Goal: Task Accomplishment & Management: Manage account settings

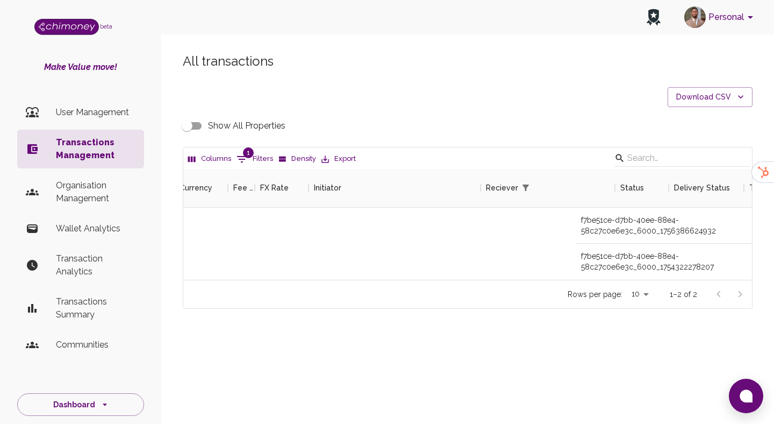
scroll to position [111, 569]
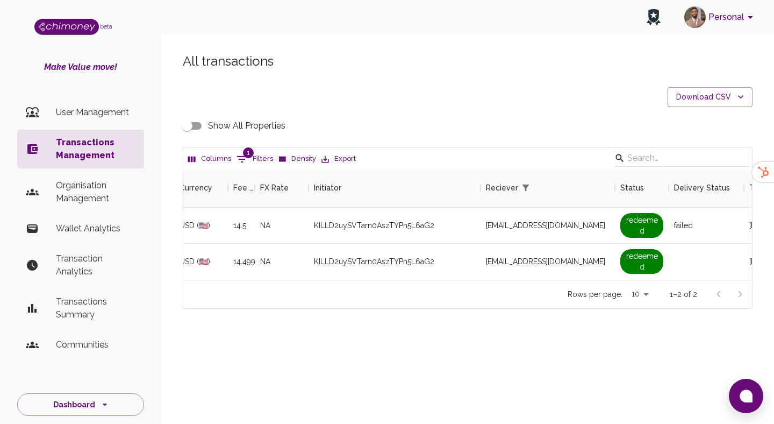
click at [248, 155] on span "1" at bounding box center [248, 152] width 11 height 11
select select "email"
select select "equals"
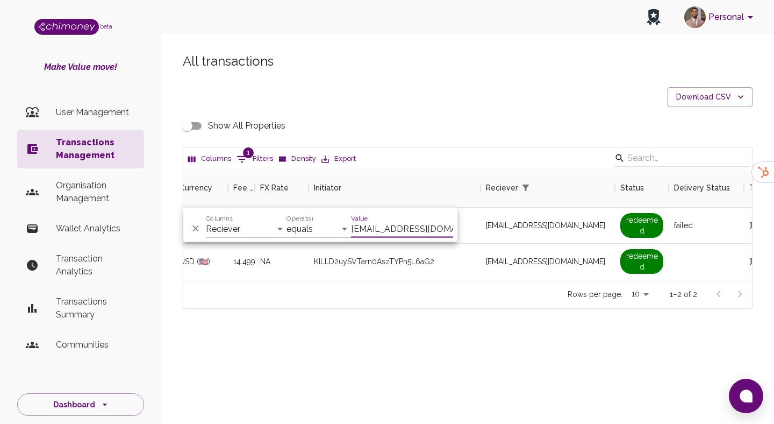
scroll to position [0, 22]
click at [102, 146] on p "Transactions Management" at bounding box center [96, 149] width 80 height 26
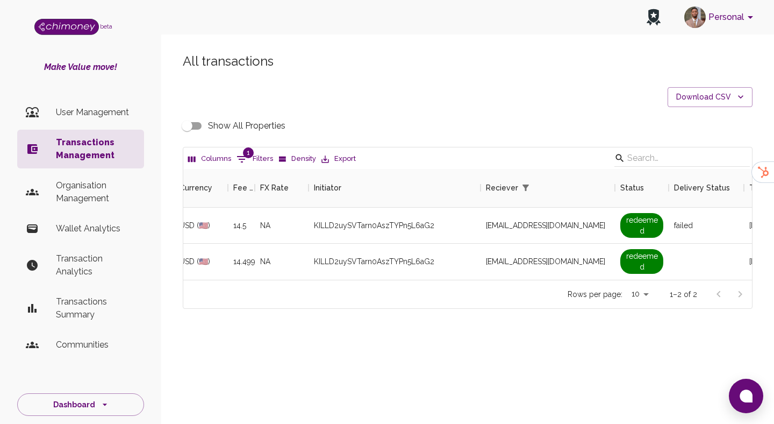
click at [127, 208] on li "Organisation Management" at bounding box center [80, 192] width 127 height 39
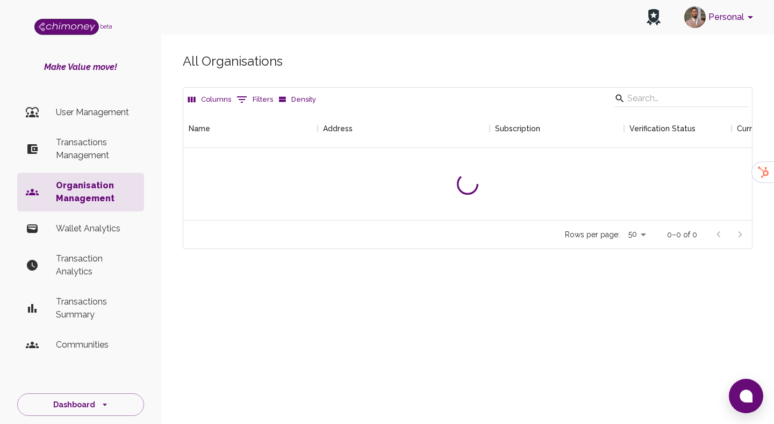
scroll to position [111, 569]
click at [93, 143] on p "Transactions Management" at bounding box center [96, 149] width 80 height 26
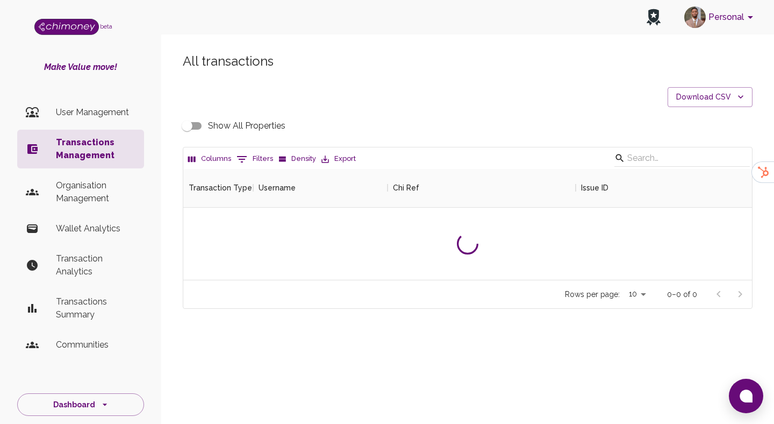
scroll to position [399, 569]
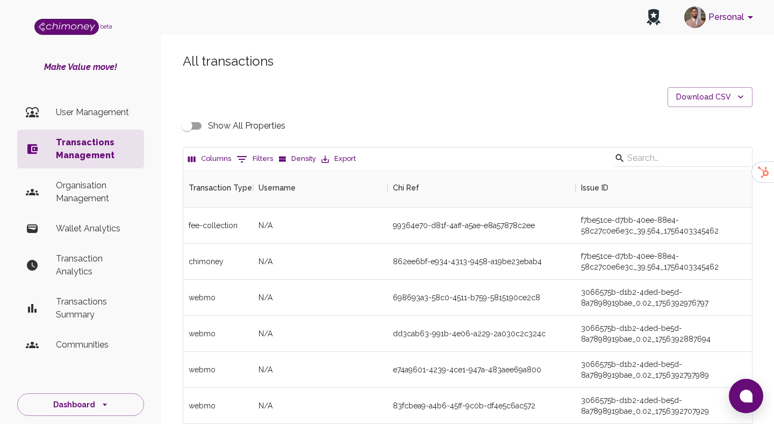
click at [257, 151] on button "0 Filters" at bounding box center [255, 159] width 42 height 17
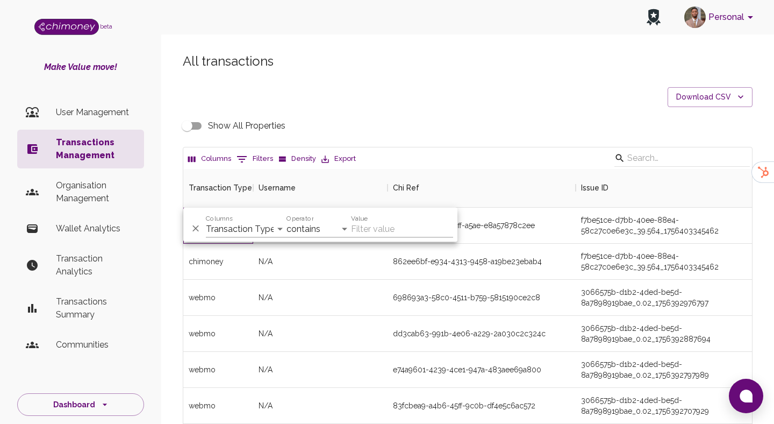
click at [249, 242] on div "fee-collection" at bounding box center [218, 226] width 70 height 36
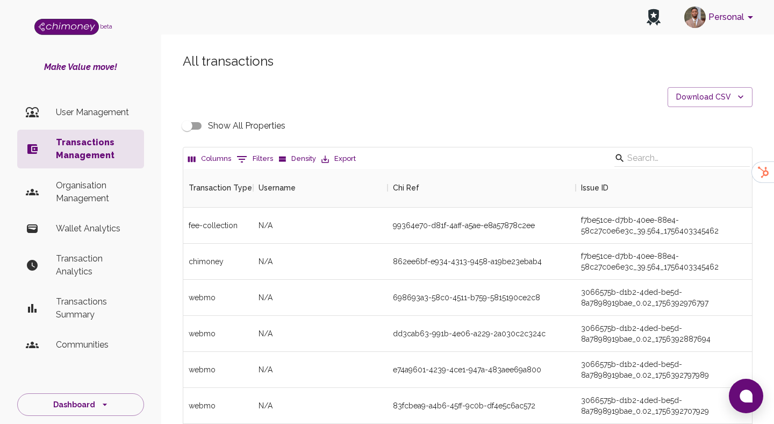
click at [271, 157] on button "0 Filters" at bounding box center [255, 159] width 42 height 17
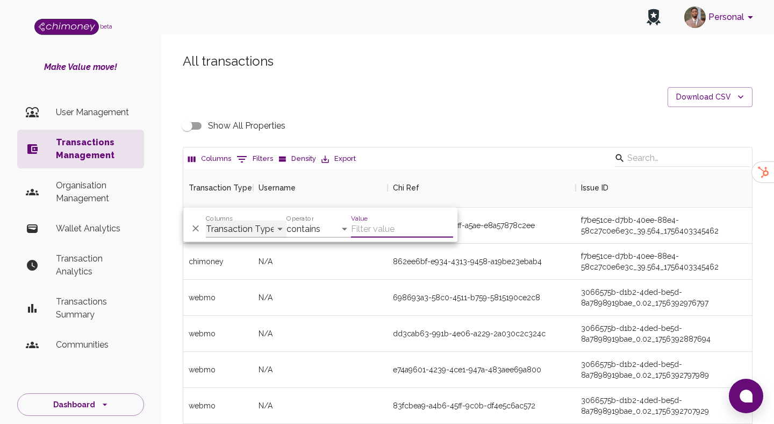
click at [258, 232] on select "Transaction Type Username Chi Ref Issue ID Value Amount Currency Fee ($) FX Rat…" at bounding box center [246, 228] width 81 height 17
select select "chiRef"
click at [310, 228] on select "contains equals starts with ends with is empty is not empty is any of" at bounding box center [319, 228] width 65 height 17
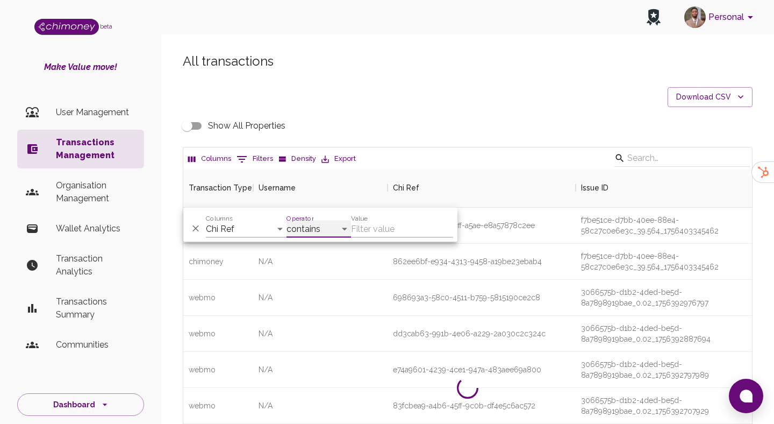
select select "equals"
click at [378, 220] on input "Value" at bounding box center [402, 228] width 102 height 17
paste input "56d05c52-9200-477a-8416-ee776d75ae92"
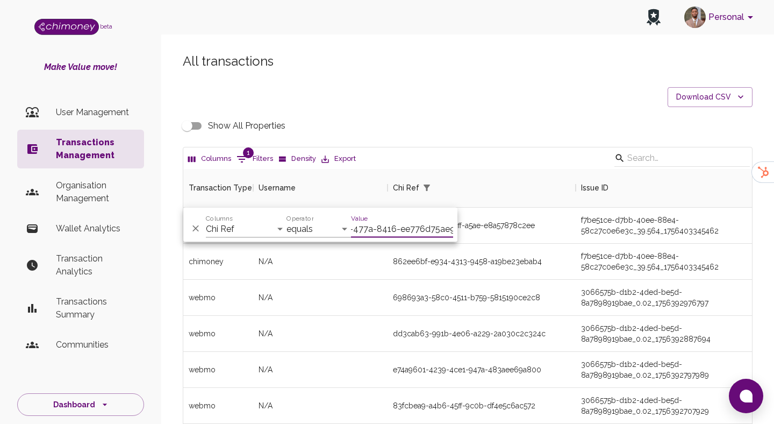
type input "56d05c52-9200-477a-8416-ee776d75ae92"
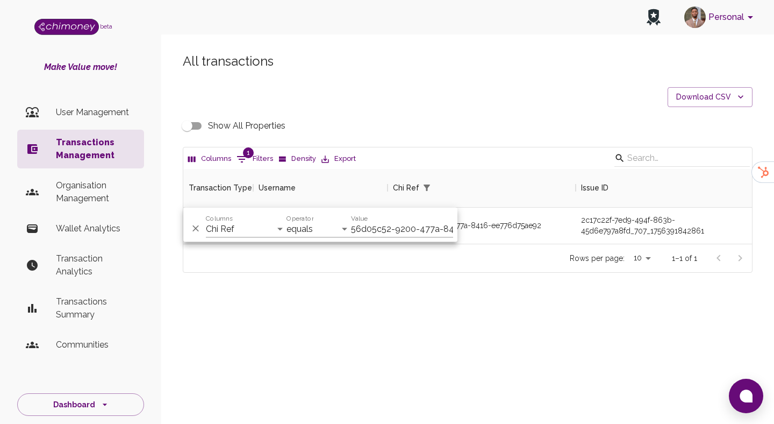
scroll to position [75, 569]
click at [387, 317] on div "All transactions Download CSV Show All Properties Columns 1 Filters Density Exp…" at bounding box center [467, 181] width 613 height 308
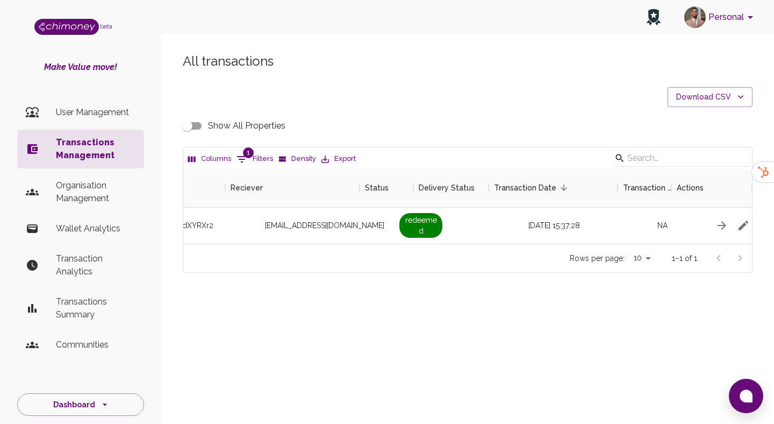
scroll to position [0, 964]
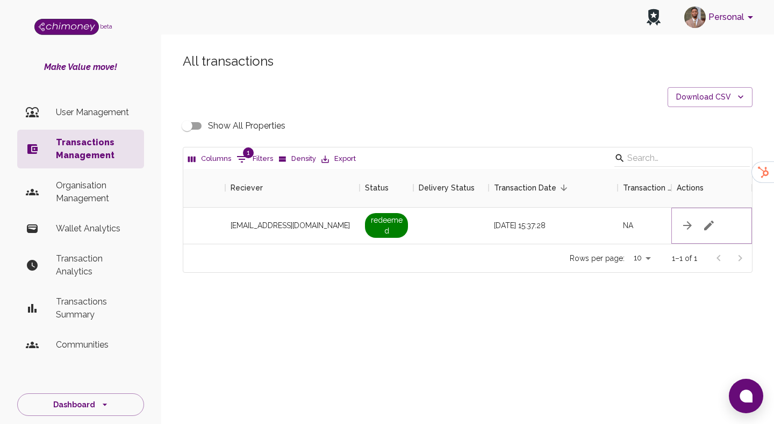
click at [707, 227] on icon "button" at bounding box center [710, 225] width 10 height 10
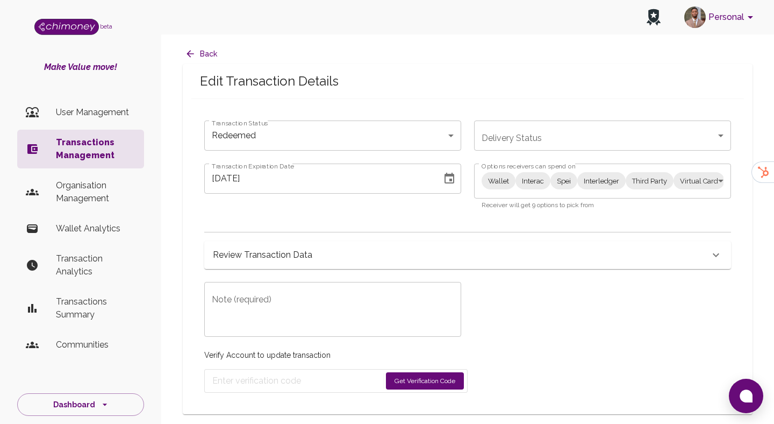
click at [632, 183] on body "Personal beta Make Value move! User Management Transactions Management Organisa…" at bounding box center [387, 212] width 774 height 424
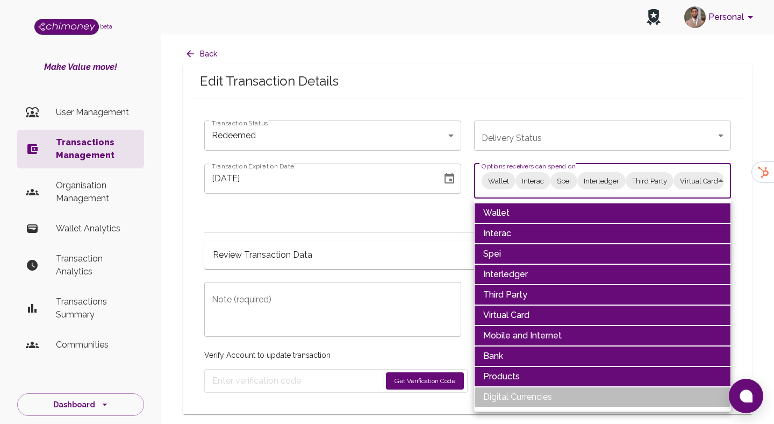
click at [515, 213] on li "Wallet" at bounding box center [602, 213] width 257 height 20
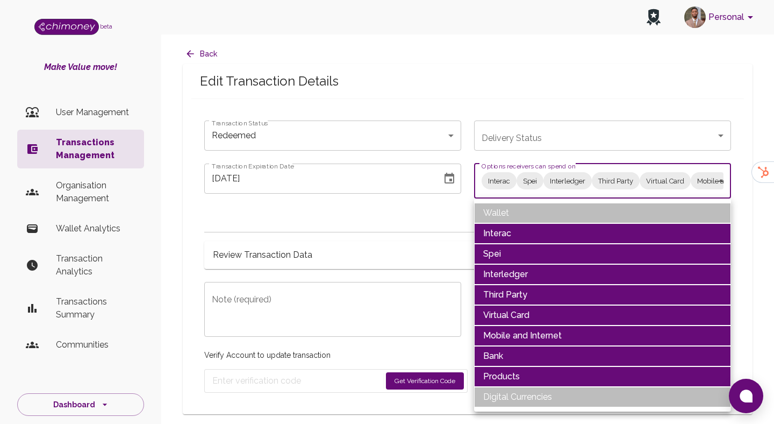
click at [504, 239] on li "Interac" at bounding box center [602, 233] width 257 height 20
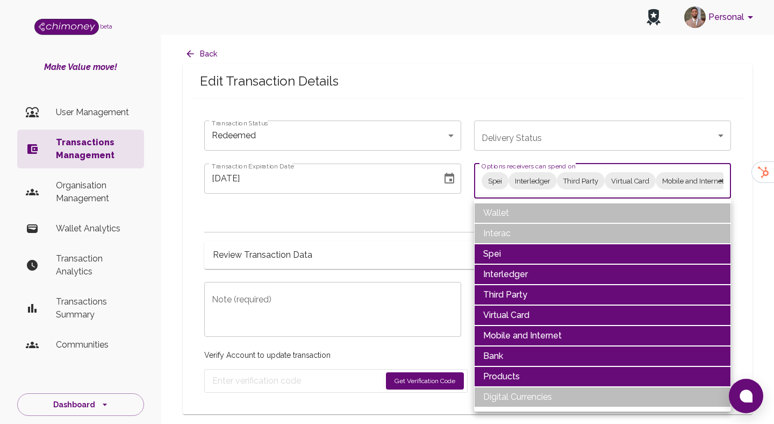
click at [502, 251] on li "Spei" at bounding box center [602, 254] width 257 height 20
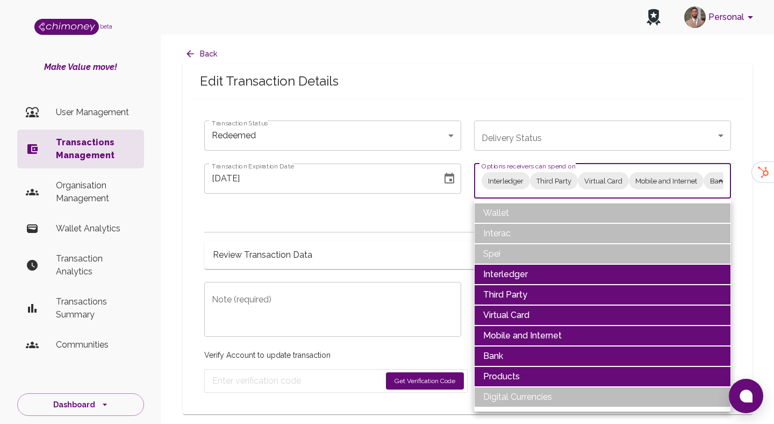
click at [499, 271] on li "Interledger" at bounding box center [602, 274] width 257 height 20
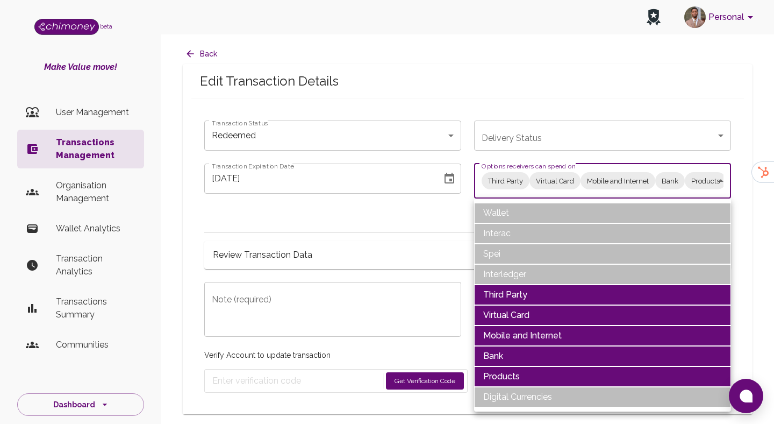
click at [499, 290] on li "Third Party" at bounding box center [602, 294] width 257 height 20
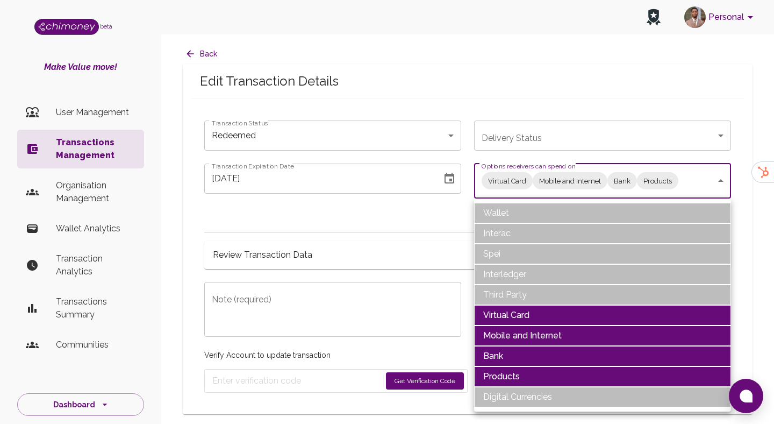
click at [499, 305] on li "Virtual Card" at bounding box center [602, 315] width 257 height 20
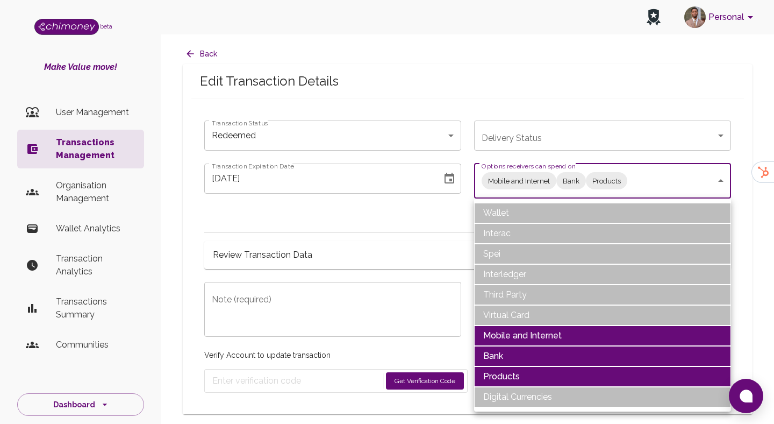
click at [503, 366] on li "Products" at bounding box center [602, 376] width 257 height 20
type input "Mobile and Internet,Bank"
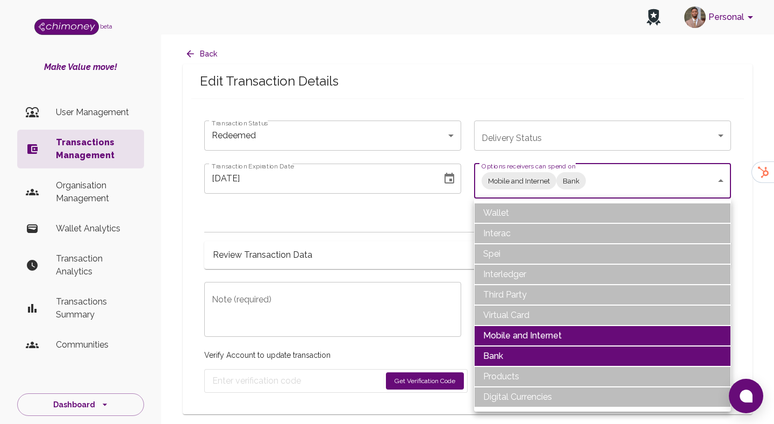
click at [355, 330] on div at bounding box center [387, 212] width 774 height 424
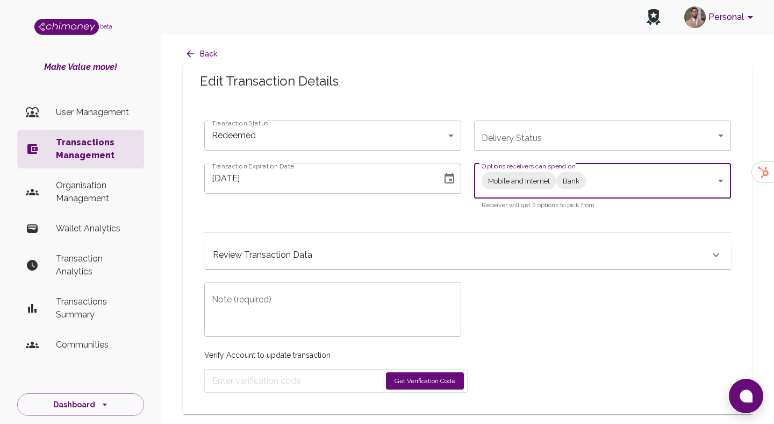
click at [322, 303] on textarea "Note (required)" at bounding box center [333, 309] width 242 height 37
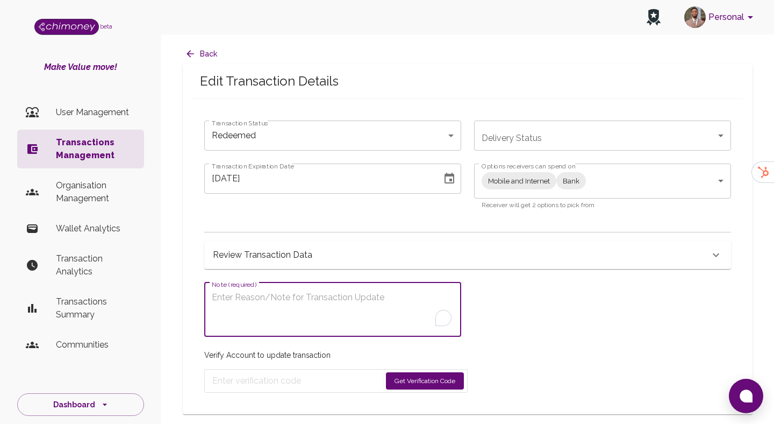
click at [441, 177] on button "Choose date, selected date is Aug 28, 2025" at bounding box center [450, 179] width 22 height 22
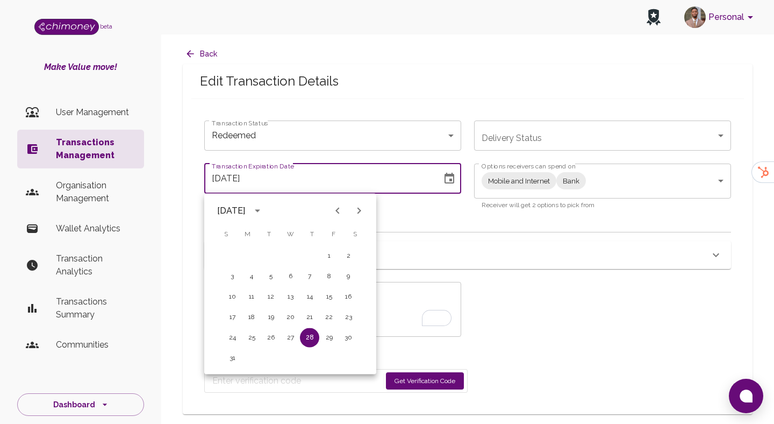
click at [360, 215] on icon "Next month" at bounding box center [359, 210] width 13 height 13
click at [244, 279] on button "8" at bounding box center [251, 276] width 19 height 19
type input "[DATE]"
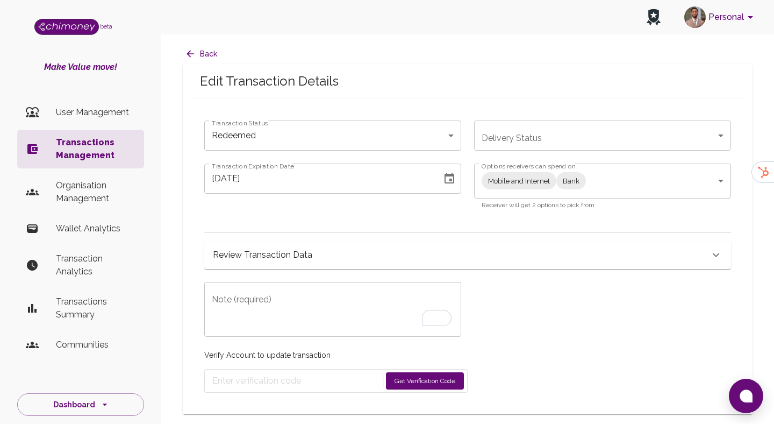
click at [367, 138] on body "Personal beta Make Value move! User Management Transactions Management Organisa…" at bounding box center [387, 212] width 774 height 424
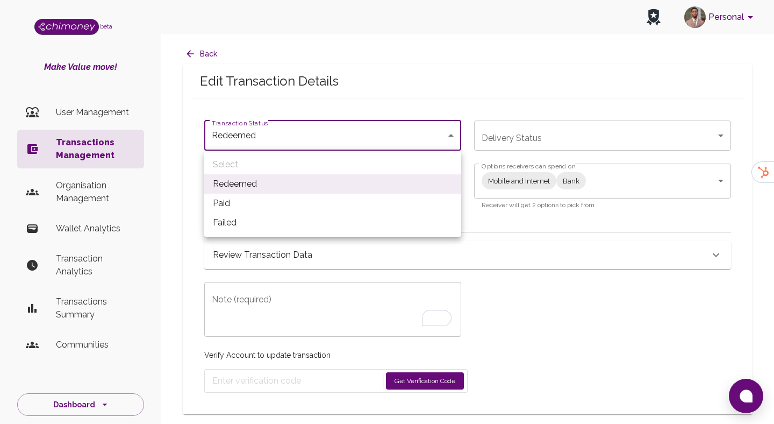
click at [265, 205] on li "Paid" at bounding box center [332, 203] width 257 height 19
type input "paid"
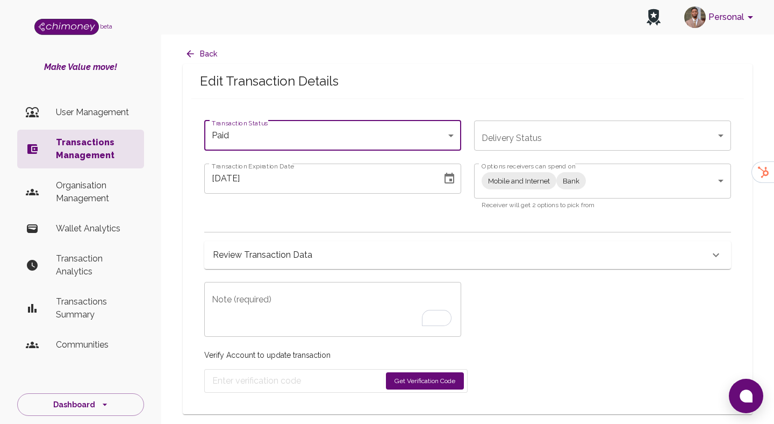
click at [314, 345] on div "Verify Account to update transaction Get Verification Code" at bounding box center [336, 365] width 264 height 56
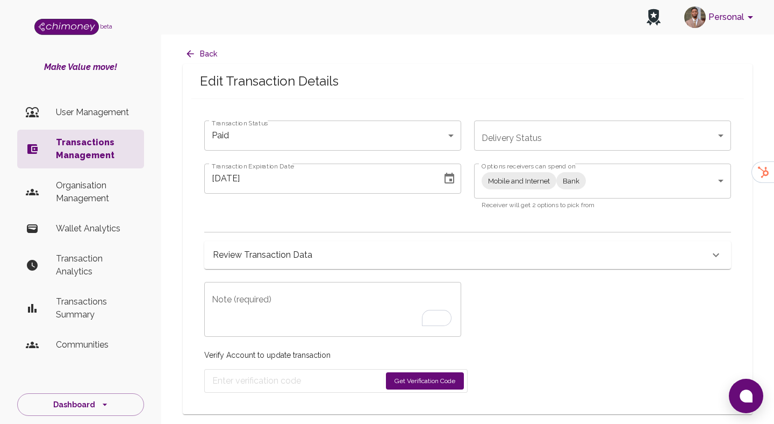
click at [329, 316] on textarea "Note (required)" at bounding box center [333, 309] width 242 height 37
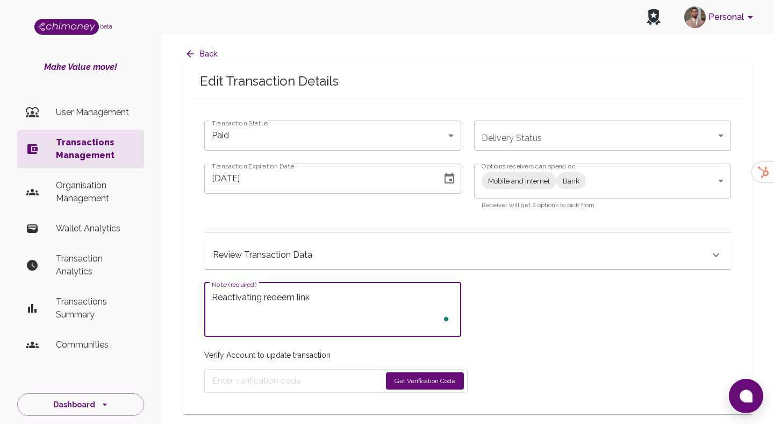
type textarea "Reactivating redeem link"
click at [344, 251] on div "Review Transaction Data" at bounding box center [461, 254] width 497 height 15
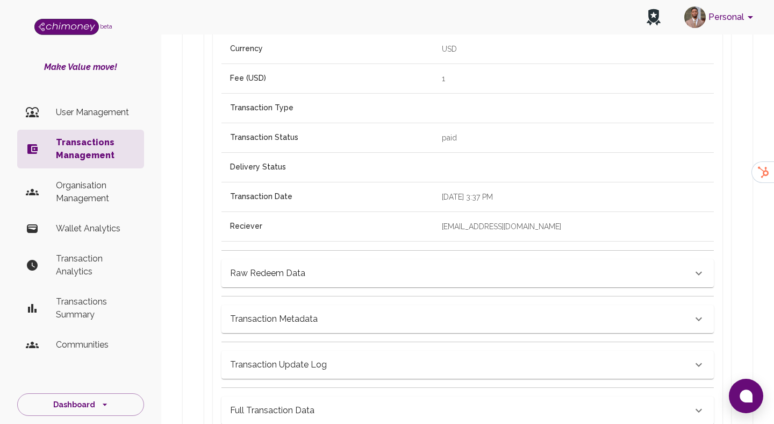
scroll to position [384, 0]
drag, startPoint x: 492, startPoint y: 229, endPoint x: 381, endPoint y: 225, distance: 111.4
click at [381, 225] on tr "Reciever jacklinemuge12@gmail.com" at bounding box center [468, 227] width 493 height 30
copy tr "jacklinemuge12@gmail.com"
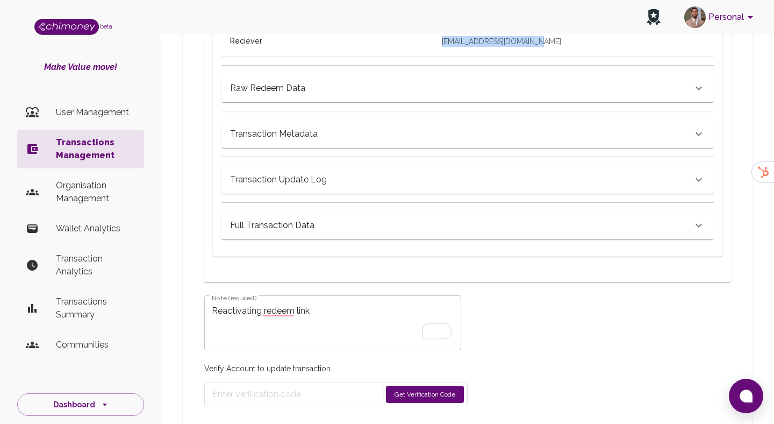
scroll to position [582, 0]
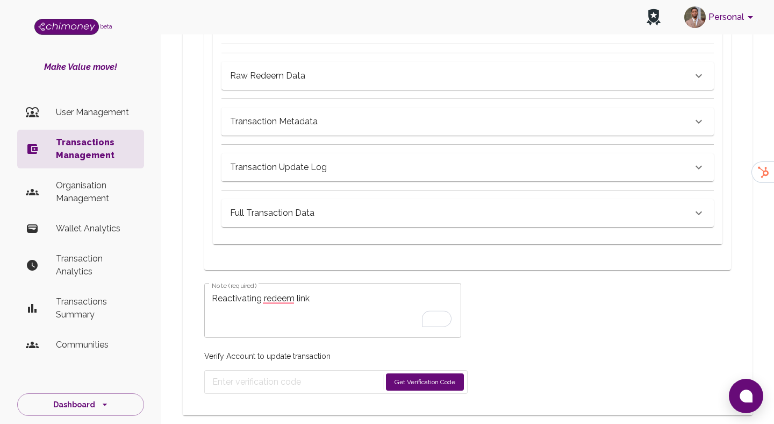
click at [419, 386] on button "Get Verification Code" at bounding box center [425, 381] width 78 height 17
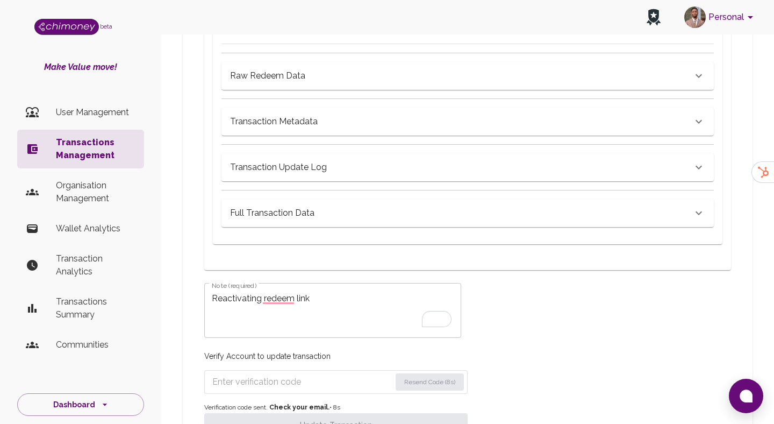
click at [326, 384] on input "Enter verification code" at bounding box center [301, 381] width 179 height 17
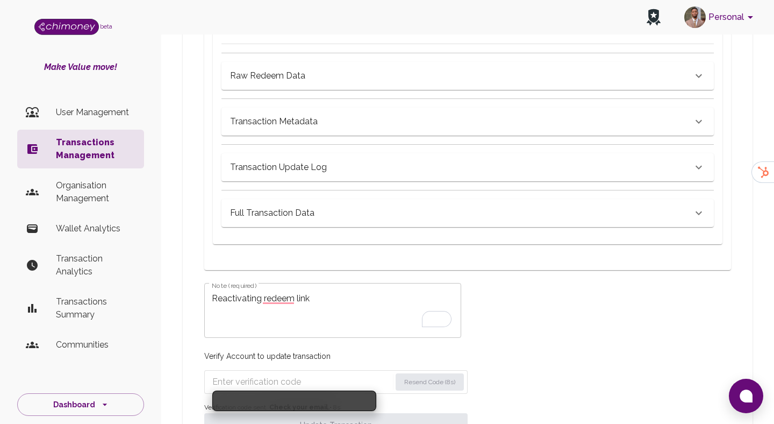
paste input "9188"
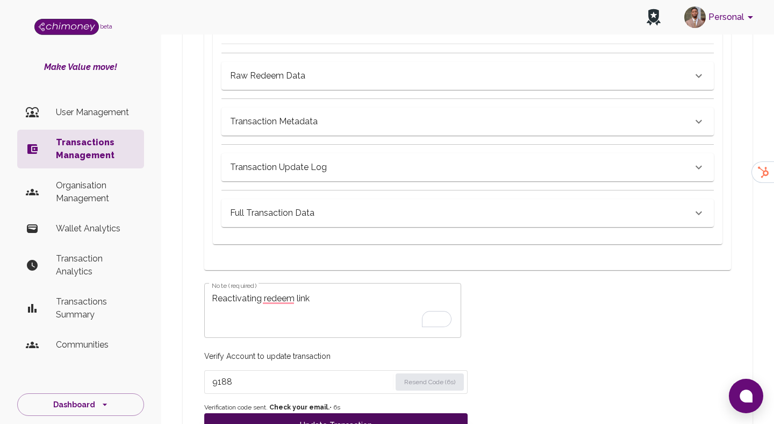
type input "9188"
click at [307, 423] on button "Update Transaction" at bounding box center [336, 425] width 264 height 24
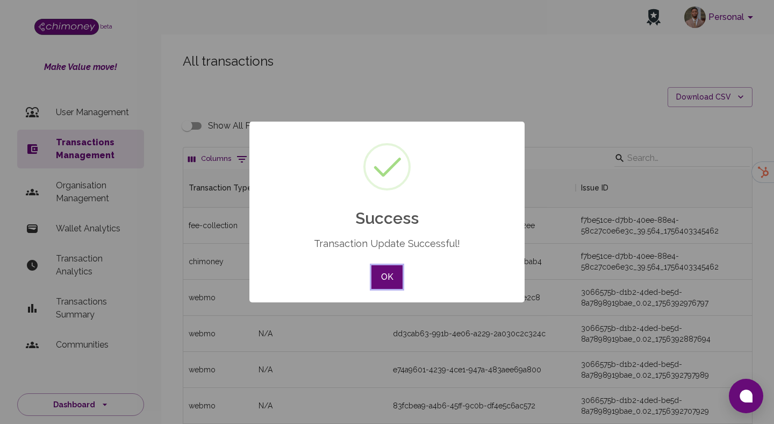
scroll to position [399, 569]
click at [385, 274] on button "OK" at bounding box center [387, 277] width 31 height 24
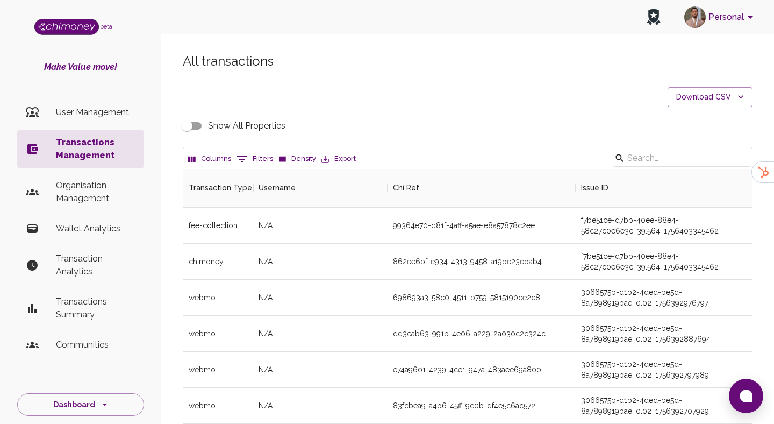
click at [245, 147] on div "Columns 0 Filters Density Export Transaction Type Username Chi Ref Issue ID Val…" at bounding box center [468, 372] width 570 height 450
click at [241, 155] on icon "Show filters" at bounding box center [242, 159] width 13 height 13
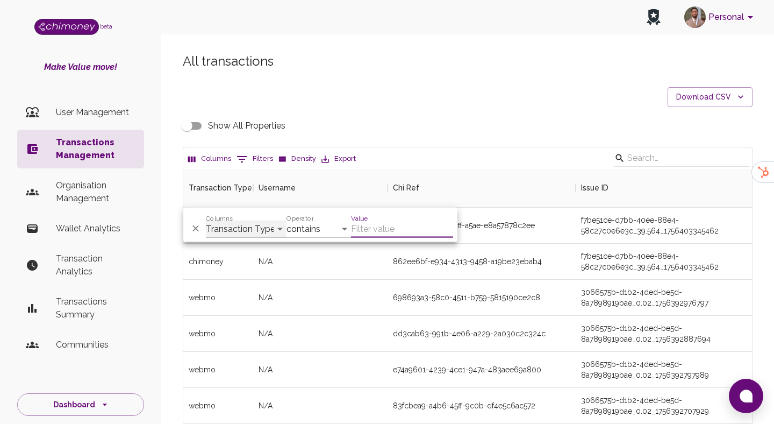
click at [223, 220] on select "Transaction Type Username Chi Ref Issue ID Value Amount Currency Fee ($) FX Rat…" at bounding box center [246, 228] width 81 height 17
select select "chiRef"
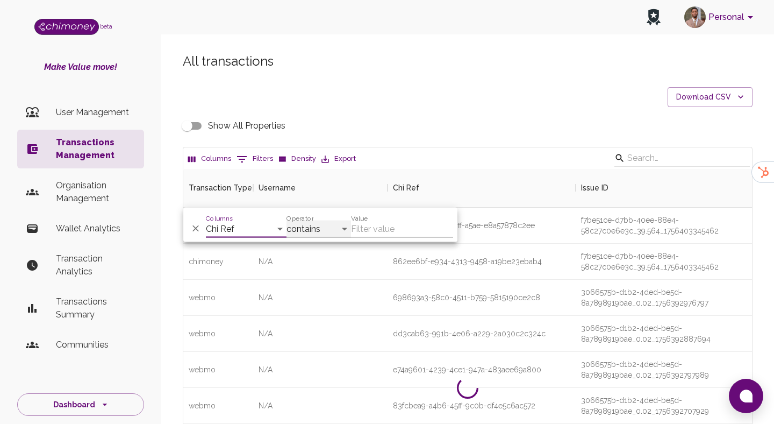
click at [311, 229] on select "contains equals starts with ends with is empty is not empty is any of" at bounding box center [319, 228] width 65 height 17
select select "equals"
click at [372, 227] on input "Value" at bounding box center [402, 228] width 102 height 17
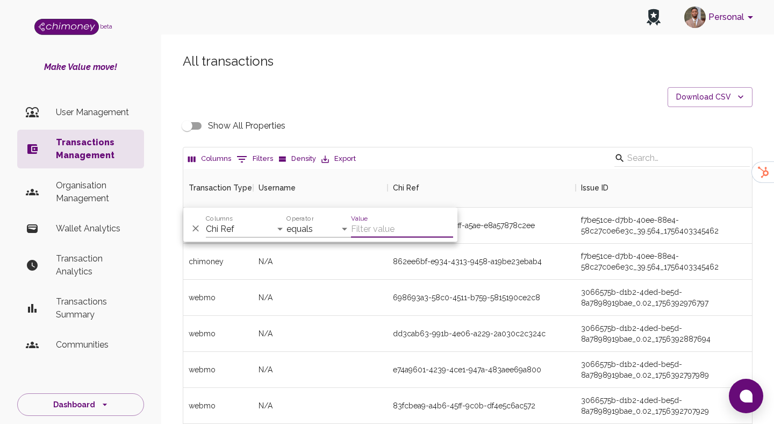
paste input "207ff9c4-2702-42b4-b0fc-d3177cd49624"
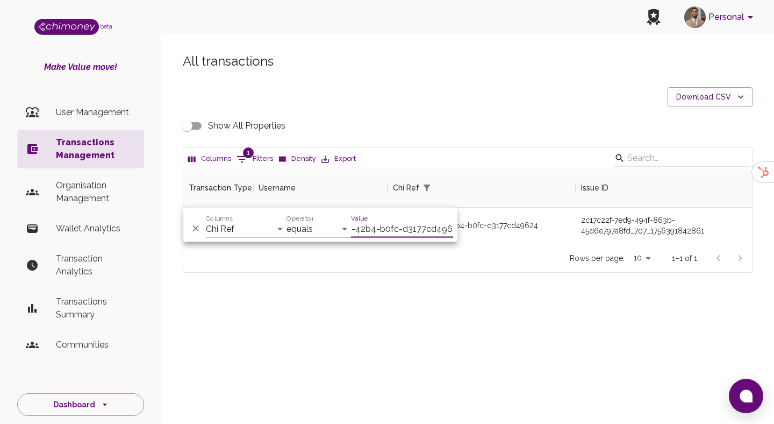
scroll to position [75, 569]
type input "207ff9c4-2702-42b4-b0fc-d3177cd49624"
click at [432, 255] on div "Rows per page: 10 10 1–1 of 1" at bounding box center [467, 258] width 569 height 29
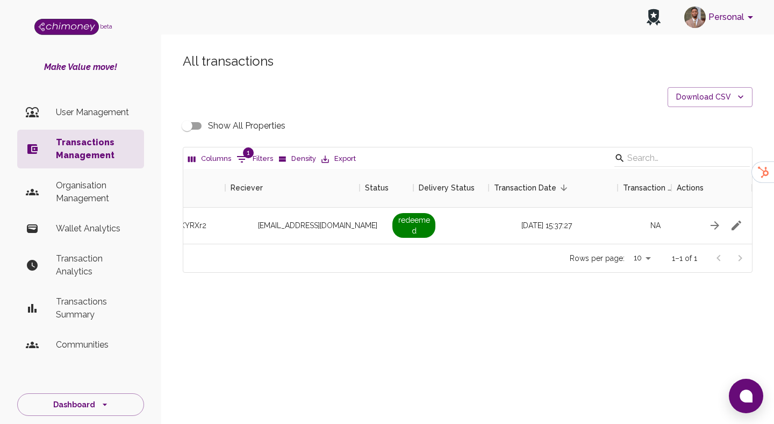
scroll to position [0, 964]
click at [705, 224] on icon "button" at bounding box center [709, 225] width 13 height 13
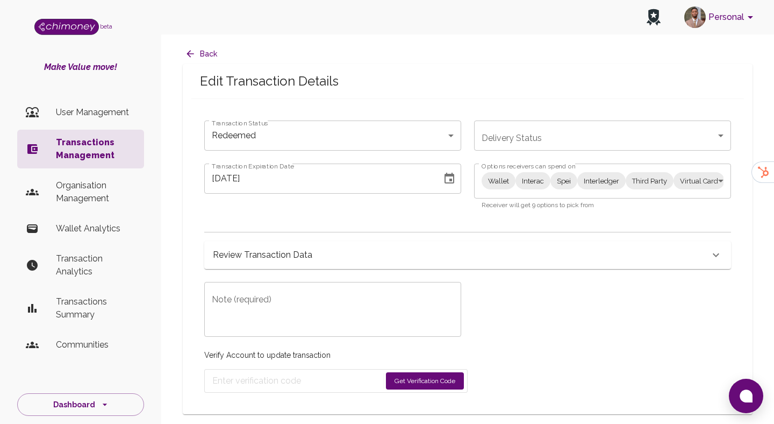
click at [403, 124] on body "Personal beta Make Value move! User Management Transactions Management Organisa…" at bounding box center [387, 212] width 774 height 424
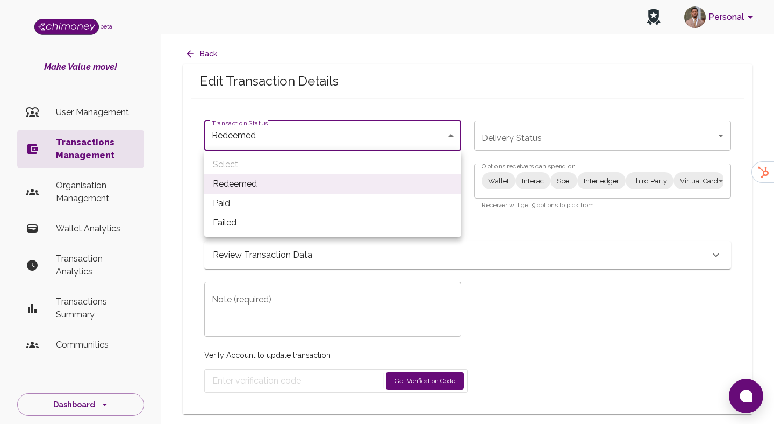
click at [321, 203] on li "Paid" at bounding box center [332, 203] width 257 height 19
type input "paid"
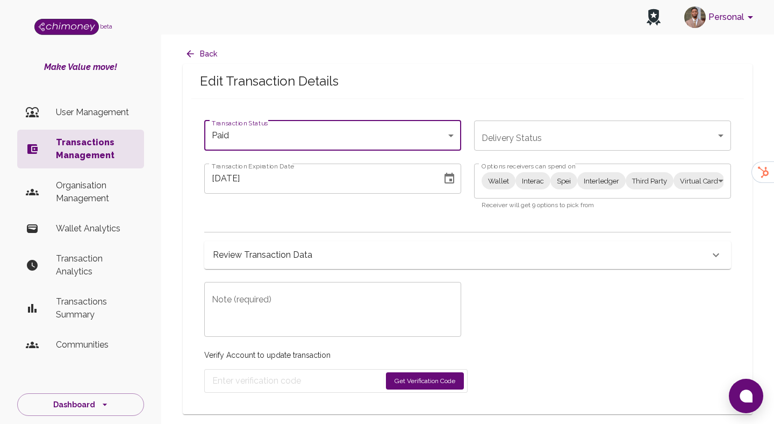
click at [535, 161] on label "Options receivers can spend on" at bounding box center [529, 165] width 94 height 9
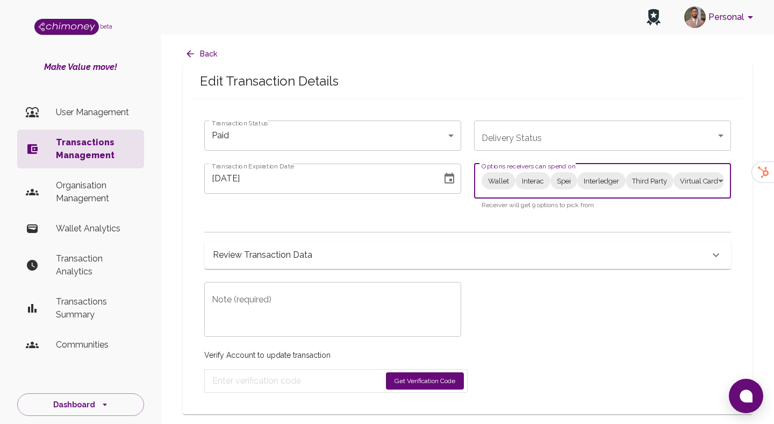
click at [520, 177] on body "Personal beta Make Value move! User Management Transactions Management Organisa…" at bounding box center [387, 212] width 774 height 424
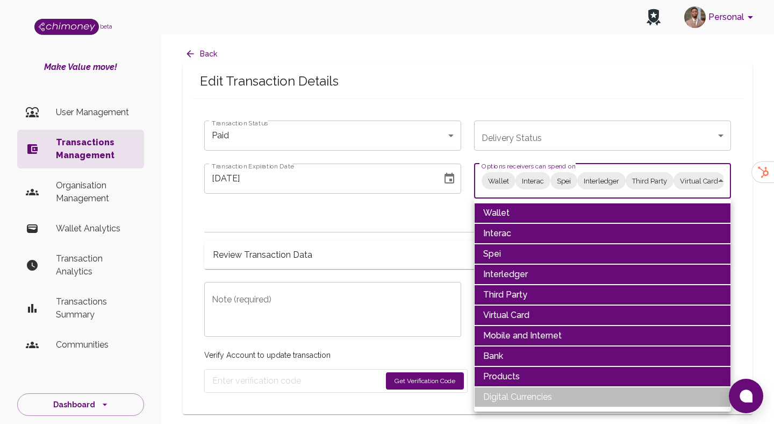
click at [500, 203] on li "Wallet" at bounding box center [602, 213] width 257 height 20
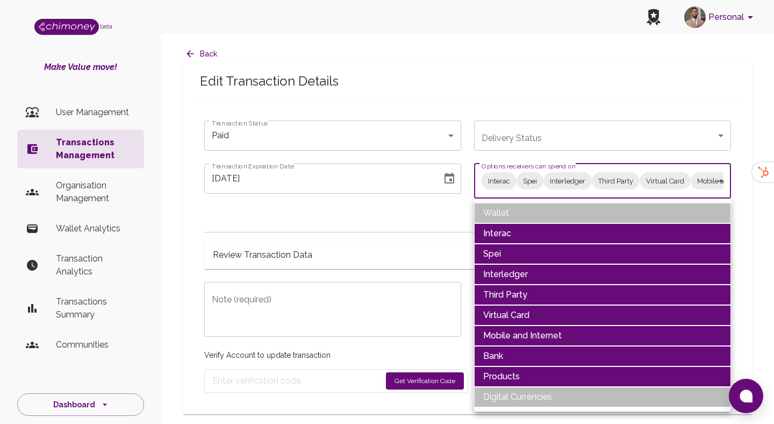
click at [500, 234] on li "Interac" at bounding box center [602, 233] width 257 height 20
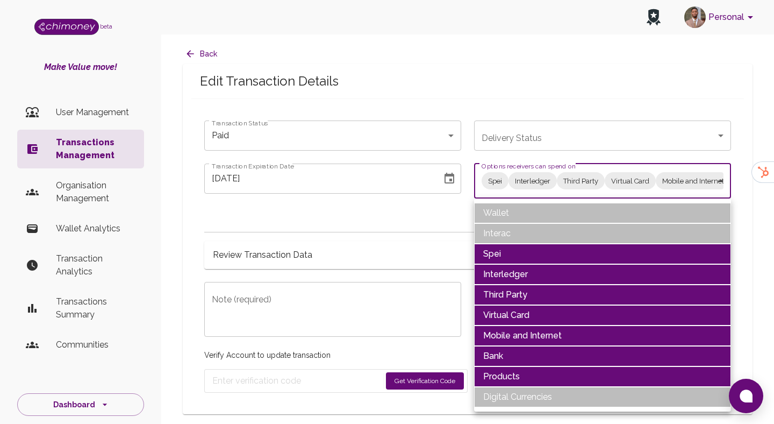
click at [497, 252] on li "Spei" at bounding box center [602, 254] width 257 height 20
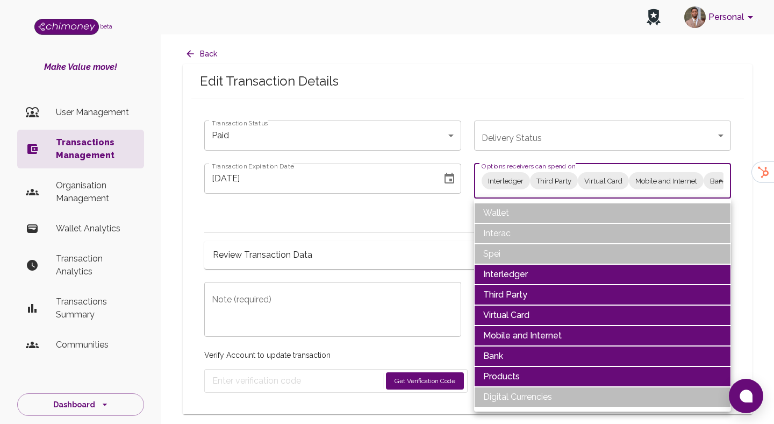
click at [501, 279] on li "Interledger" at bounding box center [602, 274] width 257 height 20
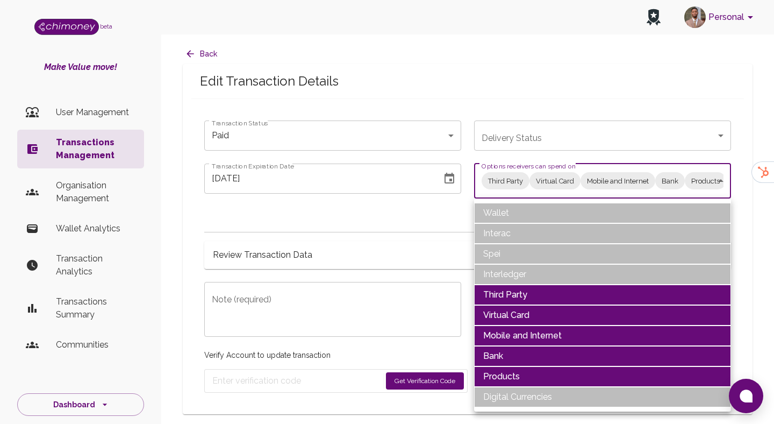
click at [504, 287] on li "Third Party" at bounding box center [602, 294] width 257 height 20
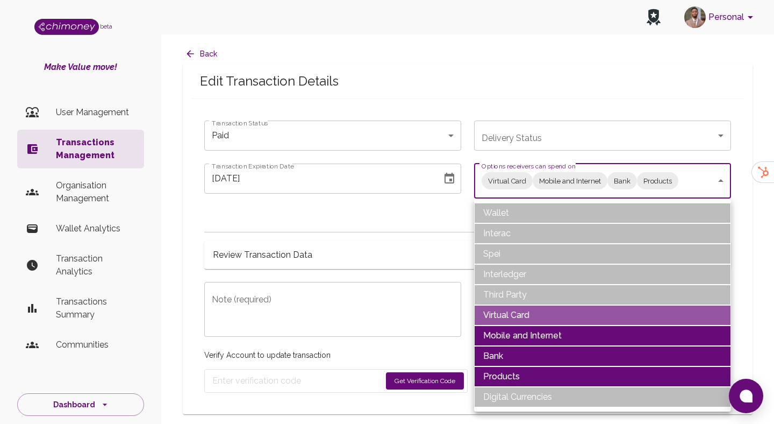
click at [499, 309] on li "Virtual Card" at bounding box center [602, 315] width 257 height 20
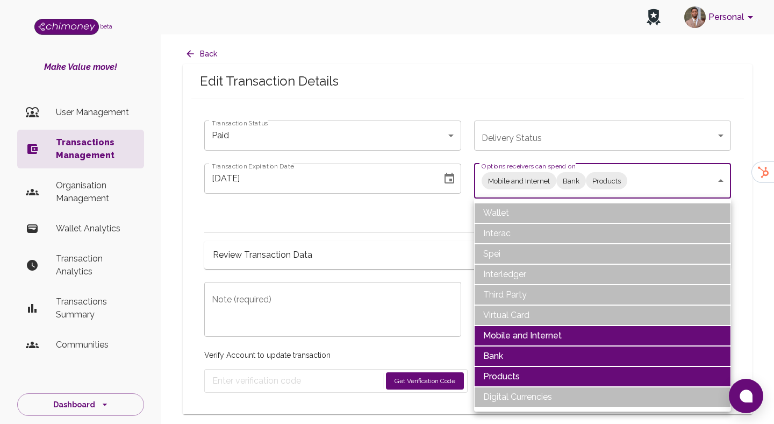
click at [497, 369] on li "Products" at bounding box center [602, 376] width 257 height 20
type input "Mobile and Internet,Bank"
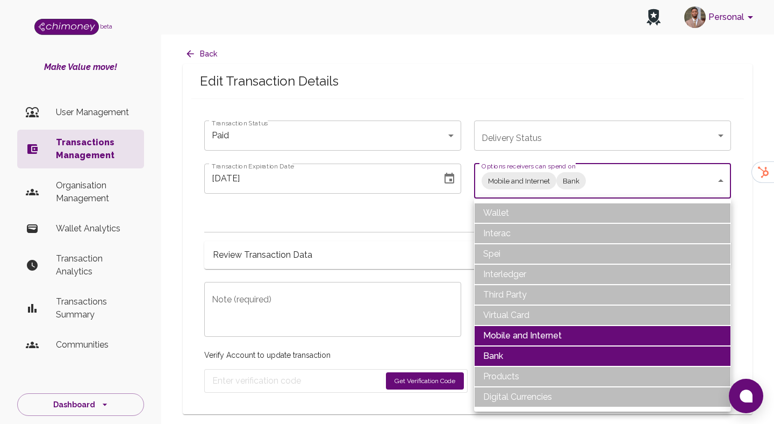
click at [342, 294] on div at bounding box center [387, 212] width 774 height 424
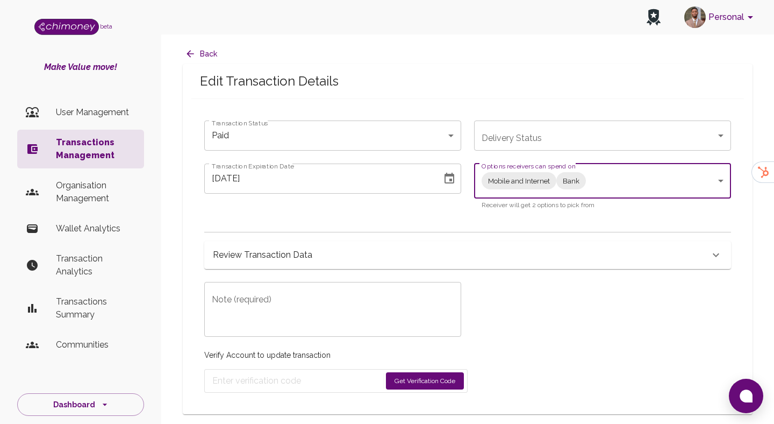
click at [453, 176] on icon "Choose date, selected date is Aug 28, 2025" at bounding box center [450, 178] width 10 height 11
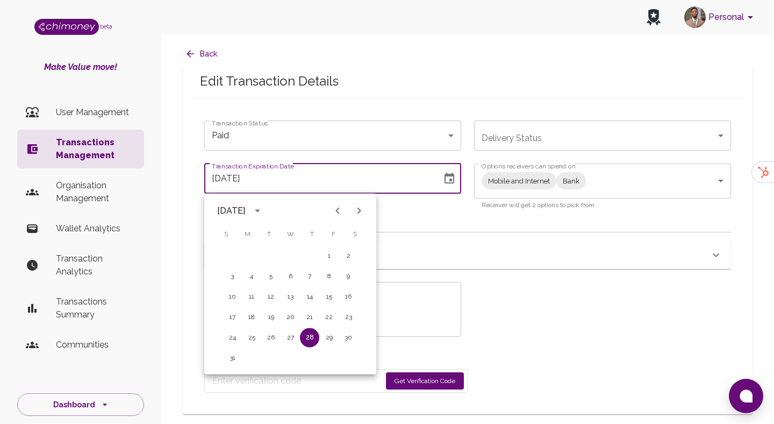
click at [361, 216] on icon "Next month" at bounding box center [359, 210] width 13 height 13
click at [247, 278] on button "8" at bounding box center [251, 276] width 19 height 19
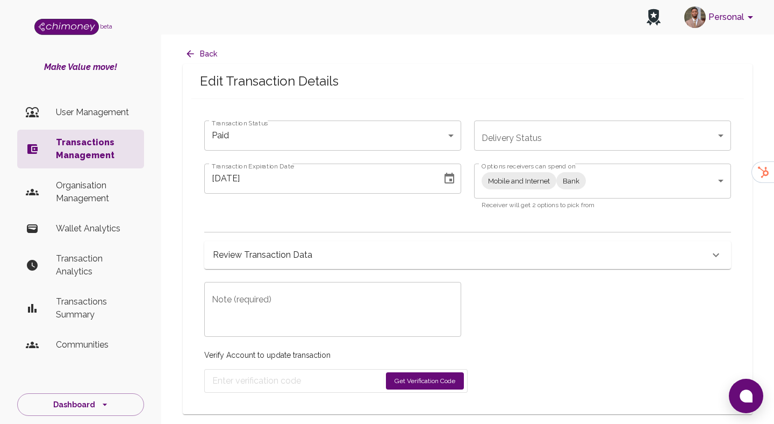
type input "[DATE]"
click at [323, 320] on textarea "Note (required)" at bounding box center [333, 309] width 242 height 37
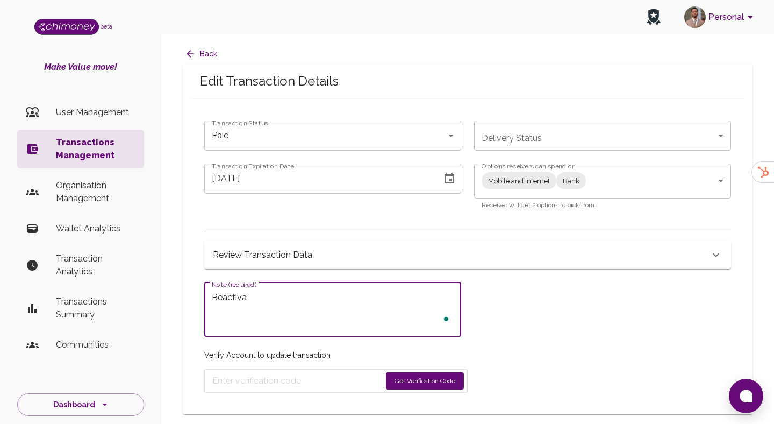
click at [323, 320] on textarea "Reactiva" at bounding box center [333, 309] width 242 height 37
type textarea "Reactivating redeem, link"
click at [414, 373] on button "Get Verification Code" at bounding box center [425, 380] width 78 height 17
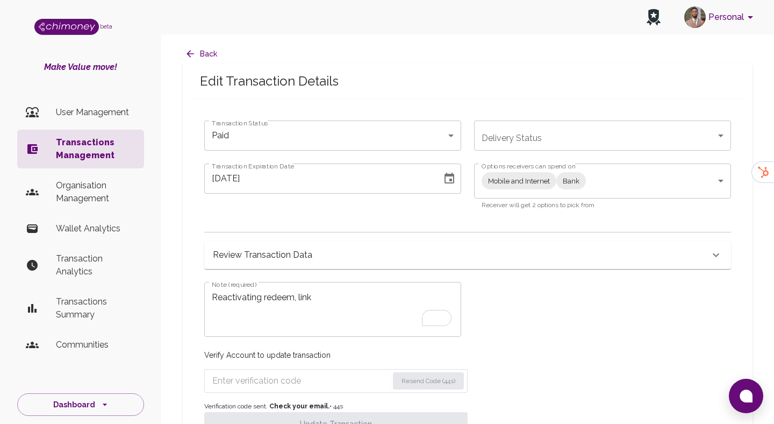
click at [300, 380] on input "Enter verification code" at bounding box center [300, 380] width 176 height 17
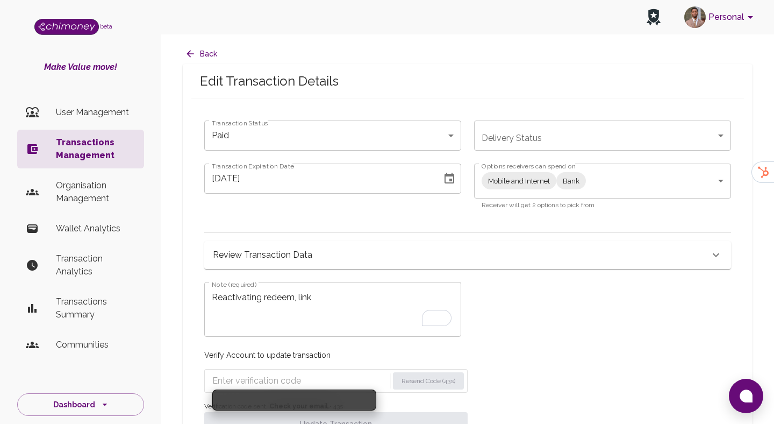
paste input "8147"
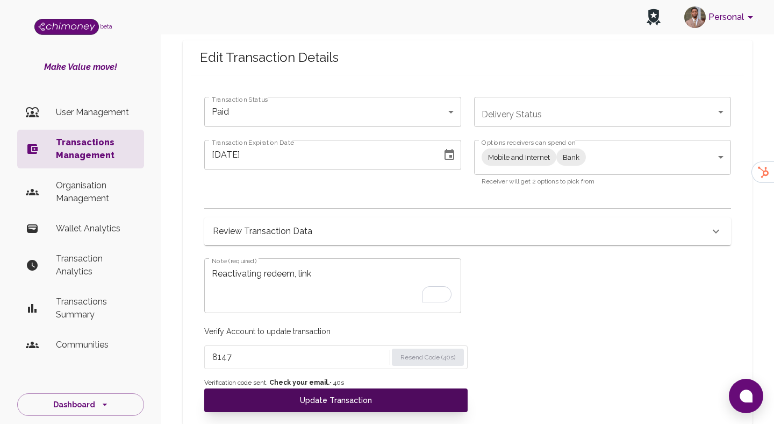
scroll to position [33, 0]
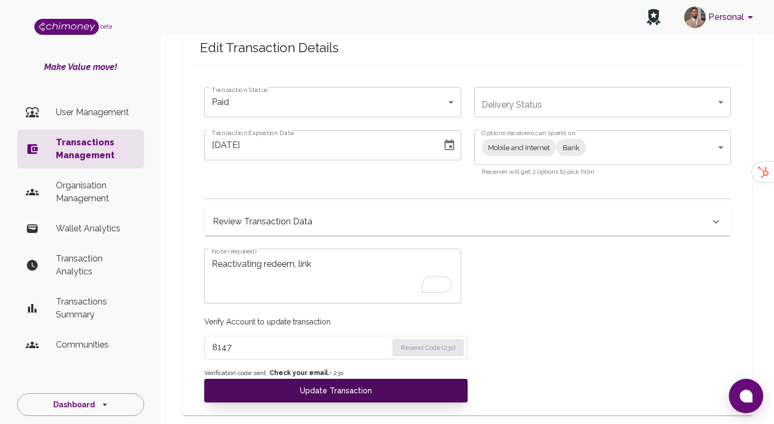
type input "8147"
click at [329, 389] on button "Update Transaction" at bounding box center [336, 391] width 264 height 24
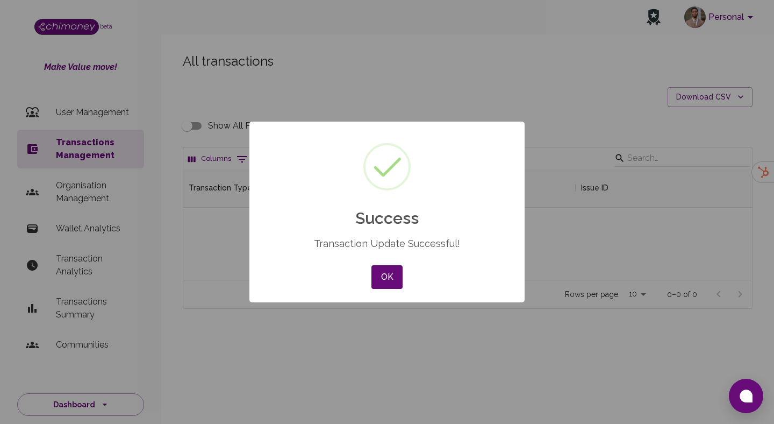
scroll to position [399, 569]
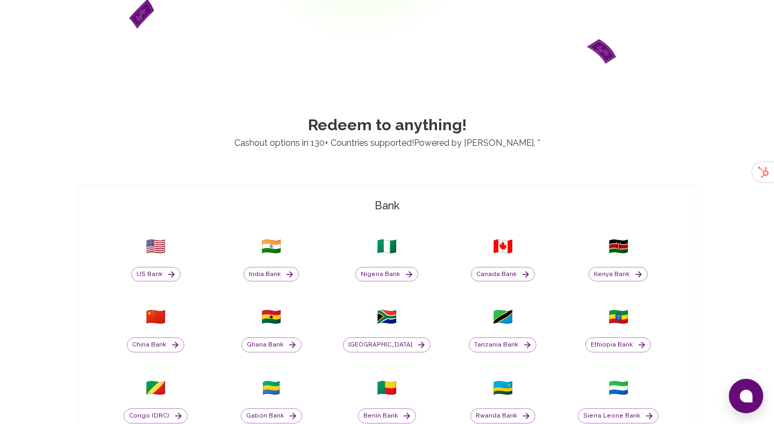
scroll to position [233, 0]
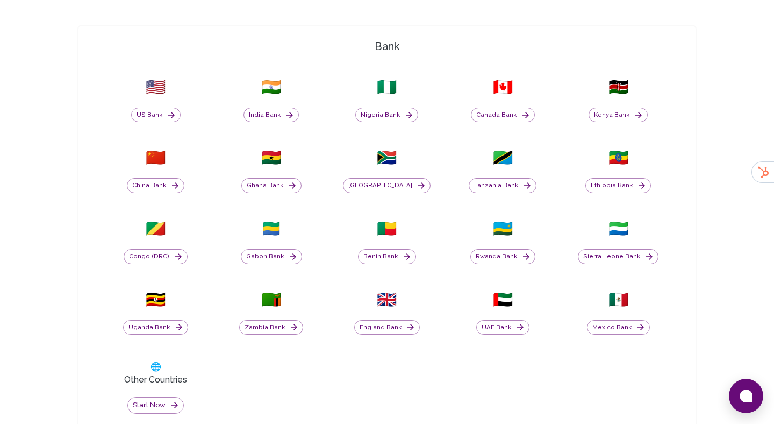
scroll to position [407, 0]
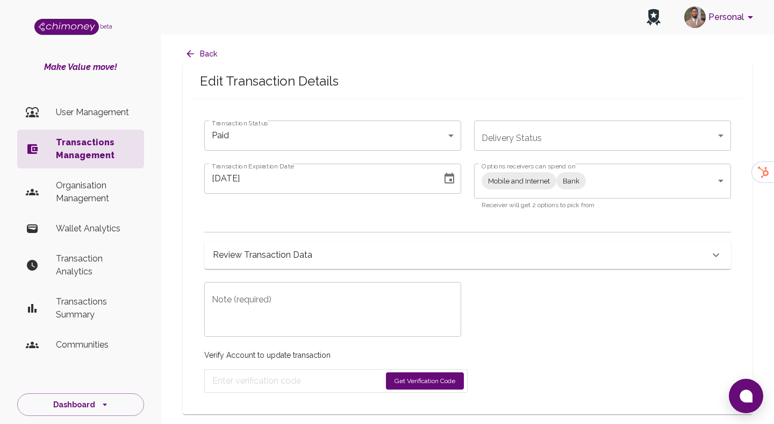
click at [501, 110] on div "Delivery Status ​ Delivery Status" at bounding box center [596, 129] width 270 height 43
click at [333, 238] on div "Review Transaction Data Transaction Information ChiRef 207ff9c4-2702-42b4-b0fc-…" at bounding box center [467, 250] width 527 height 37
click at [323, 247] on div "Review Transaction Data" at bounding box center [467, 255] width 527 height 28
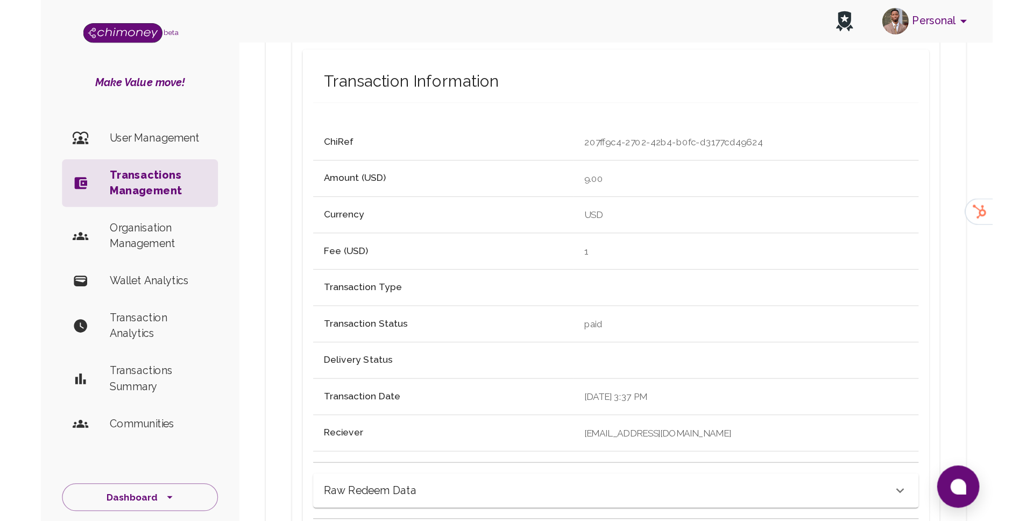
scroll to position [339, 0]
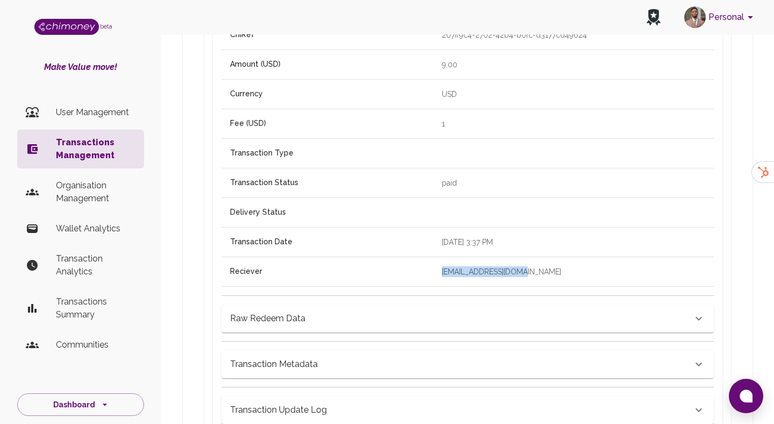
drag, startPoint x: 512, startPoint y: 281, endPoint x: 414, endPoint y: 271, distance: 98.4
click at [433, 271] on td "7kelvintai@gmail.com" at bounding box center [573, 272] width 281 height 30
copy p "7kelvintai@gmail.com"
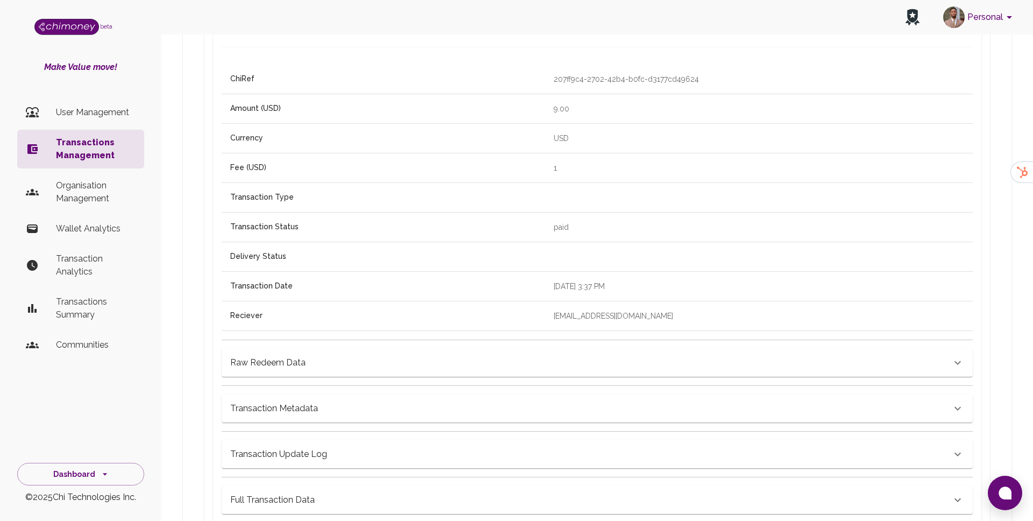
scroll to position [0, 0]
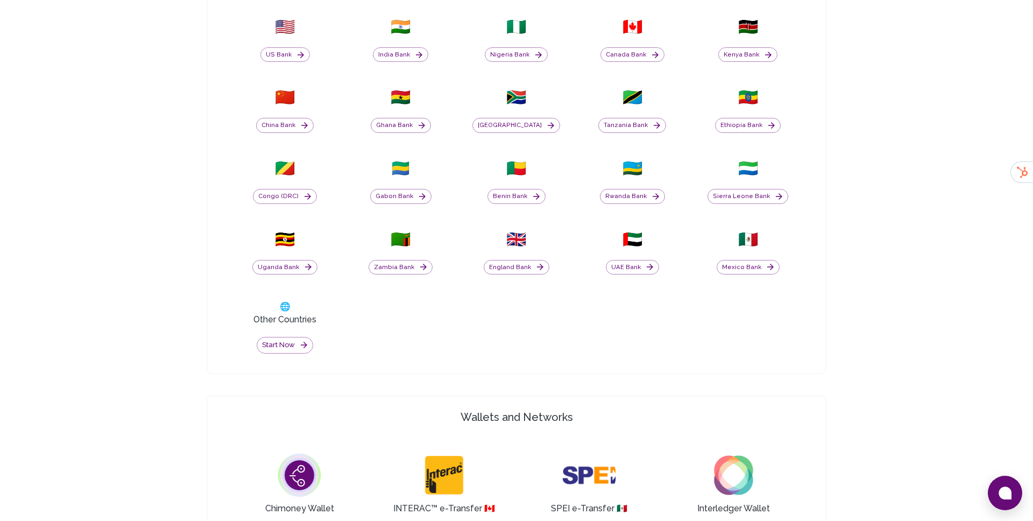
scroll to position [520, 0]
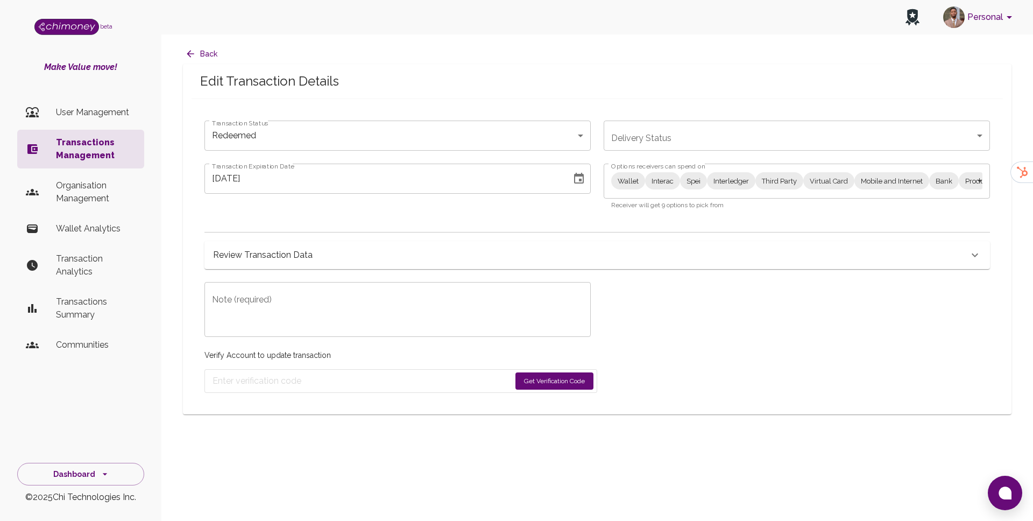
click at [423, 145] on body "Personal beta Make Value move! User Management Transactions Management Organisa…" at bounding box center [516, 260] width 1033 height 521
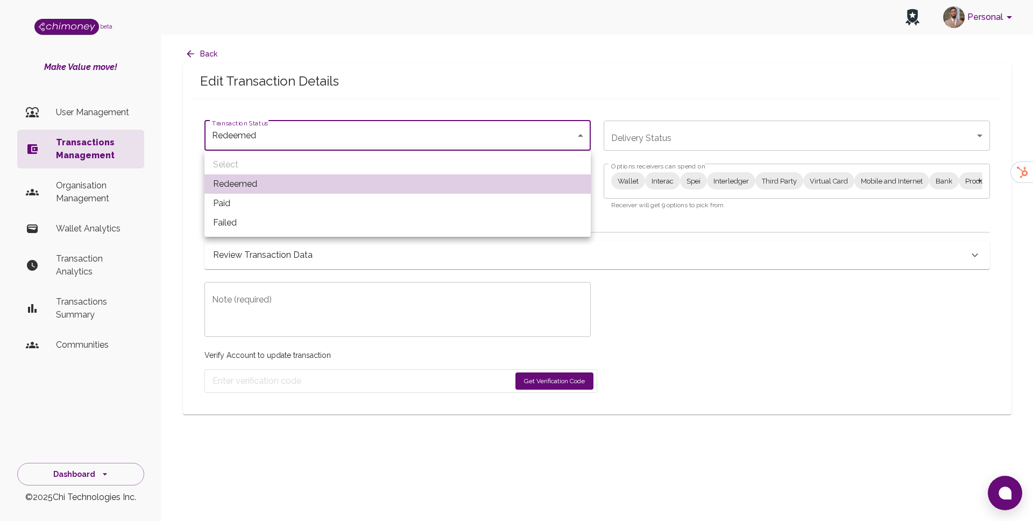
click at [298, 196] on li "Paid" at bounding box center [397, 203] width 386 height 19
type input "paid"
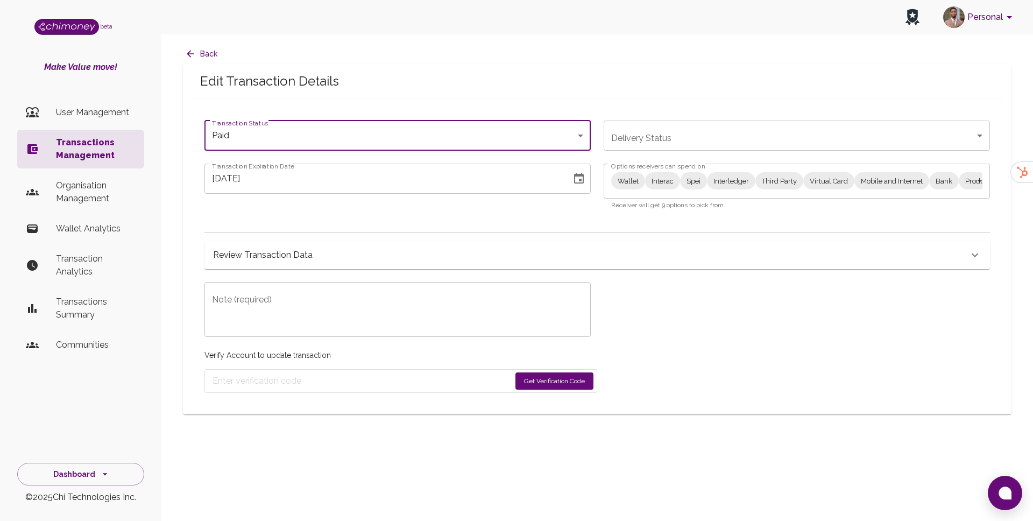
click at [671, 181] on body "Personal beta Make Value move! User Management Transactions Management Organisa…" at bounding box center [516, 260] width 1033 height 521
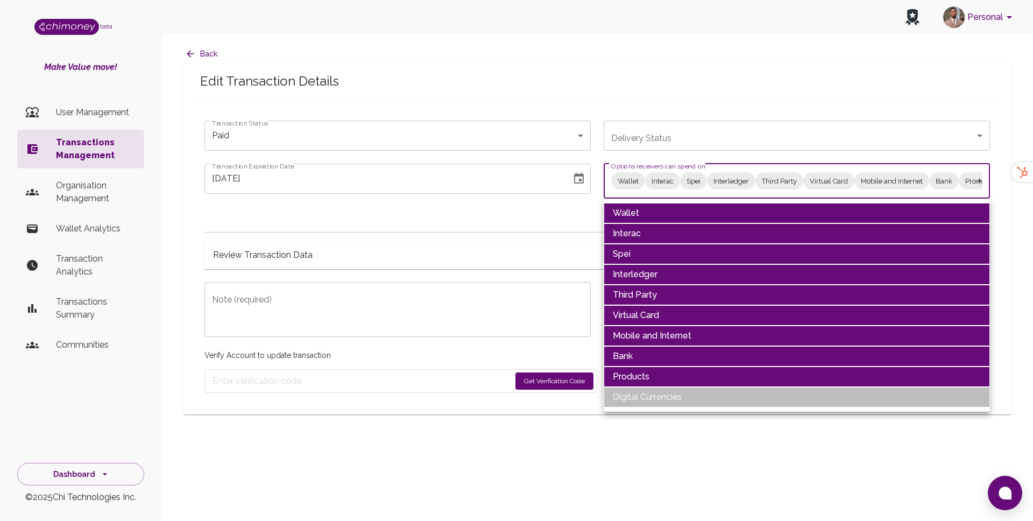
click at [606, 220] on li "Wallet" at bounding box center [796, 213] width 386 height 20
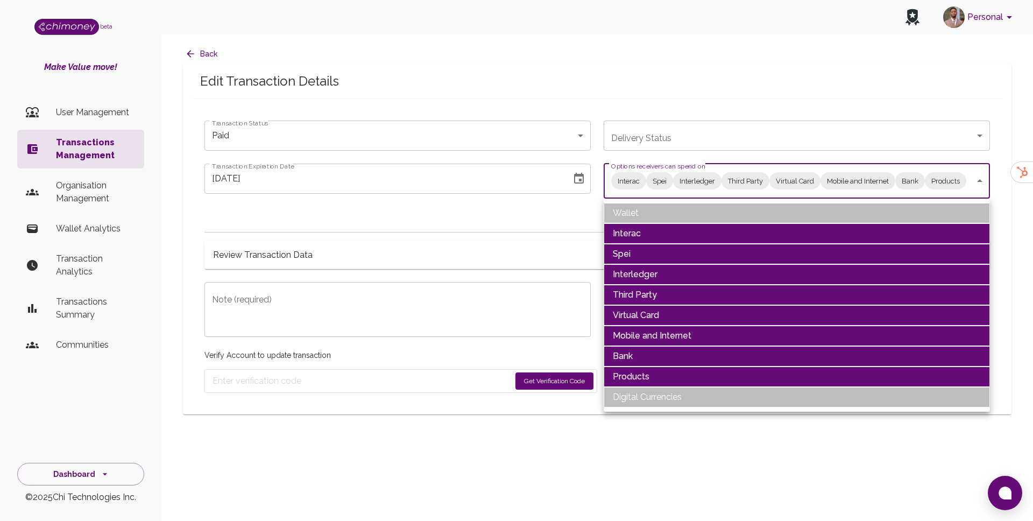
click at [613, 234] on li "Interac" at bounding box center [796, 233] width 386 height 20
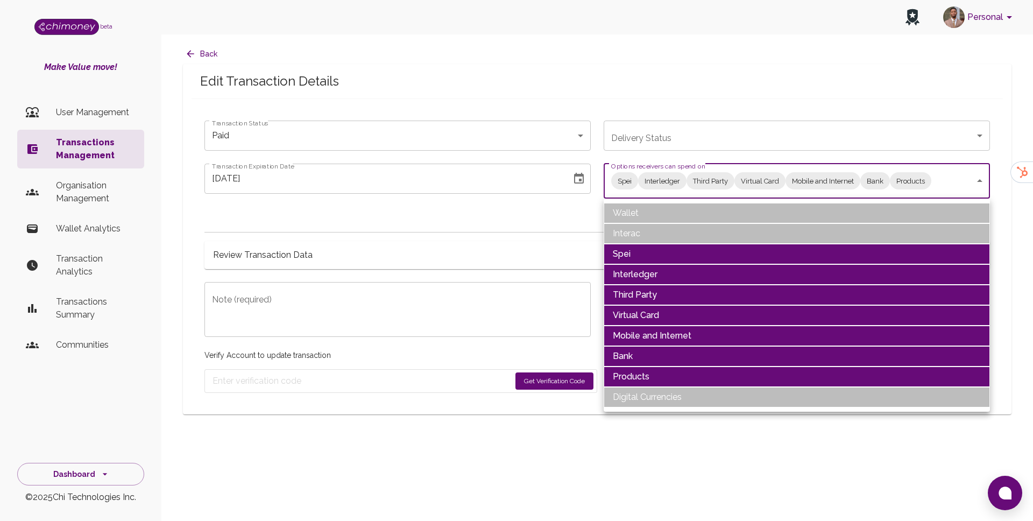
click at [614, 250] on li "Spei" at bounding box center [796, 254] width 386 height 20
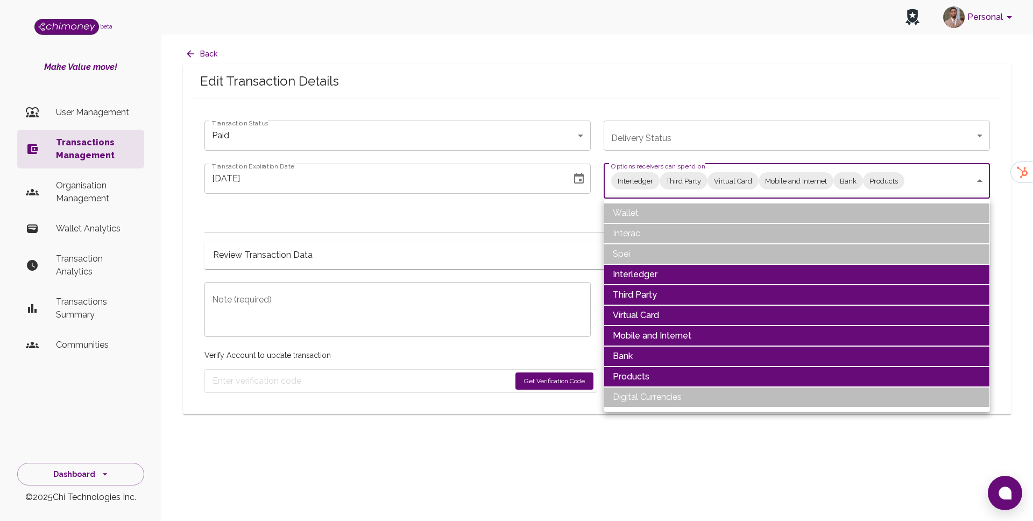
click at [618, 281] on li "Interledger" at bounding box center [796, 274] width 386 height 20
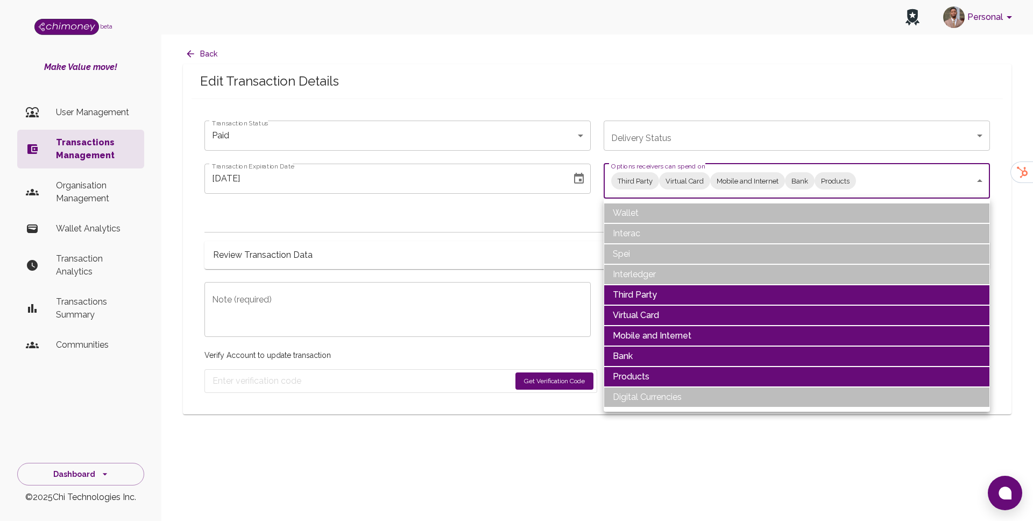
click at [620, 301] on li "Third Party" at bounding box center [796, 294] width 386 height 20
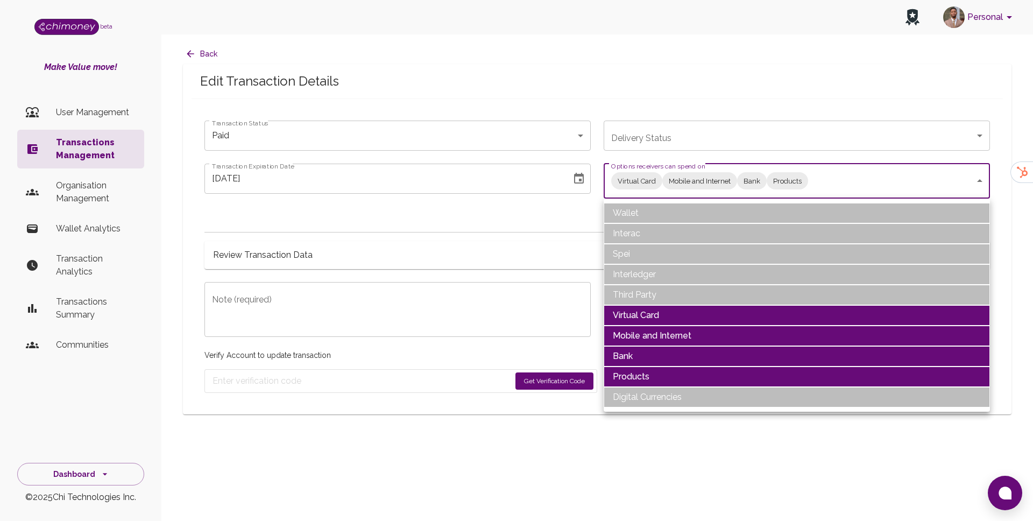
click at [621, 322] on li "Virtual Card" at bounding box center [796, 315] width 386 height 20
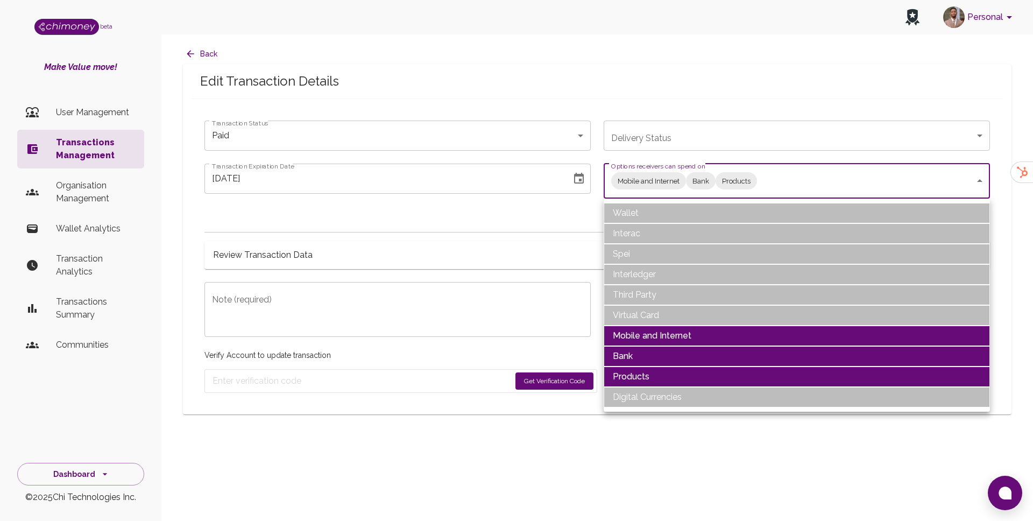
click at [628, 380] on li "Products" at bounding box center [796, 376] width 386 height 20
type input "Mobile and Internet,Bank"
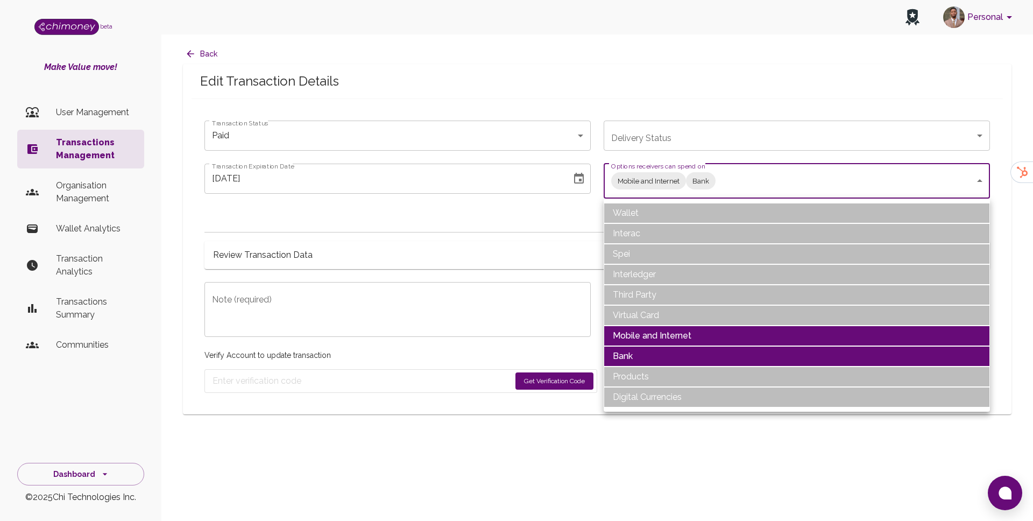
click at [516, 235] on div at bounding box center [516, 260] width 1033 height 521
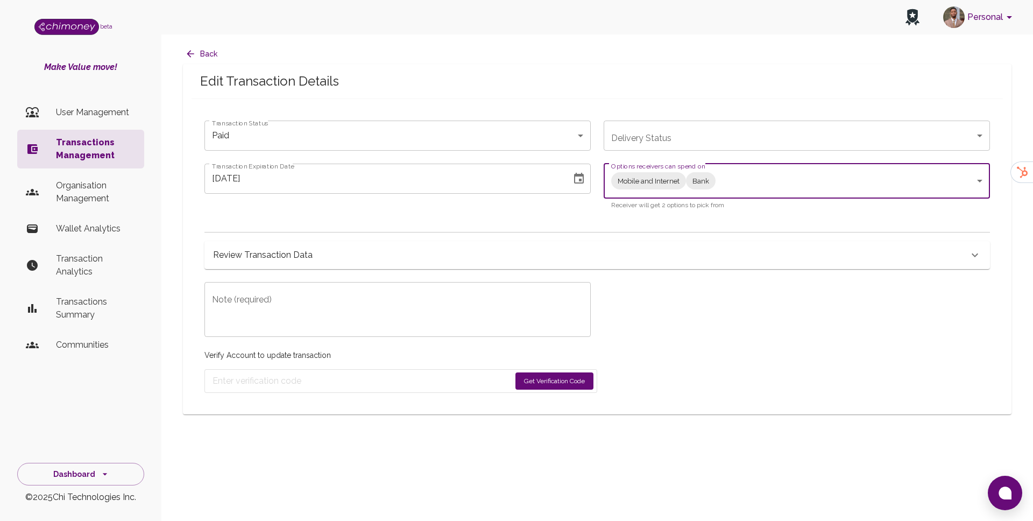
click at [409, 258] on div "Review Transaction Data" at bounding box center [590, 254] width 755 height 15
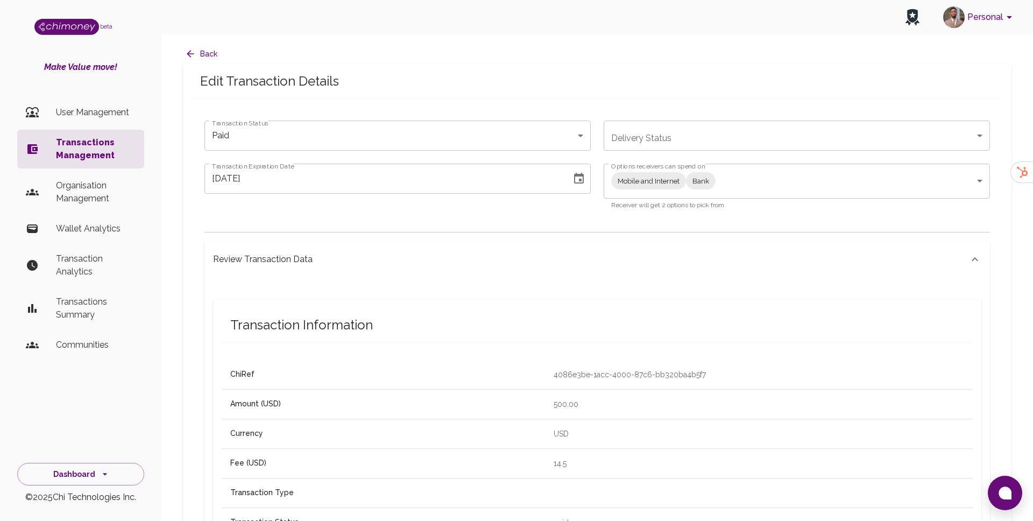
click at [409, 258] on div "Review Transaction Data" at bounding box center [590, 259] width 755 height 15
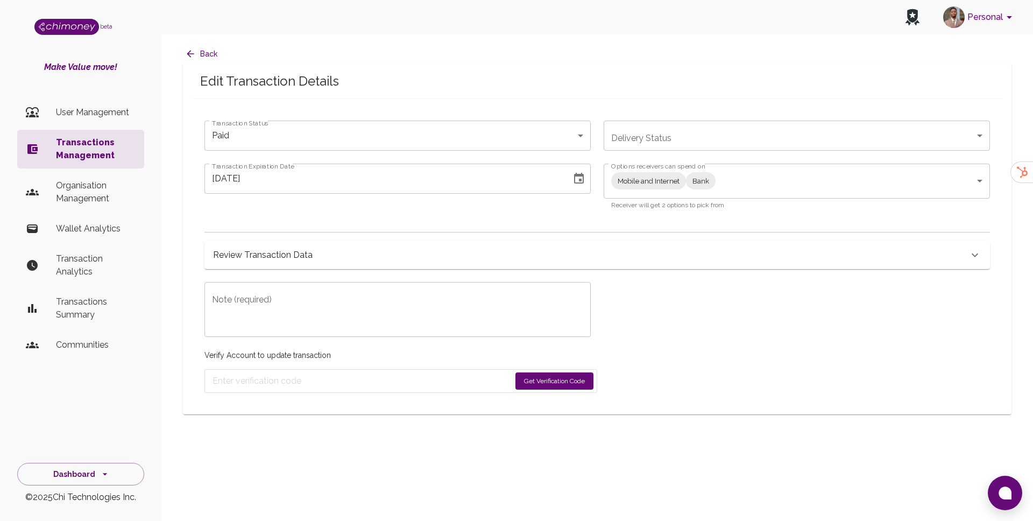
click at [579, 182] on icon "Choose date, selected date is Aug 28, 2025" at bounding box center [579, 178] width 10 height 11
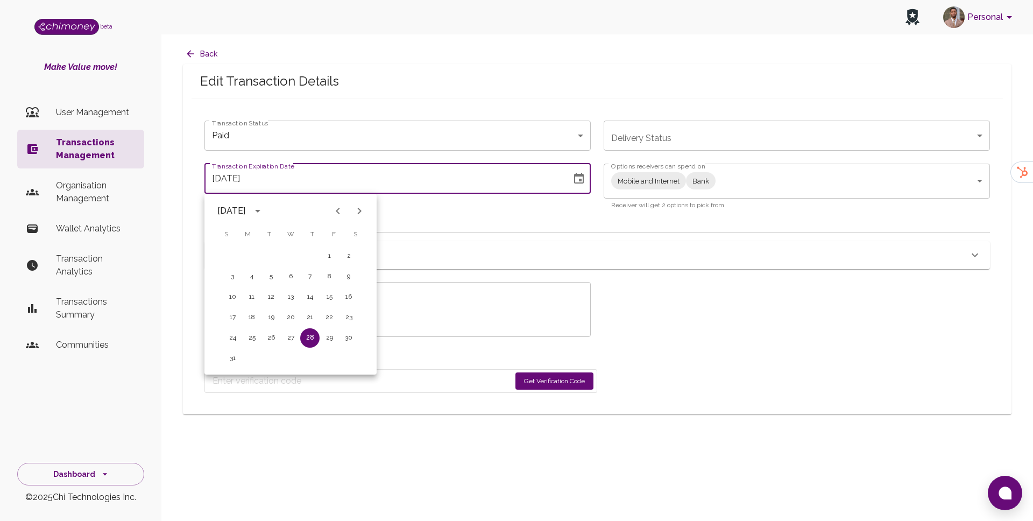
click at [357, 210] on icon "Next month" at bounding box center [359, 210] width 13 height 13
click at [257, 273] on button "8" at bounding box center [251, 276] width 19 height 19
type input "[DATE]"
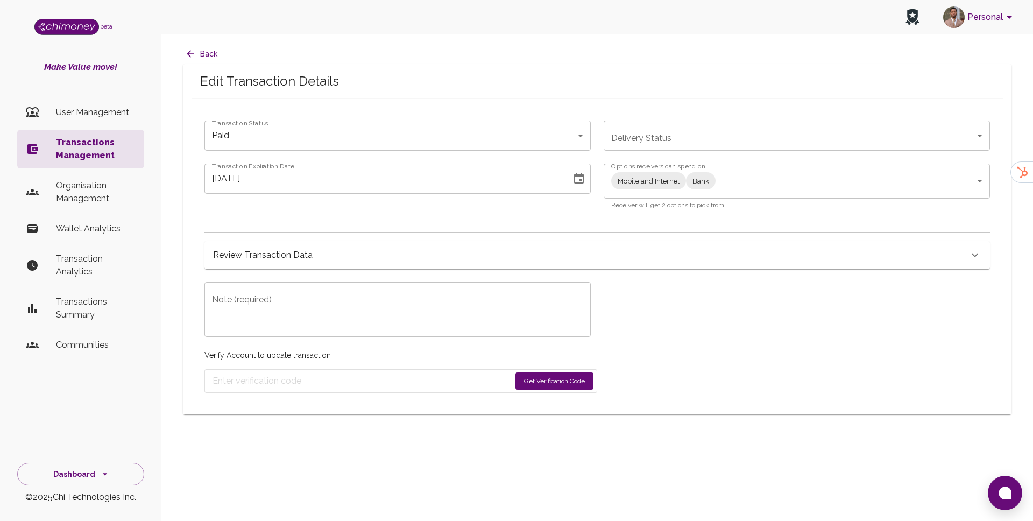
click at [340, 310] on textarea "Note (required)" at bounding box center [397, 309] width 371 height 37
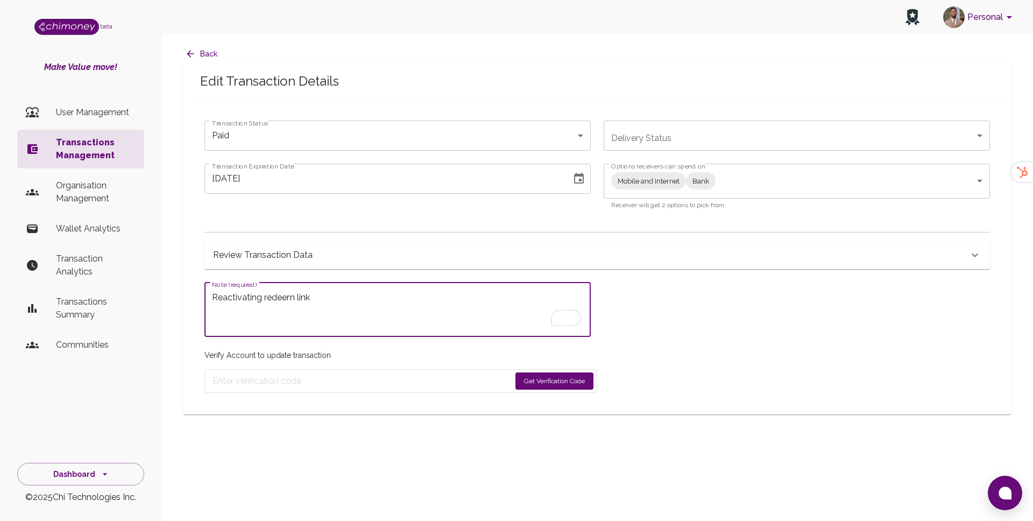
type textarea "Reactivating redeem link"
click at [546, 386] on button "Get Verification Code" at bounding box center [554, 380] width 78 height 17
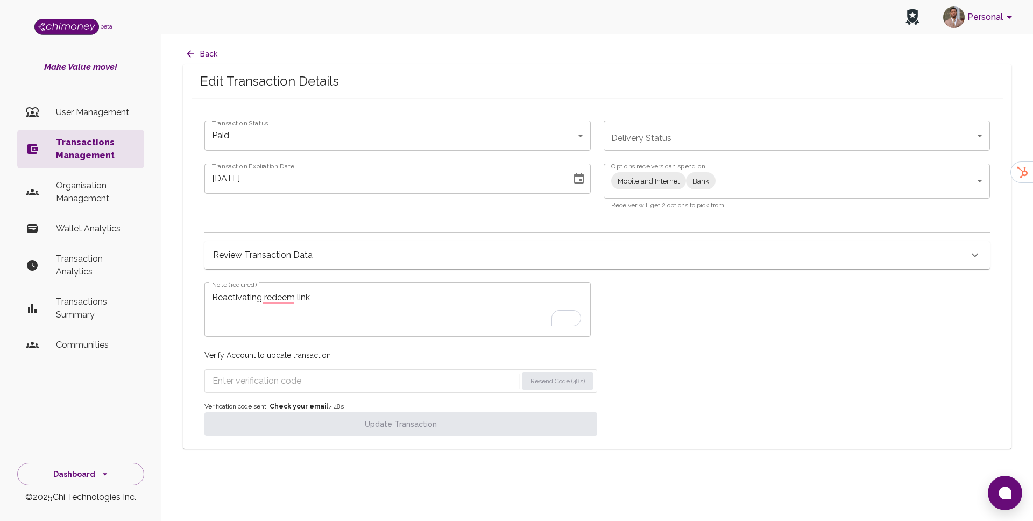
click at [346, 384] on input "Enter verification code" at bounding box center [364, 380] width 304 height 17
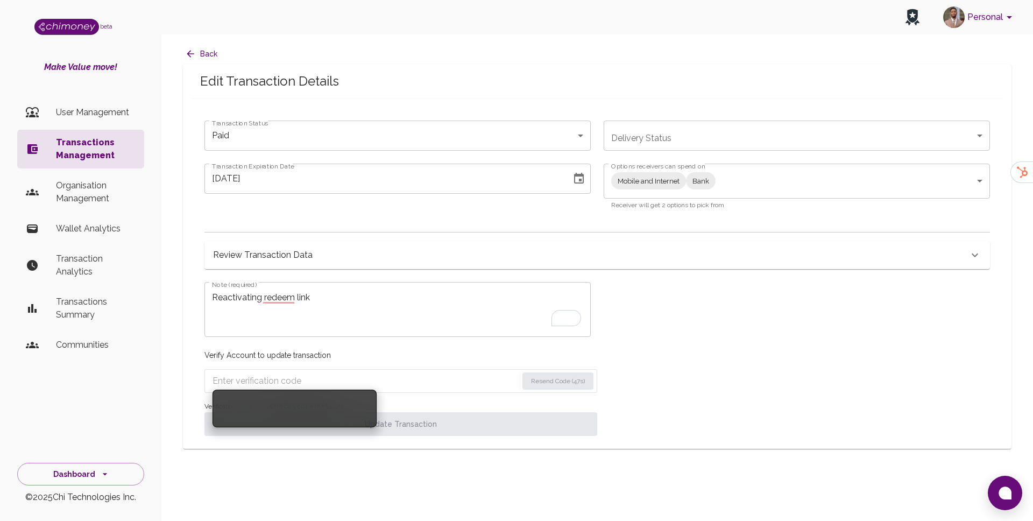
paste input "8444"
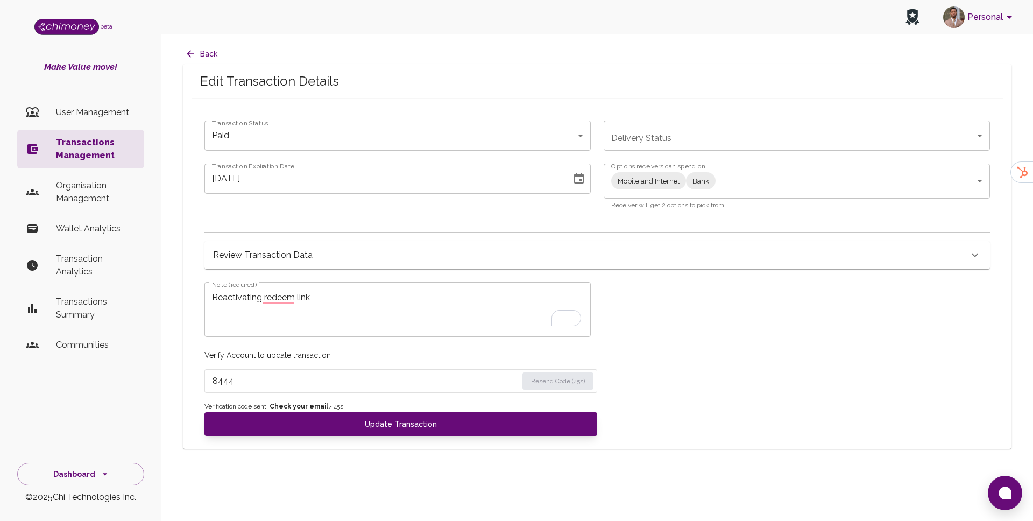
type input "8444"
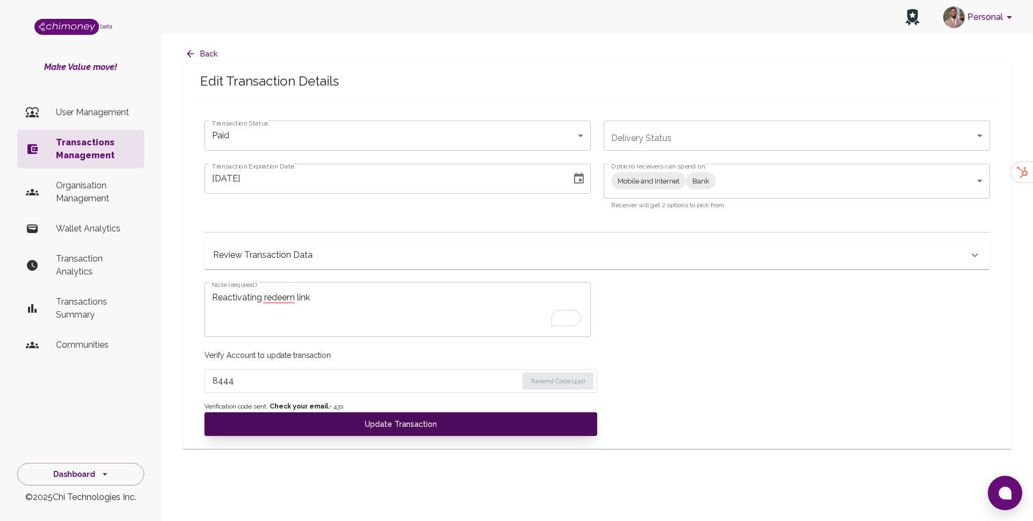
click at [399, 417] on button "Update Transaction" at bounding box center [400, 424] width 393 height 24
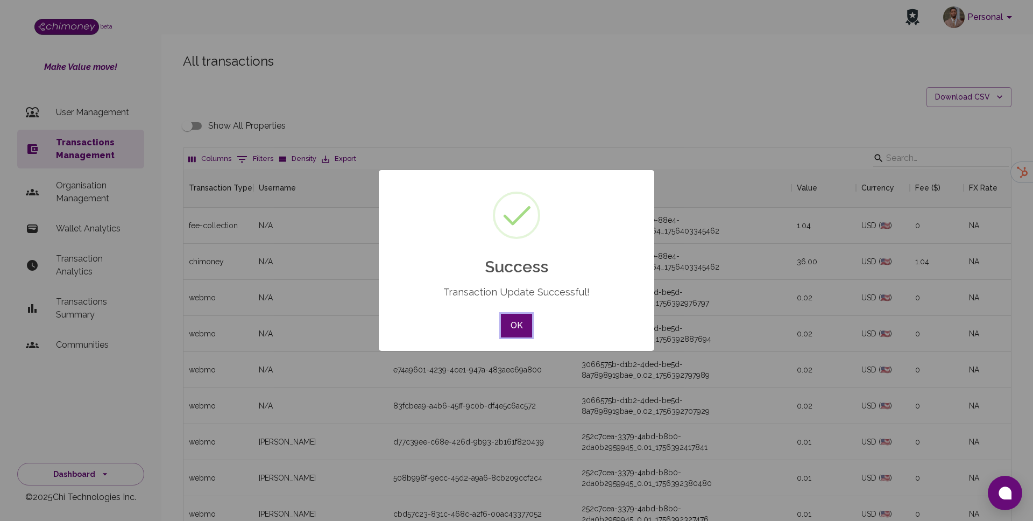
scroll to position [399, 827]
click at [521, 322] on button "OK" at bounding box center [516, 326] width 31 height 24
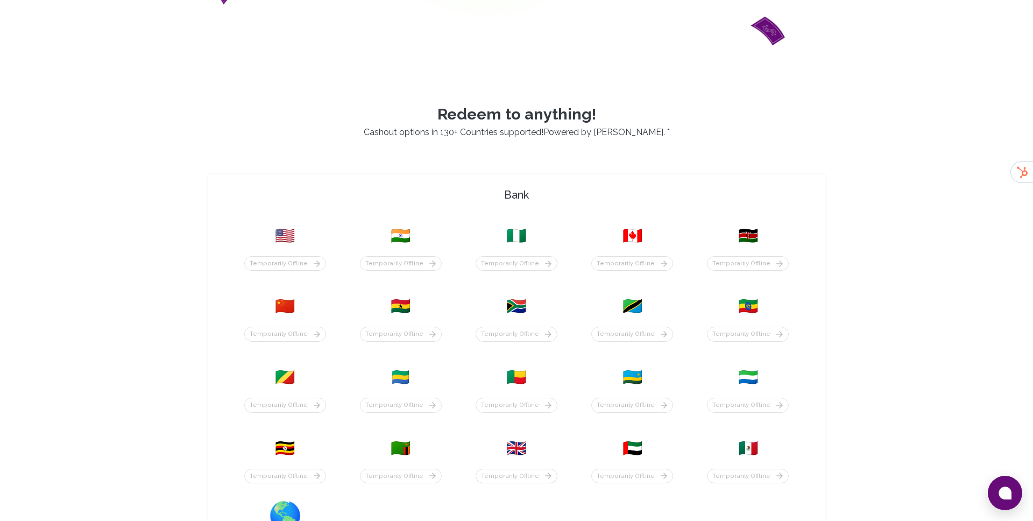
scroll to position [310, 0]
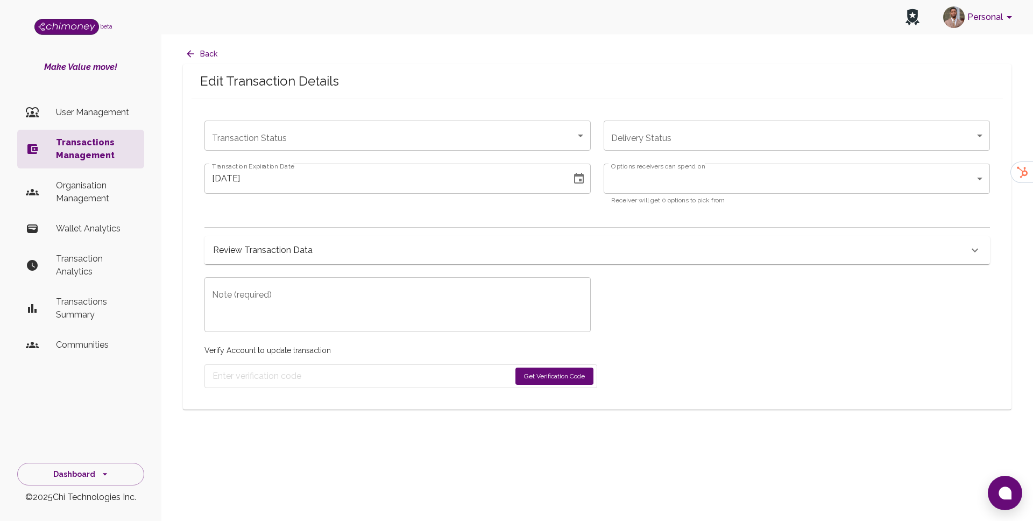
type input "paid"
type input "[DATE]"
type input "Mobile and Internet,Bank"
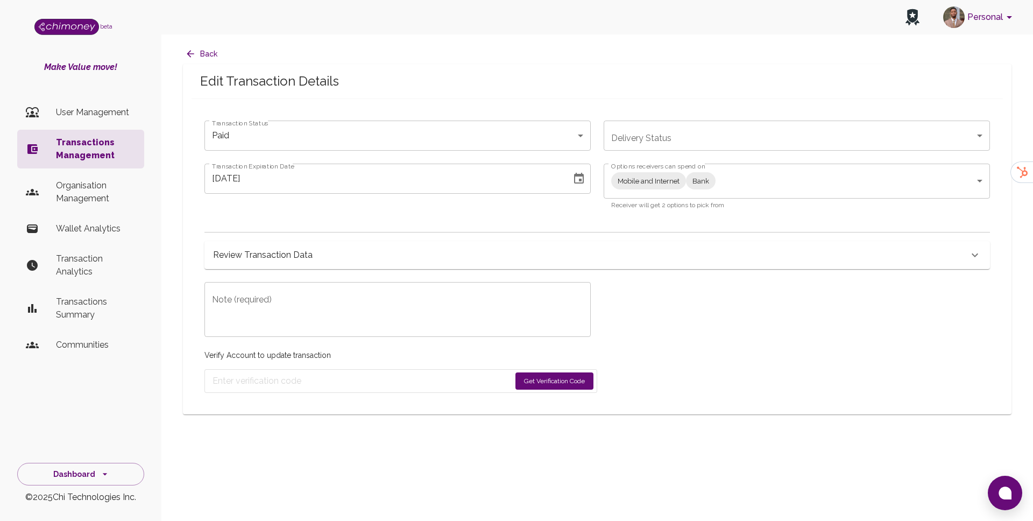
click at [470, 261] on div "Review Transaction Data" at bounding box center [590, 254] width 755 height 15
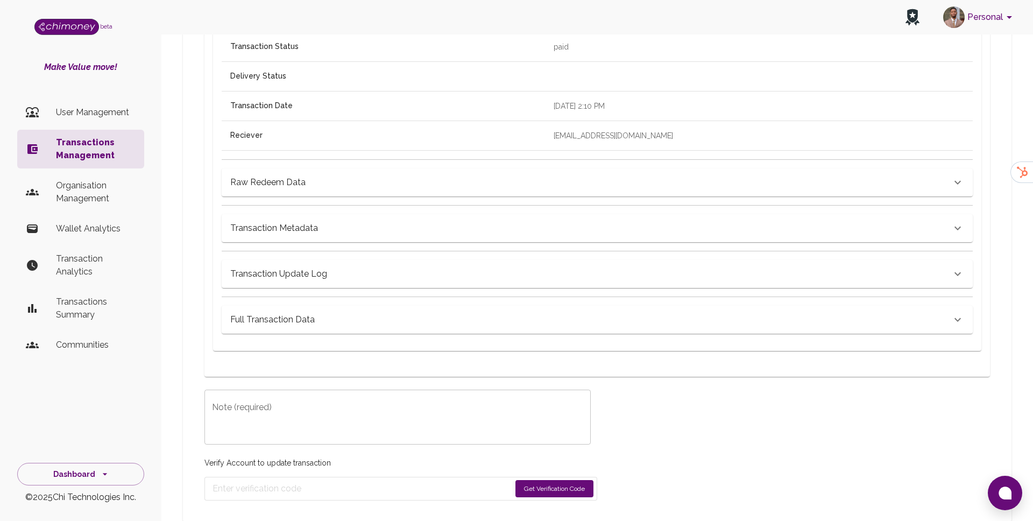
scroll to position [476, 0]
click at [573, 133] on p "naim@goodwall.org" at bounding box center [758, 134] width 410 height 11
copy p "naim@goodwall.org"
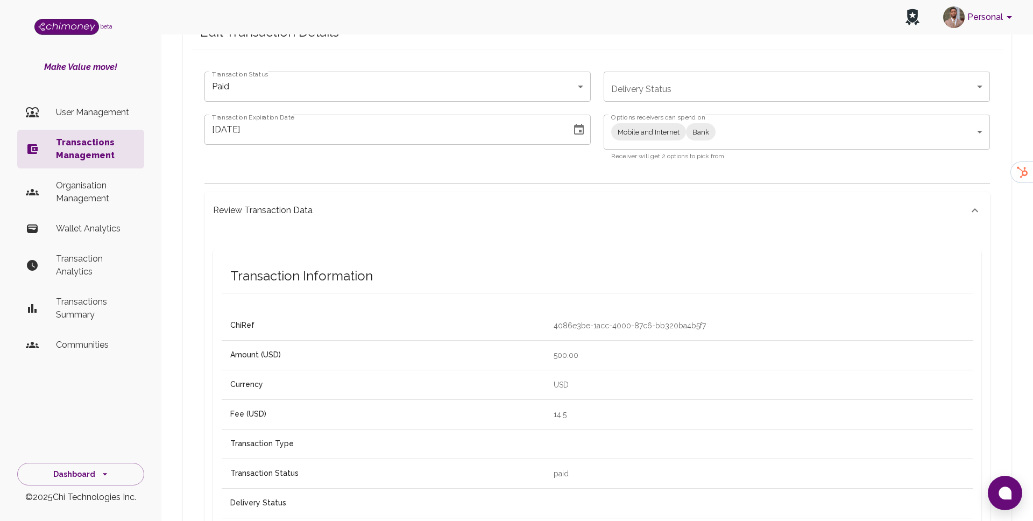
scroll to position [0, 0]
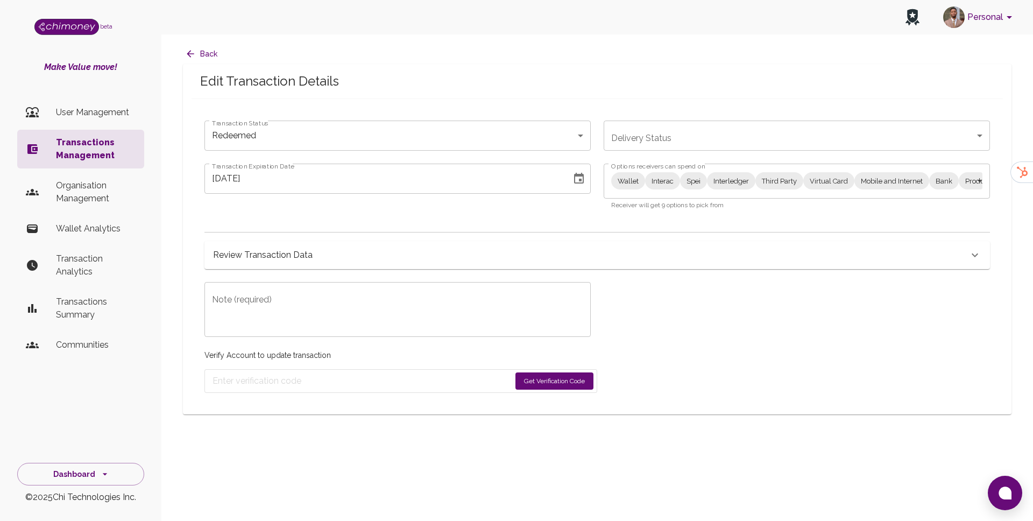
click at [522, 143] on body "Personal beta Make Value move! User Management Transactions Management Organisa…" at bounding box center [516, 260] width 1033 height 521
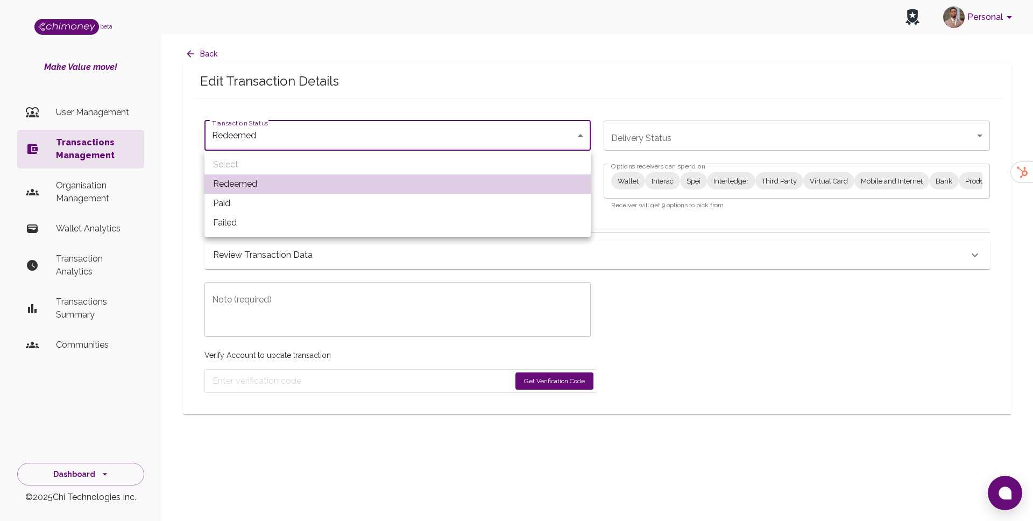
click at [404, 198] on li "Paid" at bounding box center [397, 203] width 386 height 19
type input "paid"
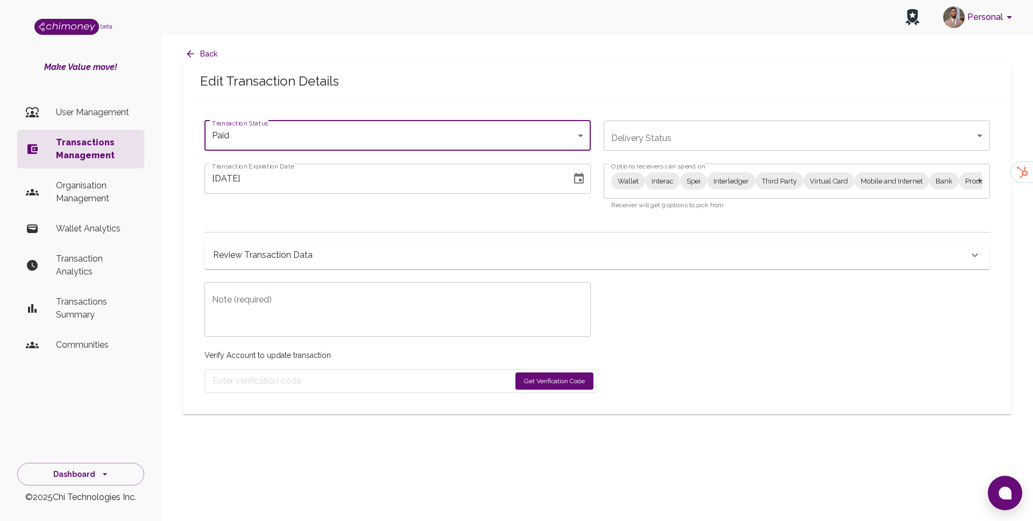
click at [630, 202] on p "Receiver will get 9 options to pick from" at bounding box center [796, 205] width 371 height 11
click at [637, 185] on body "Personal beta Make Value move! User Management Transactions Management Organisa…" at bounding box center [516, 260] width 1033 height 521
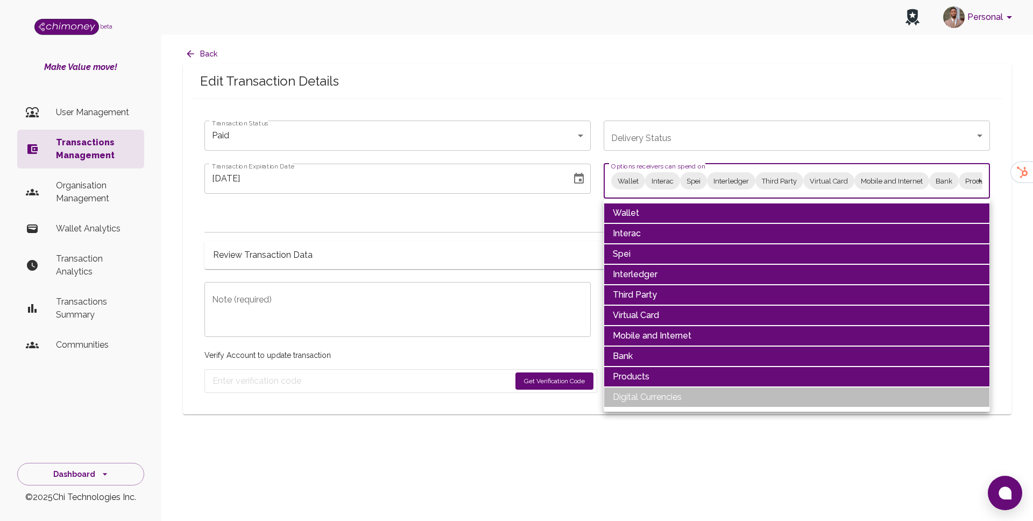
click at [641, 218] on li "Wallet" at bounding box center [796, 213] width 386 height 20
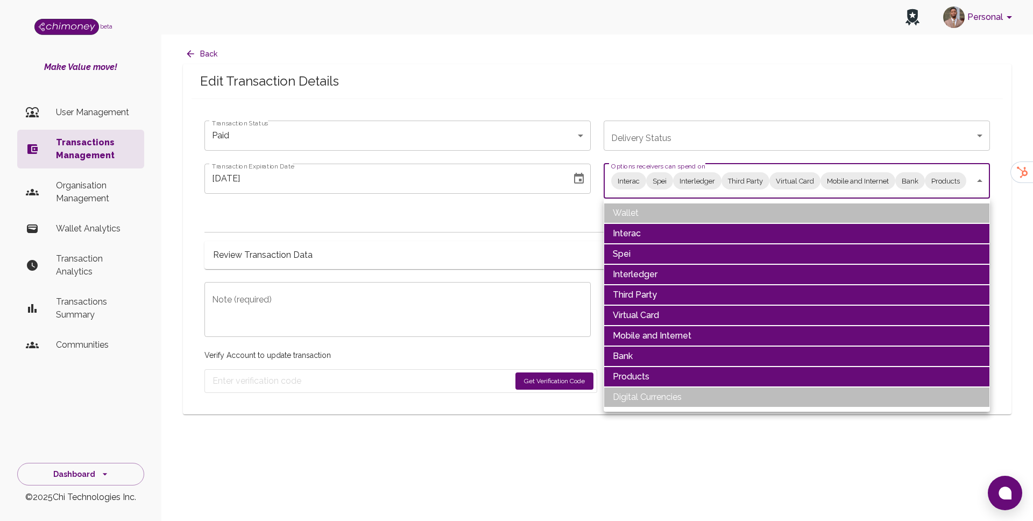
click at [640, 234] on li "Interac" at bounding box center [796, 233] width 386 height 20
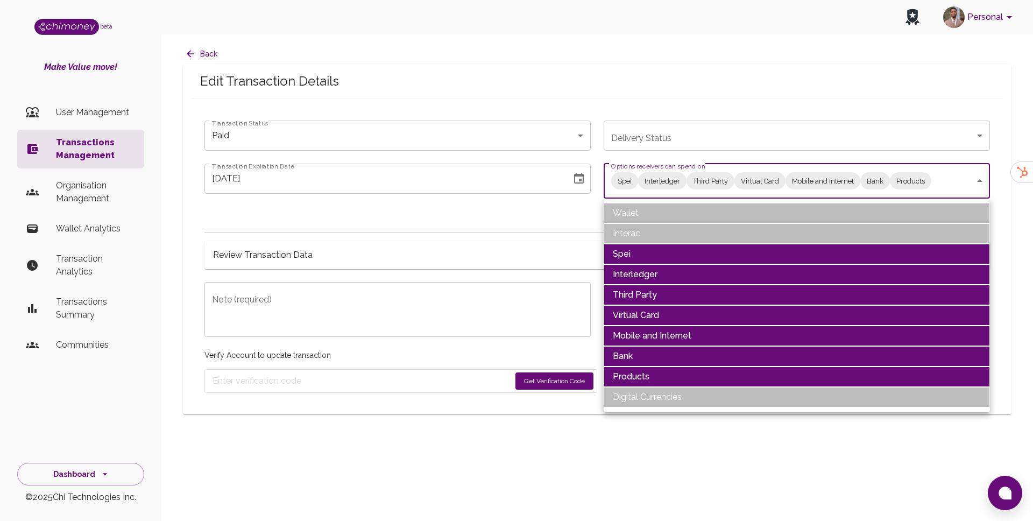
click at [636, 252] on li "Spei" at bounding box center [796, 254] width 386 height 20
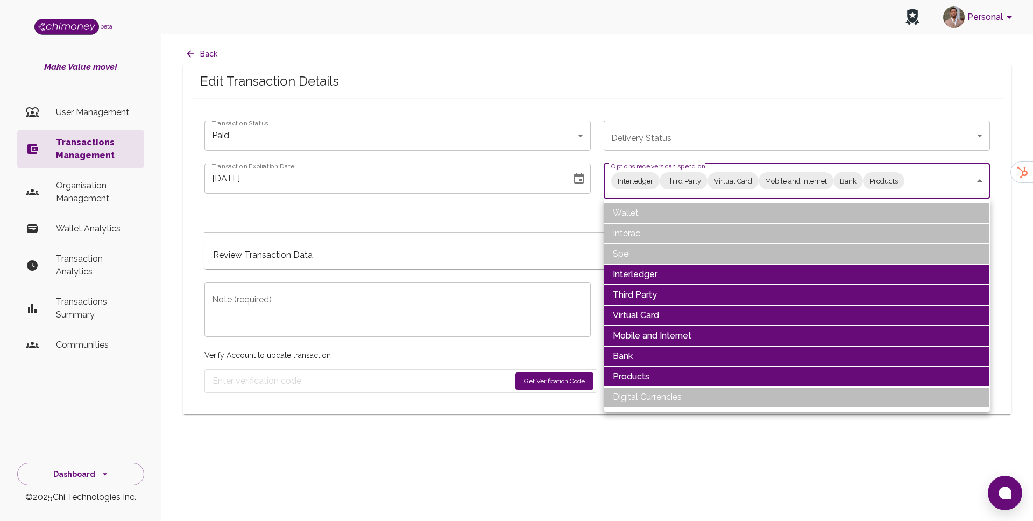
click at [635, 284] on li "Third Party" at bounding box center [796, 294] width 386 height 20
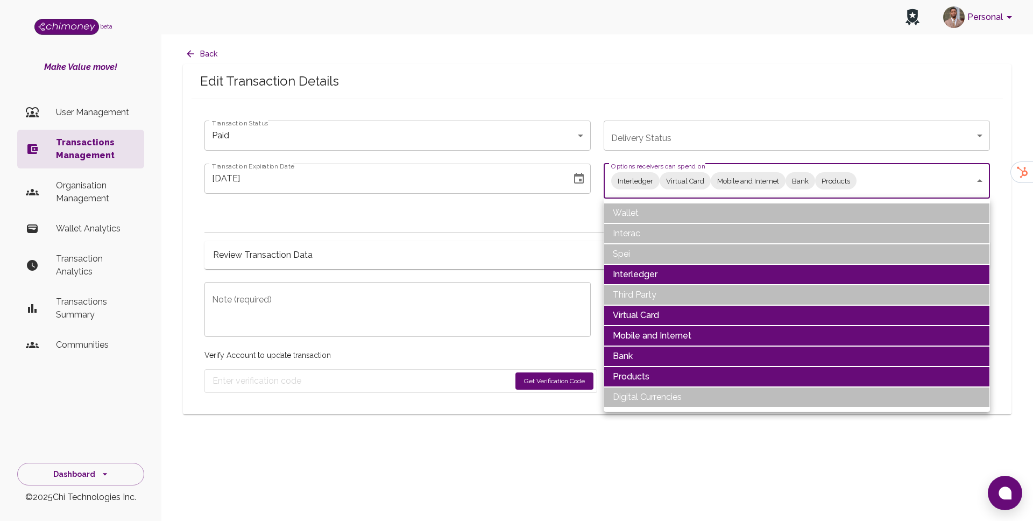
click at [634, 282] on li "Interledger" at bounding box center [796, 274] width 386 height 20
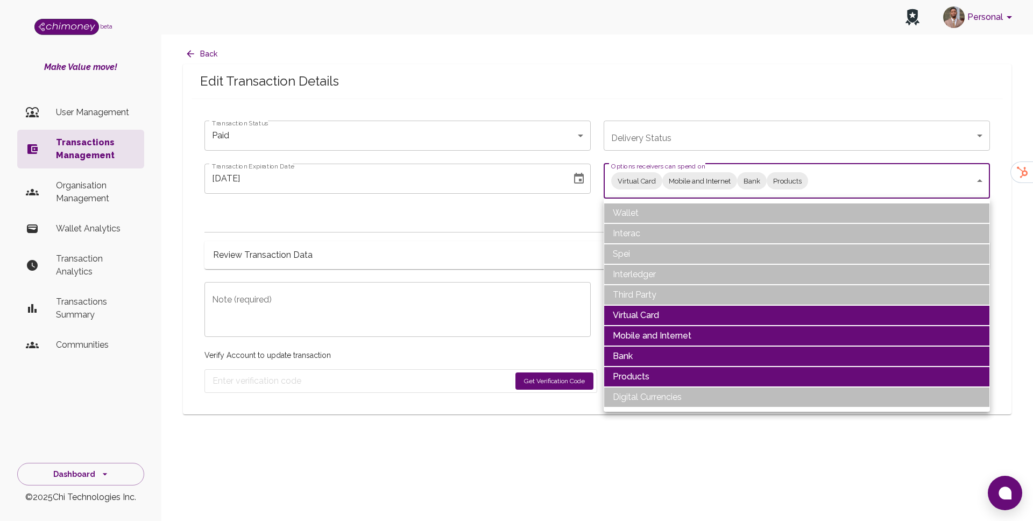
click at [638, 312] on li "Virtual Card" at bounding box center [796, 315] width 386 height 20
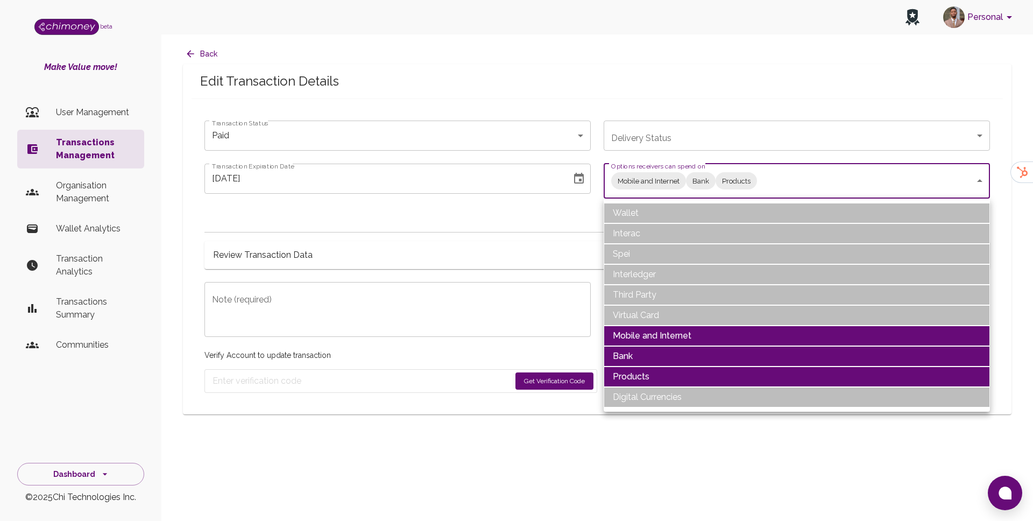
click at [628, 376] on li "Products" at bounding box center [796, 376] width 386 height 20
type input "Mobile and Internet,Bank"
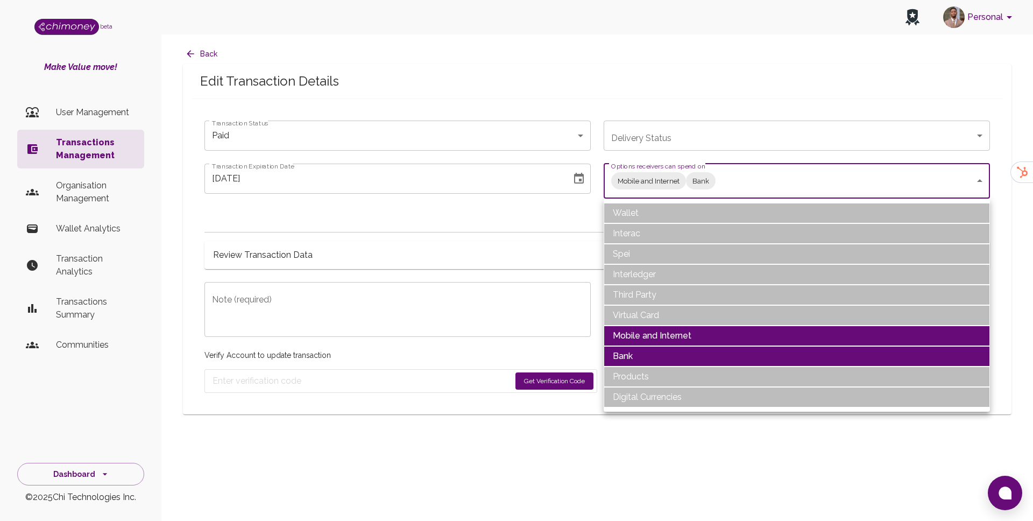
click at [481, 141] on div at bounding box center [516, 260] width 1033 height 521
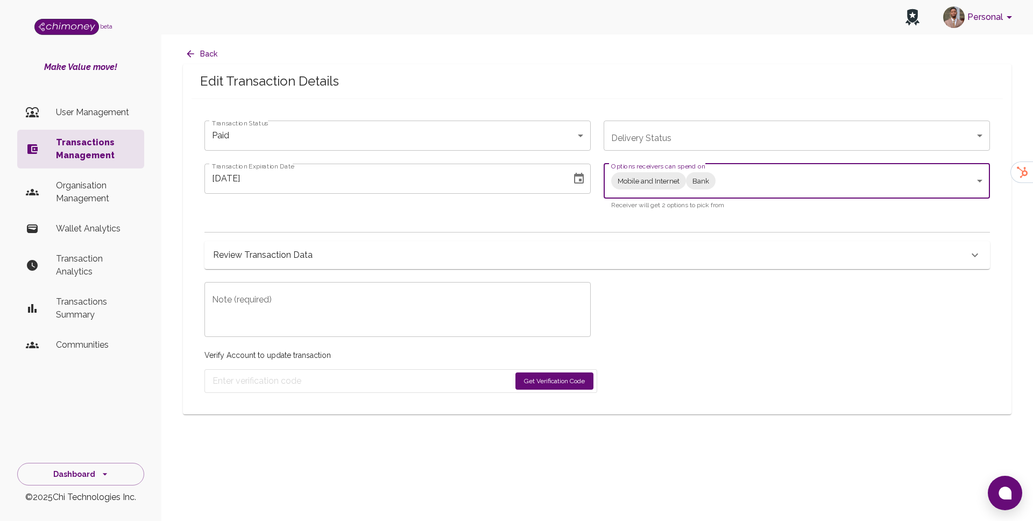
click at [573, 177] on icon "Choose date, selected date is Aug 28, 2025" at bounding box center [578, 178] width 13 height 13
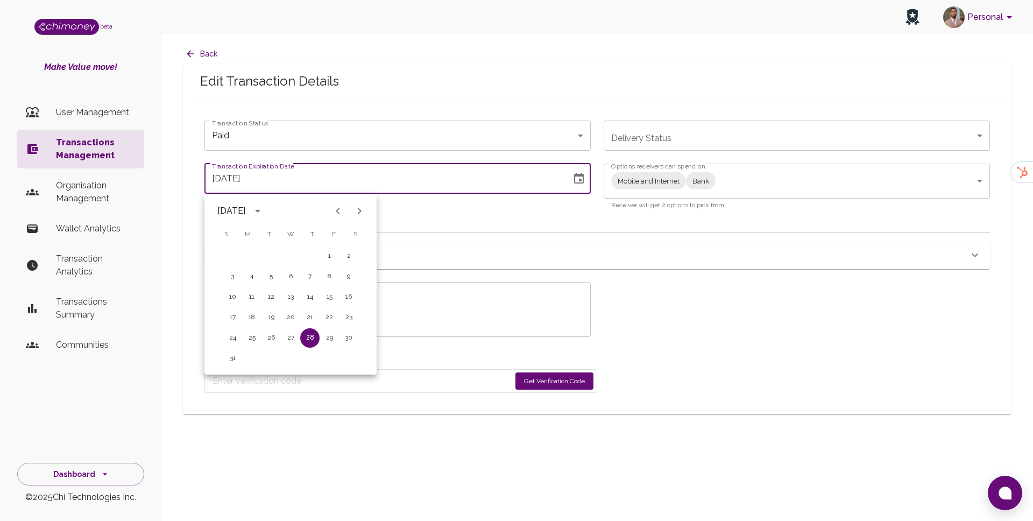
click at [356, 204] on icon "Next month" at bounding box center [359, 210] width 13 height 13
click at [252, 273] on button "8" at bounding box center [251, 276] width 19 height 19
type input "[DATE]"
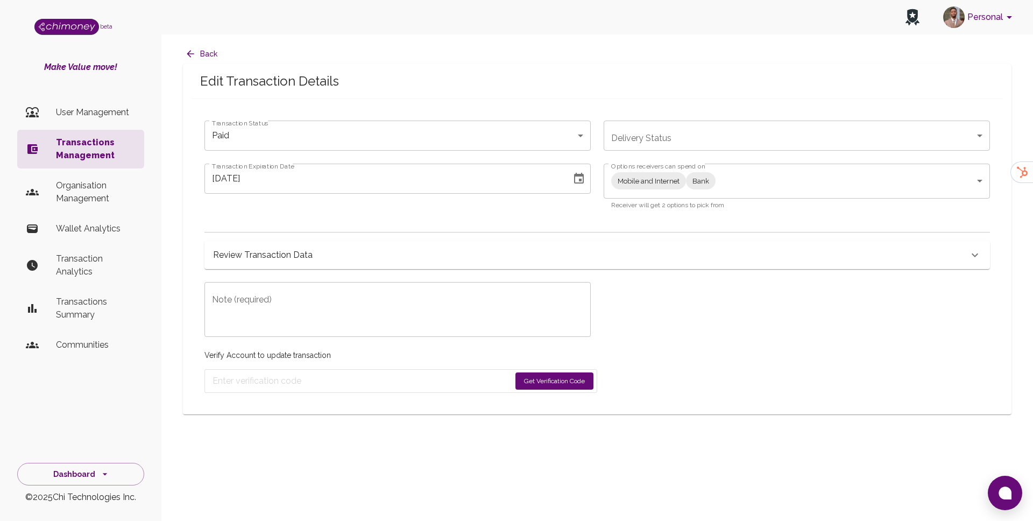
click at [315, 331] on div "x Note (required)" at bounding box center [397, 309] width 386 height 55
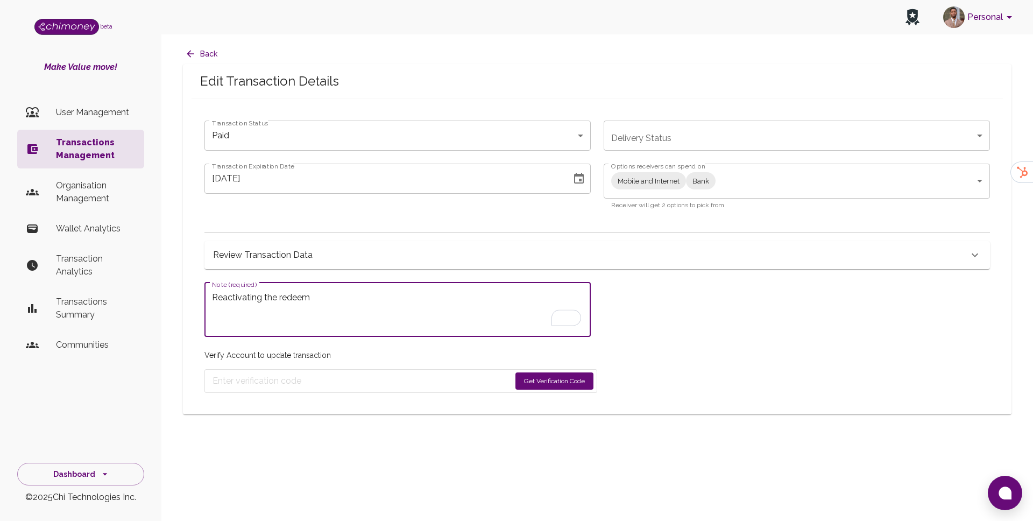
click at [331, 266] on div "Review Transaction Data" at bounding box center [596, 255] width 785 height 28
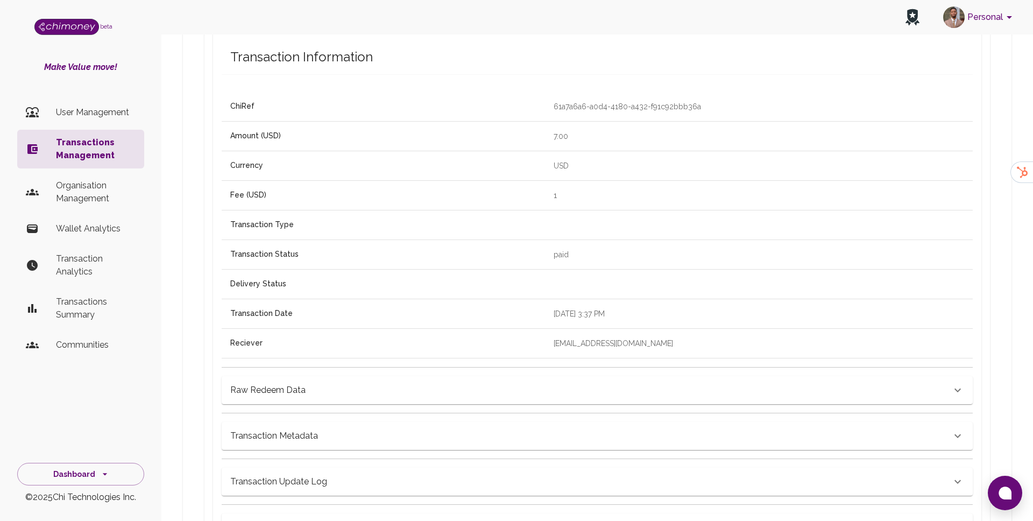
scroll to position [272, 0]
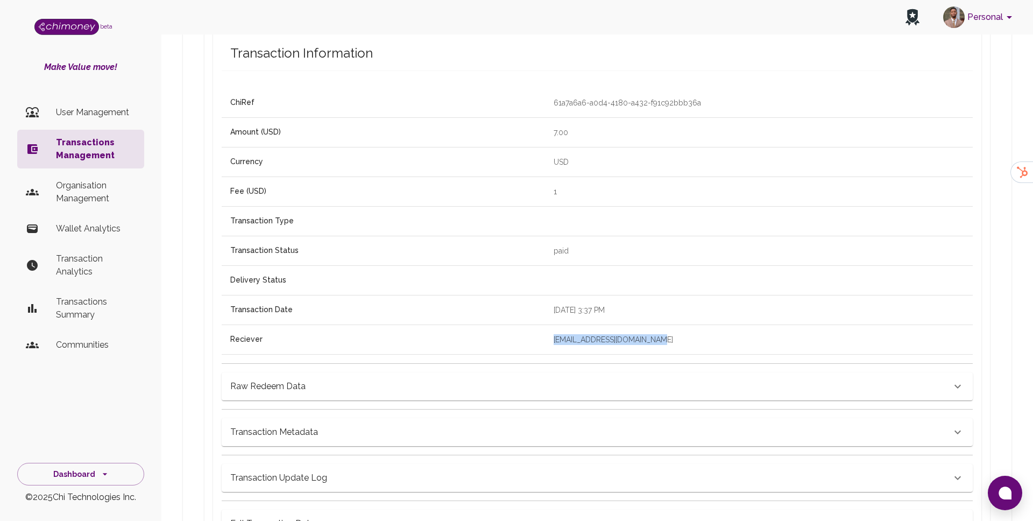
drag, startPoint x: 463, startPoint y: 341, endPoint x: 592, endPoint y: 346, distance: 128.6
click at [592, 346] on td "damariskisengese@gmail.com" at bounding box center [759, 340] width 428 height 30
copy p "damariskisengese@gmail.com"
drag, startPoint x: 467, startPoint y: 101, endPoint x: 629, endPoint y: 99, distance: 161.3
click at [629, 99] on td "61a7a6a6-a0d4-4180-a432-f91c92bbb36a" at bounding box center [759, 102] width 428 height 29
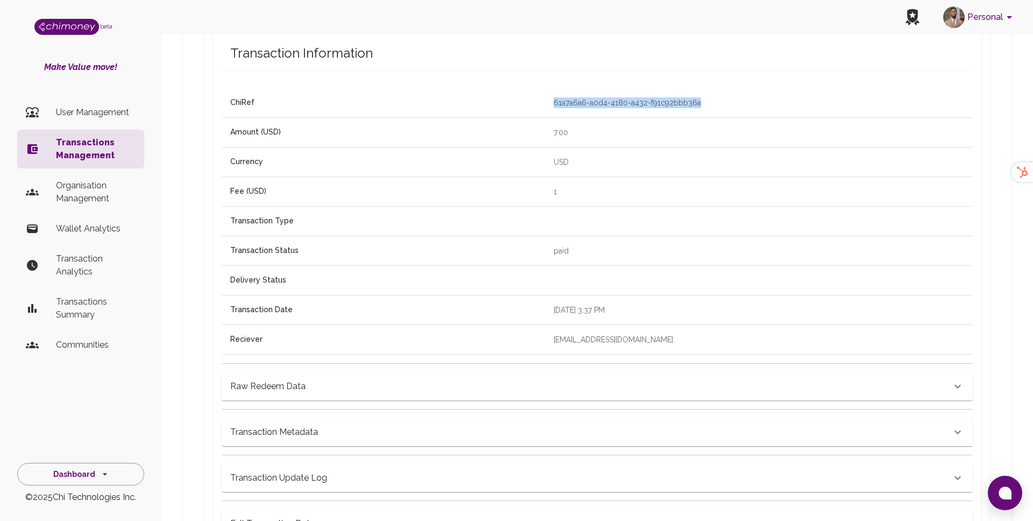
copy p "61a7a6a6-a0d4-4180-a432-f91c92bbb36a"
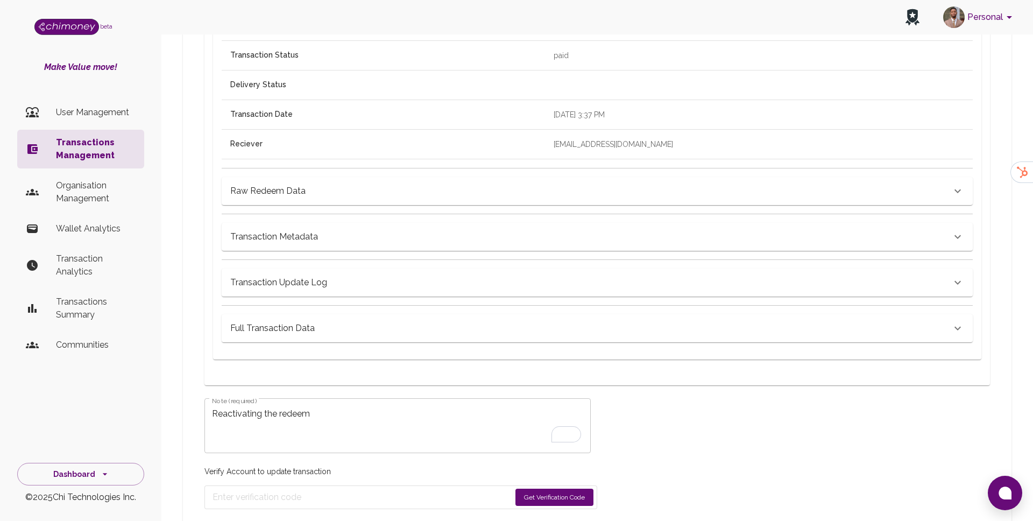
scroll to position [485, 0]
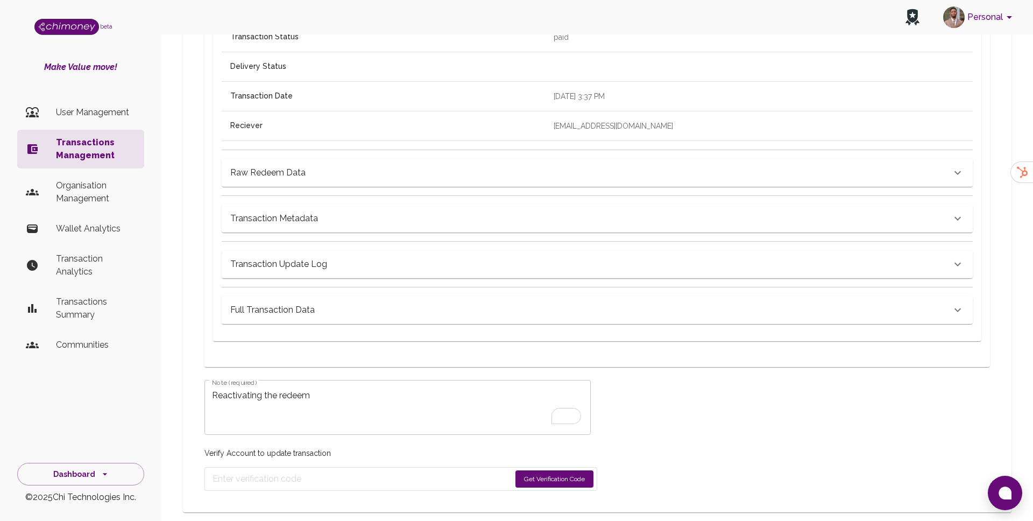
click at [523, 480] on button "Get Verification Code" at bounding box center [554, 478] width 78 height 17
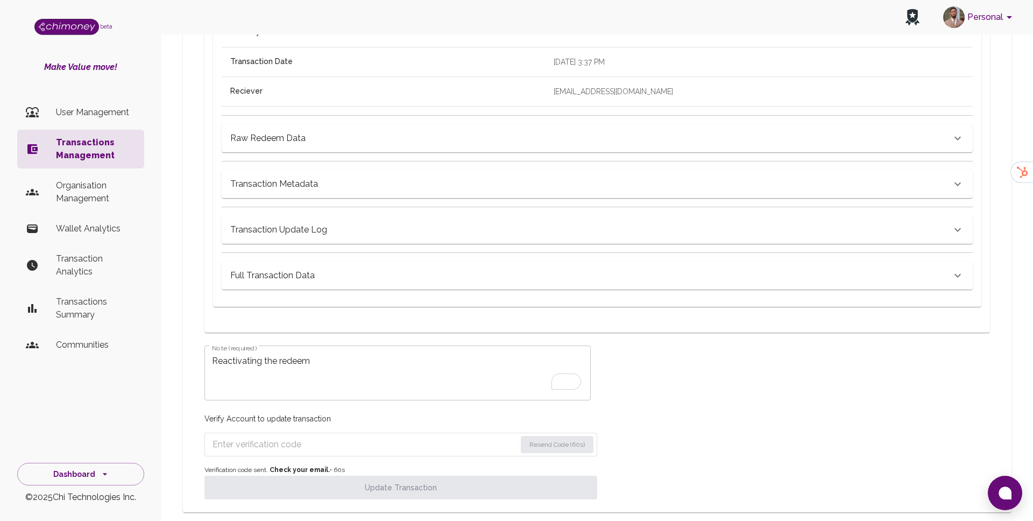
click at [319, 355] on textarea "Reactivating the redeem" at bounding box center [397, 372] width 371 height 37
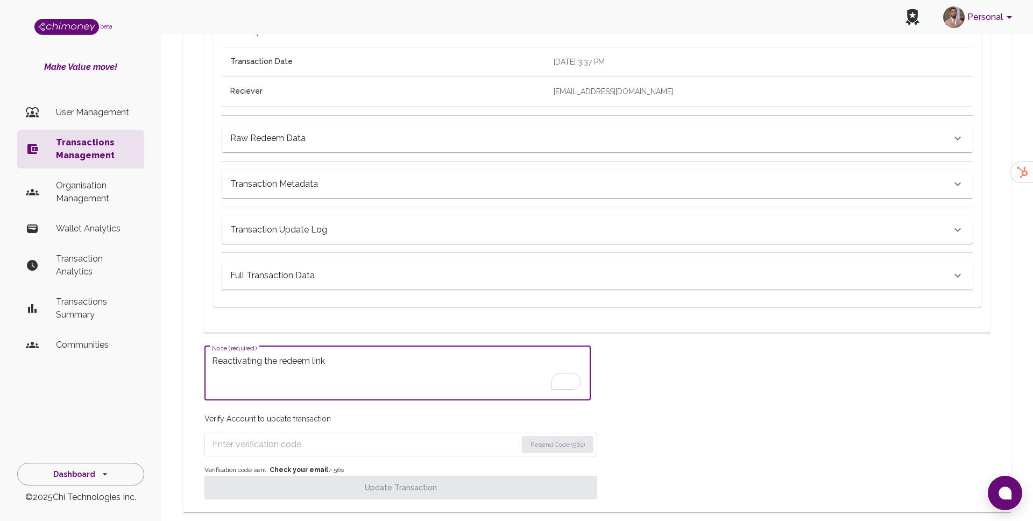
type textarea "Reactivating the redeem link"
click at [299, 436] on input "Enter verification code" at bounding box center [364, 444] width 305 height 17
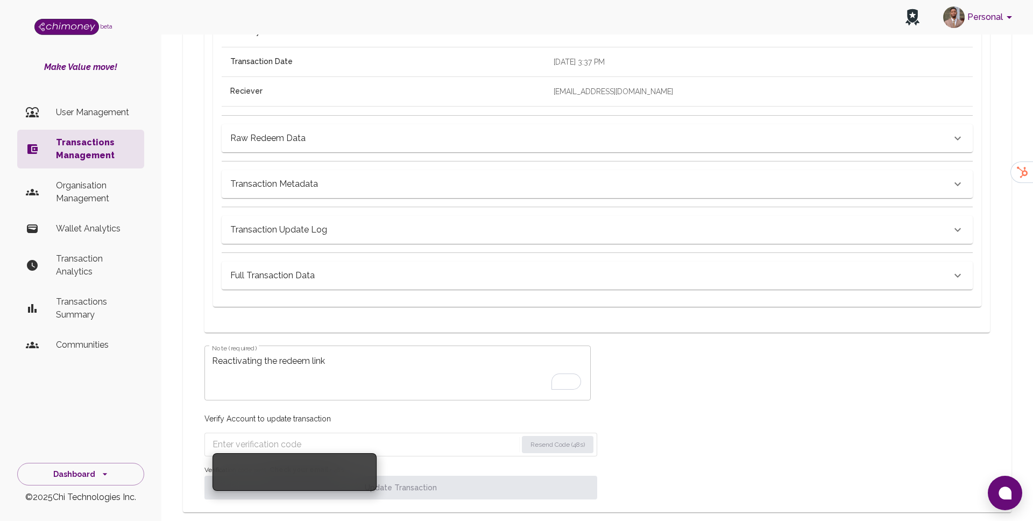
paste input "4857"
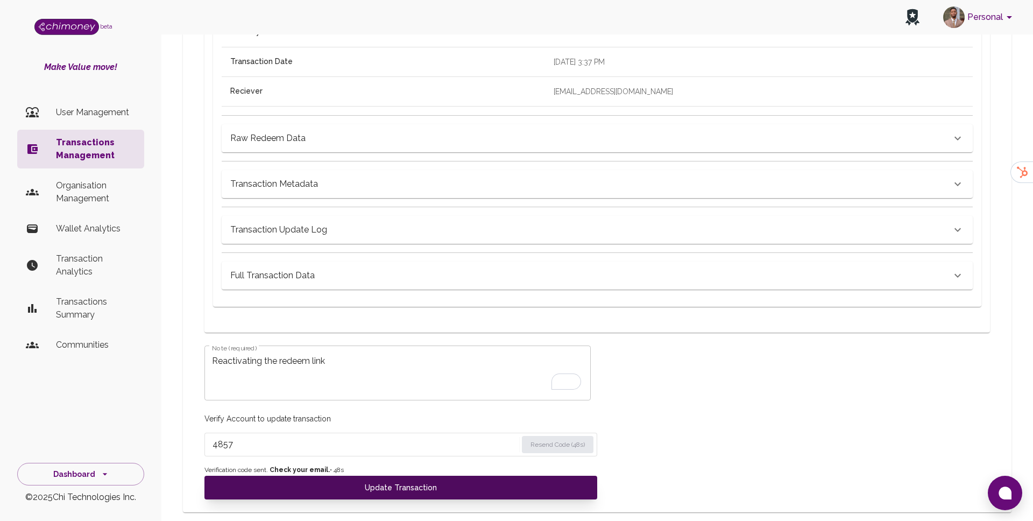
type input "4857"
click at [309, 482] on button "Update Transaction" at bounding box center [400, 487] width 393 height 24
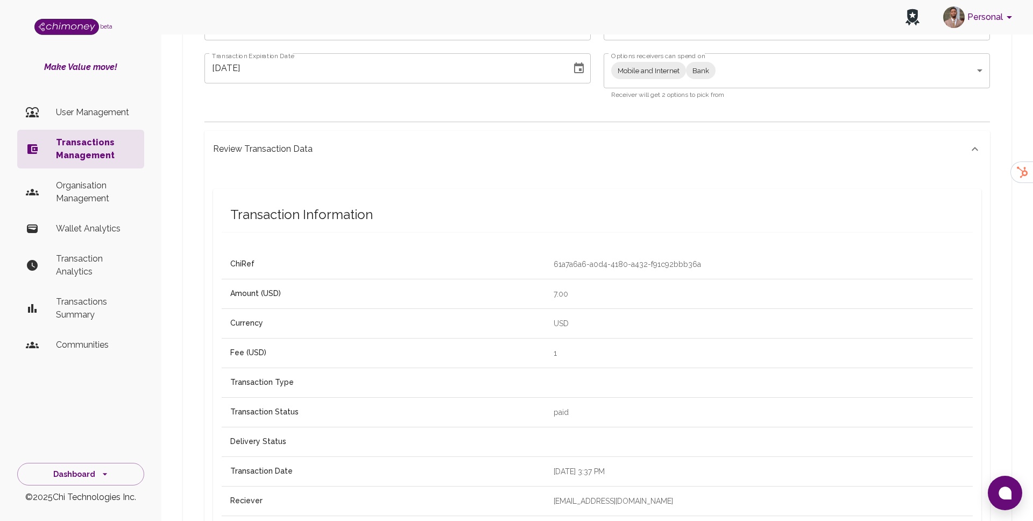
scroll to position [0, 0]
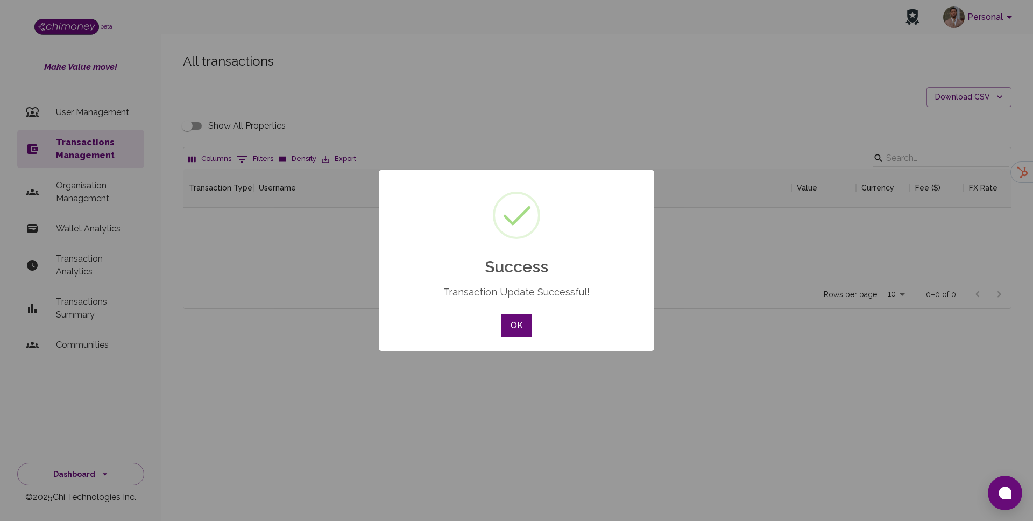
scroll to position [111, 827]
click at [506, 320] on button "OK" at bounding box center [516, 326] width 31 height 24
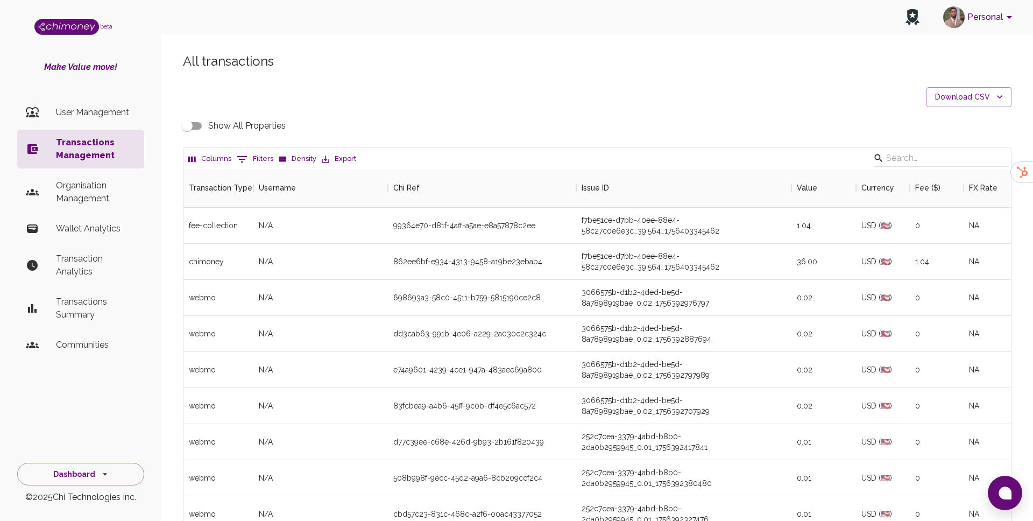
scroll to position [399, 827]
click at [249, 167] on button "0 Filters" at bounding box center [255, 159] width 42 height 17
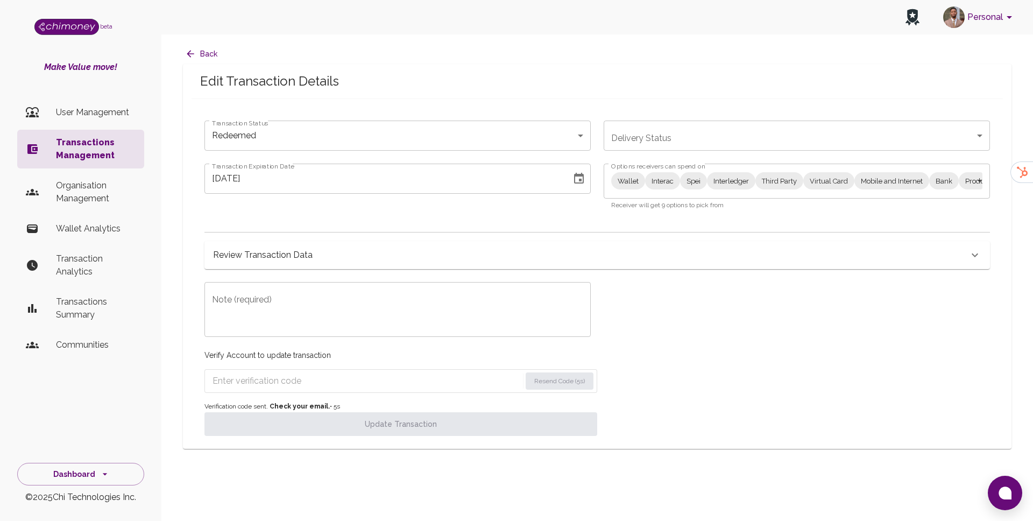
click at [342, 137] on body "Personal beta Make Value move! User Management Transactions Management Organisa…" at bounding box center [516, 260] width 1033 height 521
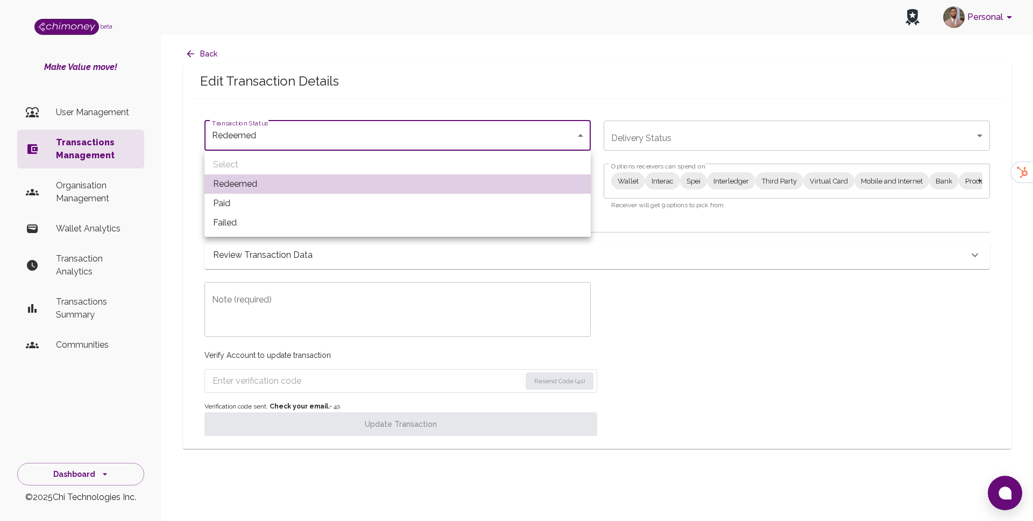
click at [278, 199] on li "Paid" at bounding box center [397, 203] width 386 height 19
type input "paid"
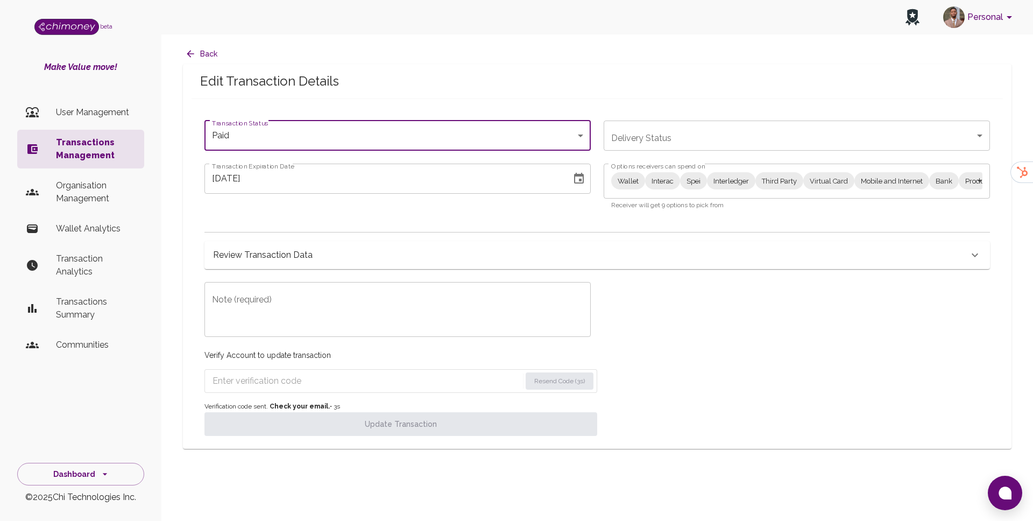
click at [636, 179] on body "Personal beta Make Value move! User Management Transactions Management Organisa…" at bounding box center [516, 260] width 1033 height 521
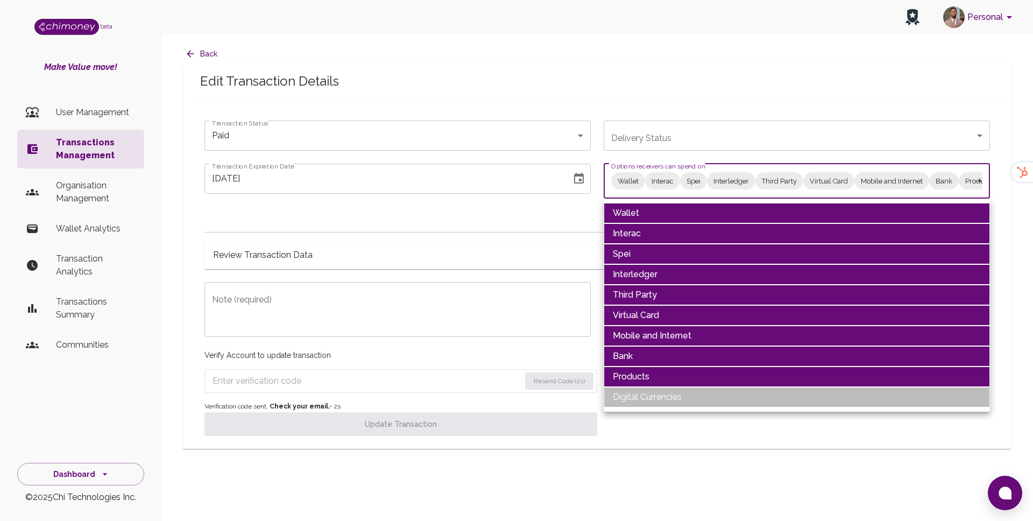
click at [648, 211] on li "Wallet" at bounding box center [796, 213] width 386 height 20
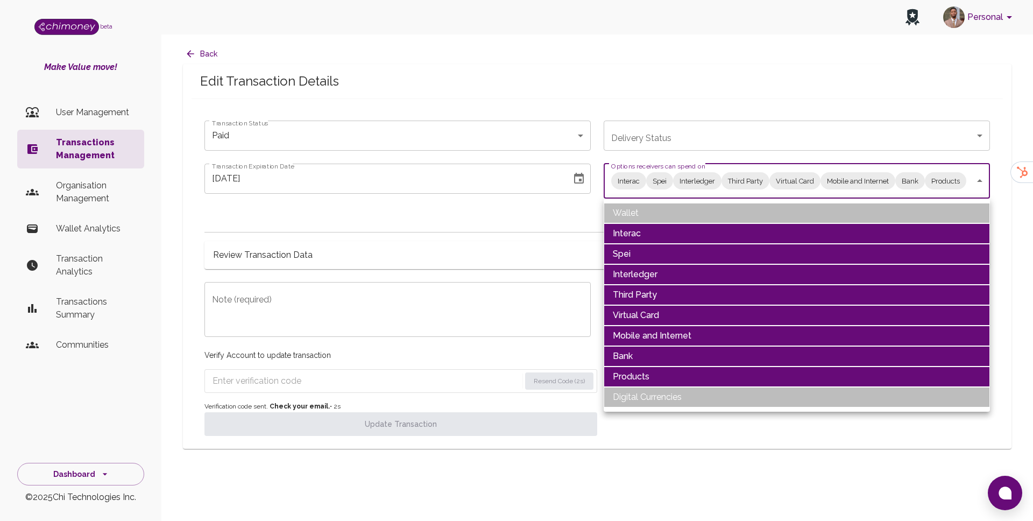
click at [639, 234] on li "Interac" at bounding box center [796, 233] width 386 height 20
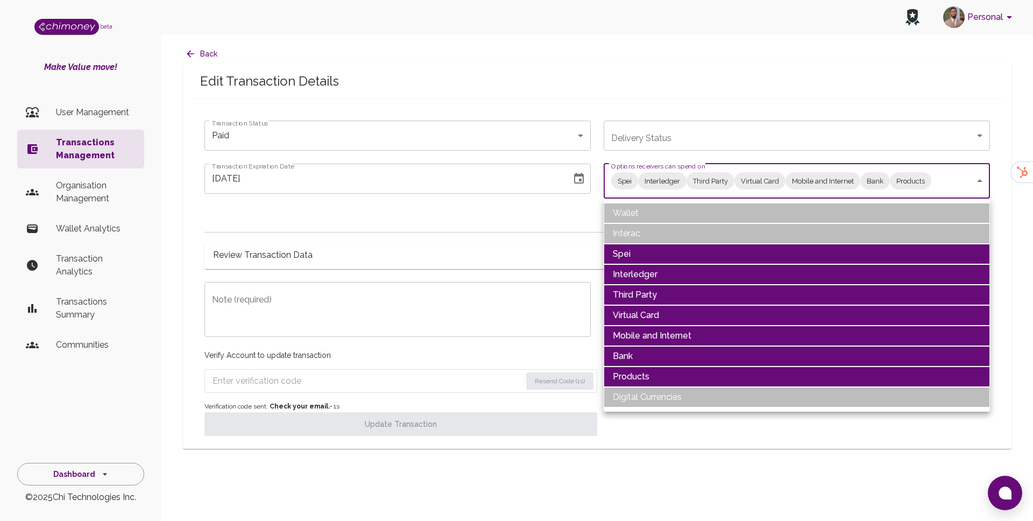
click at [633, 252] on li "Spei" at bounding box center [796, 254] width 386 height 20
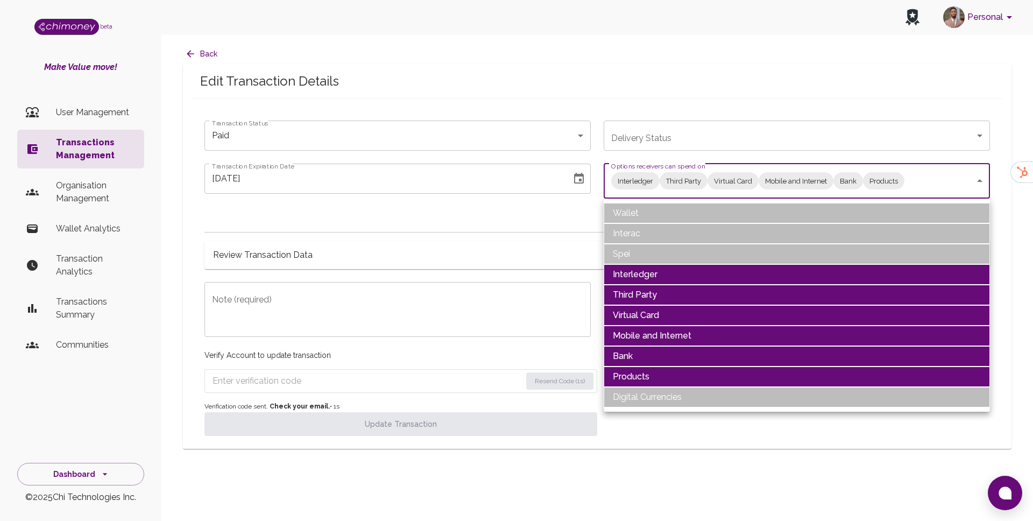
click at [631, 276] on li "Interledger" at bounding box center [796, 274] width 386 height 20
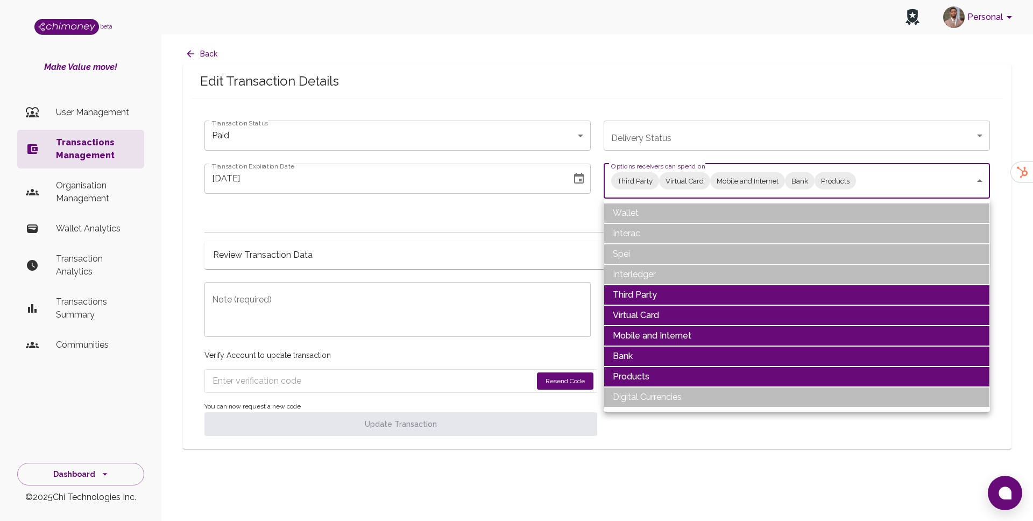
click at [625, 298] on li "Third Party" at bounding box center [796, 294] width 386 height 20
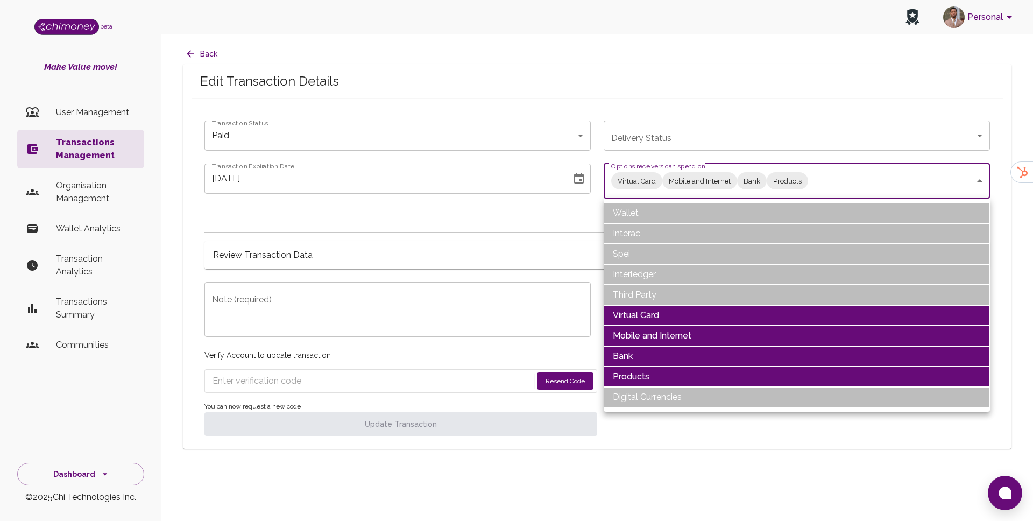
click at [623, 317] on li "Virtual Card" at bounding box center [796, 315] width 386 height 20
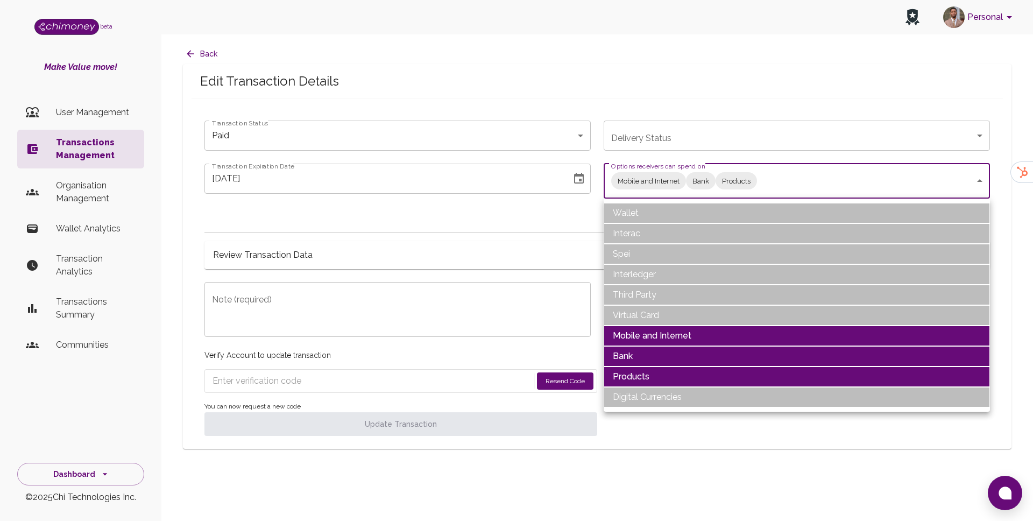
click at [631, 339] on li "Mobile and Internet" at bounding box center [796, 335] width 386 height 20
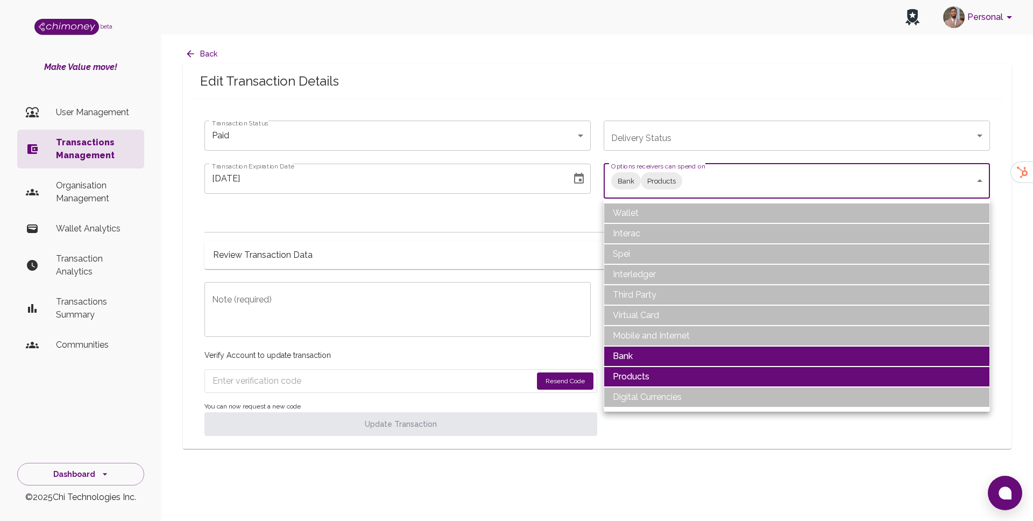
click at [631, 339] on li "Mobile and Internet" at bounding box center [796, 335] width 386 height 20
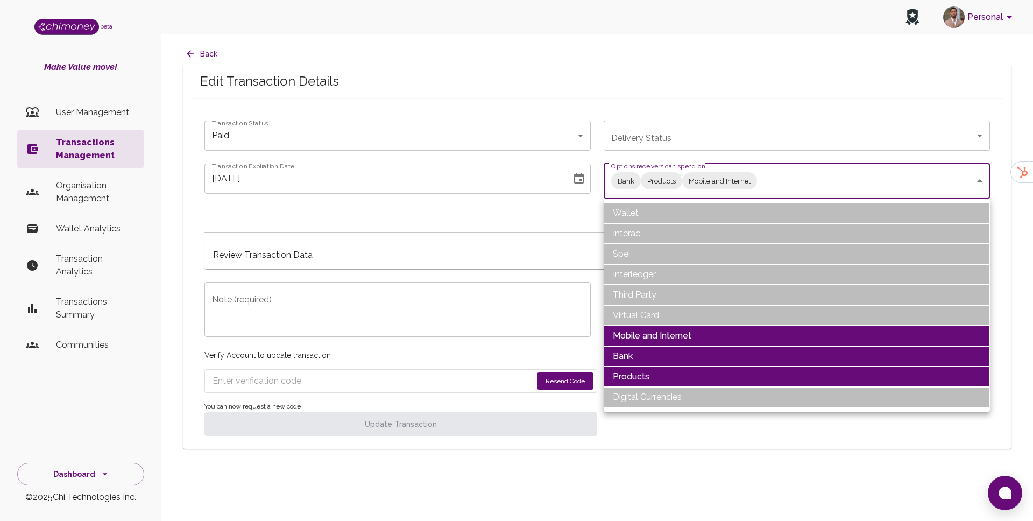
click at [631, 372] on li "Products" at bounding box center [796, 376] width 386 height 20
type input "Bank,Mobile and Internet"
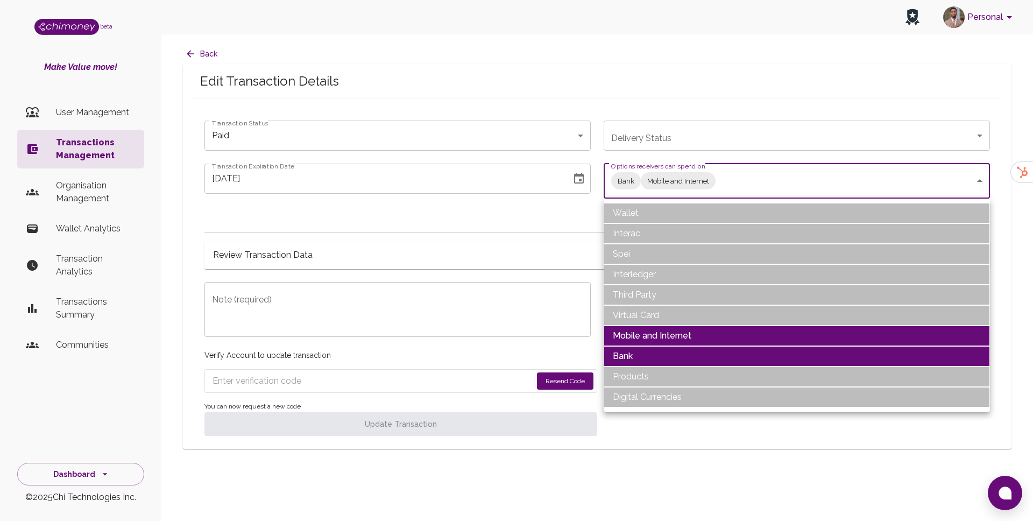
click at [513, 224] on div at bounding box center [516, 260] width 1033 height 521
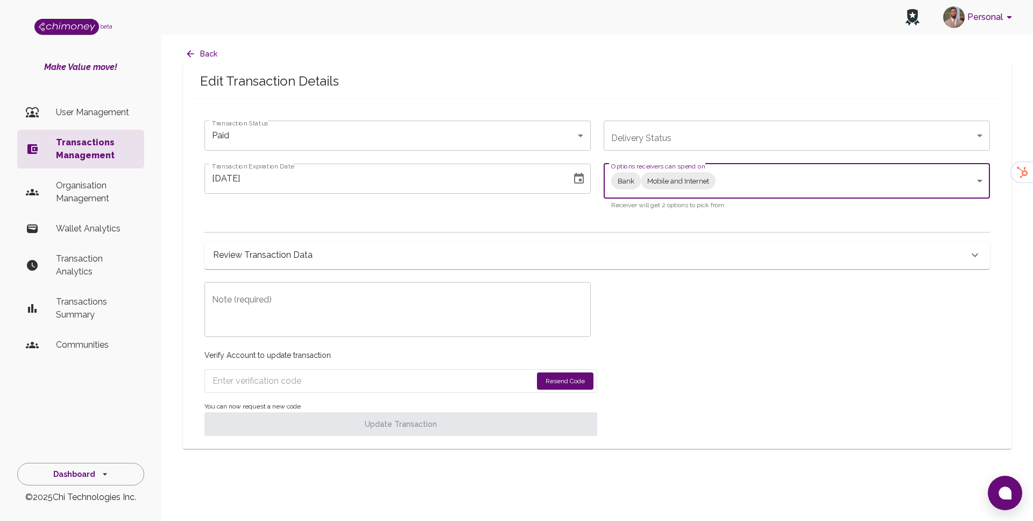
click at [585, 183] on icon "Choose date, selected date is Aug 28, 2025" at bounding box center [578, 178] width 13 height 13
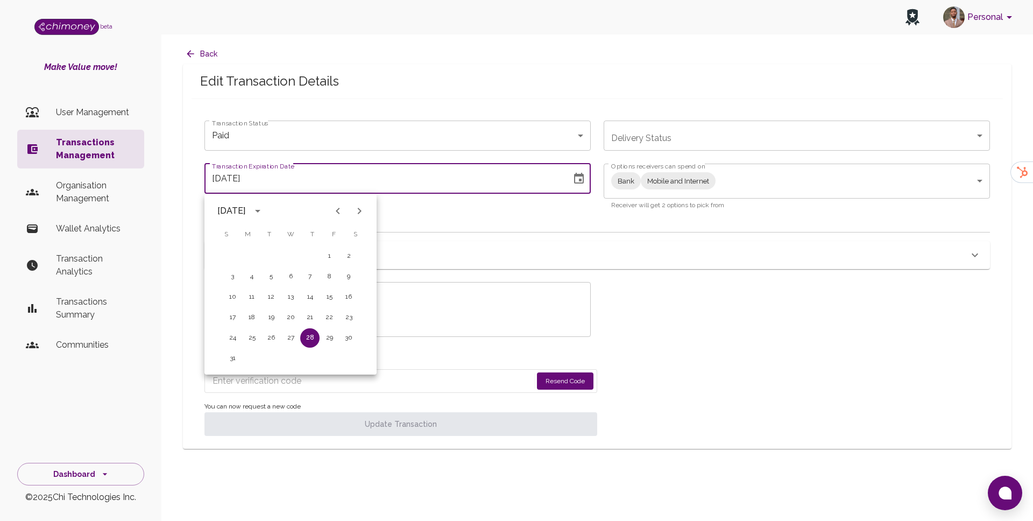
click at [368, 211] on button "Next month" at bounding box center [359, 211] width 22 height 22
click at [253, 272] on button "8" at bounding box center [251, 276] width 19 height 19
type input "[DATE]"
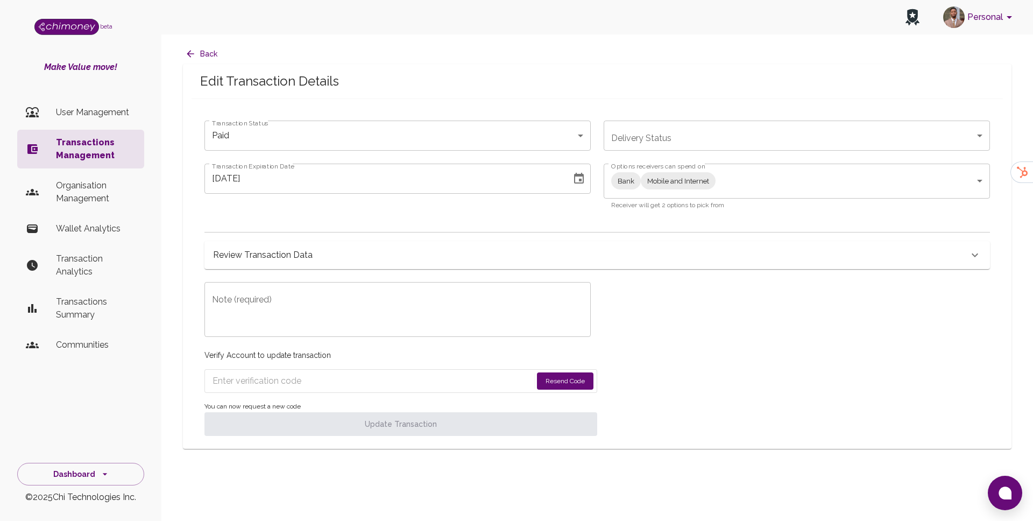
click at [334, 321] on textarea "Note (required)" at bounding box center [397, 309] width 371 height 37
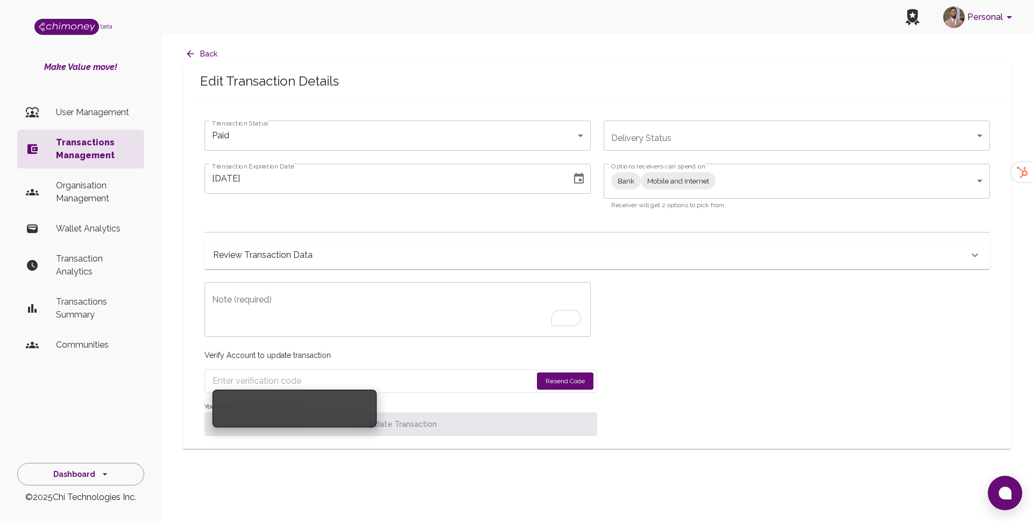
click at [329, 304] on textarea "Note (required)" at bounding box center [397, 309] width 371 height 37
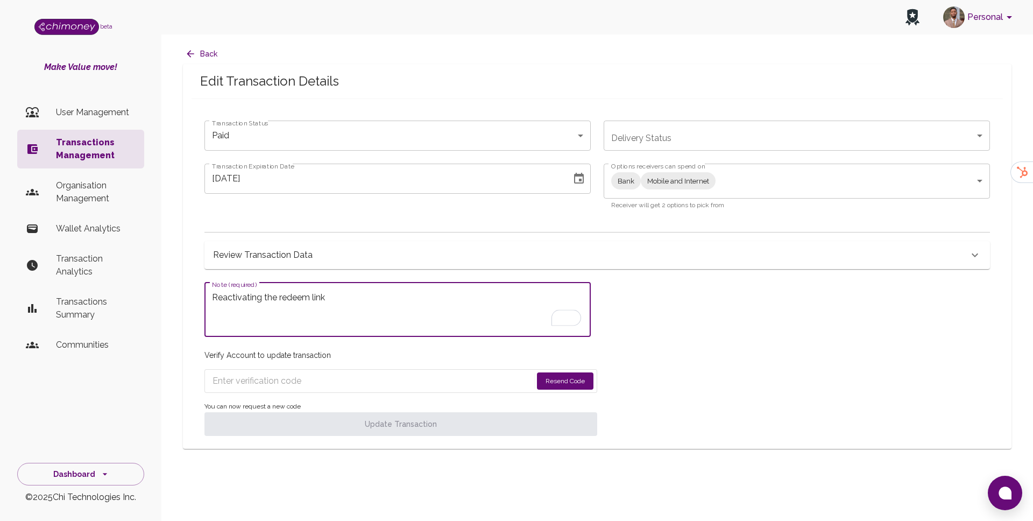
type textarea "Reactivating the redeem link"
click at [558, 372] on button "Resend Code" at bounding box center [565, 380] width 56 height 17
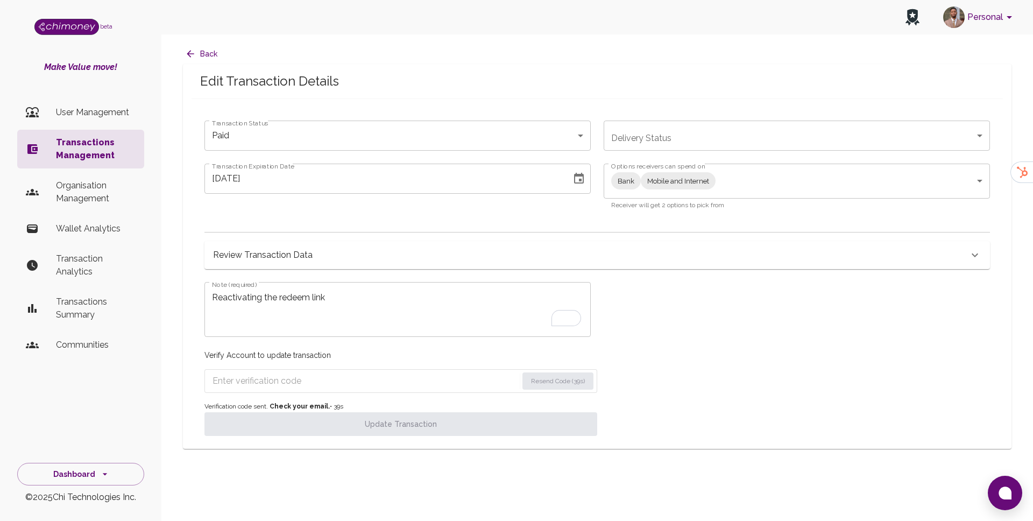
click at [326, 248] on div "Review Transaction Data" at bounding box center [590, 254] width 755 height 15
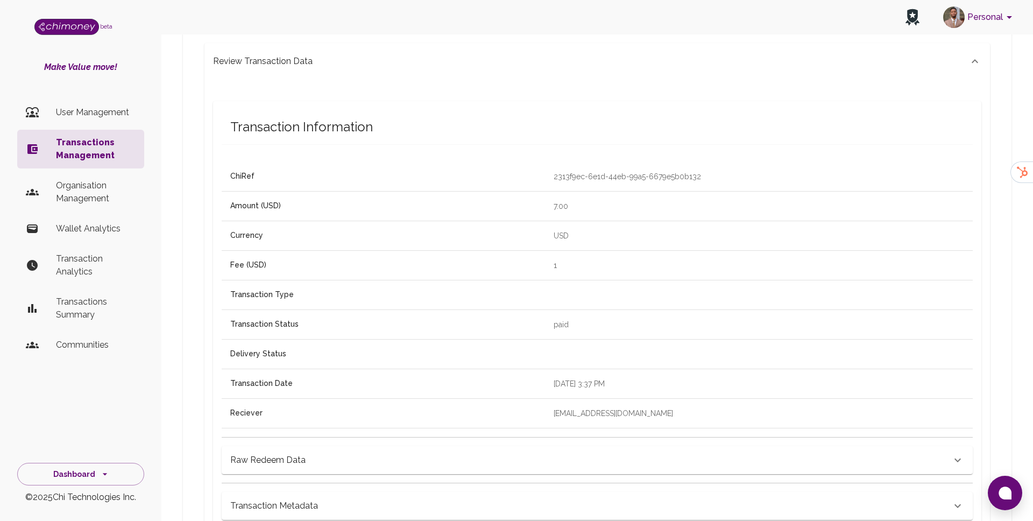
scroll to position [208, 0]
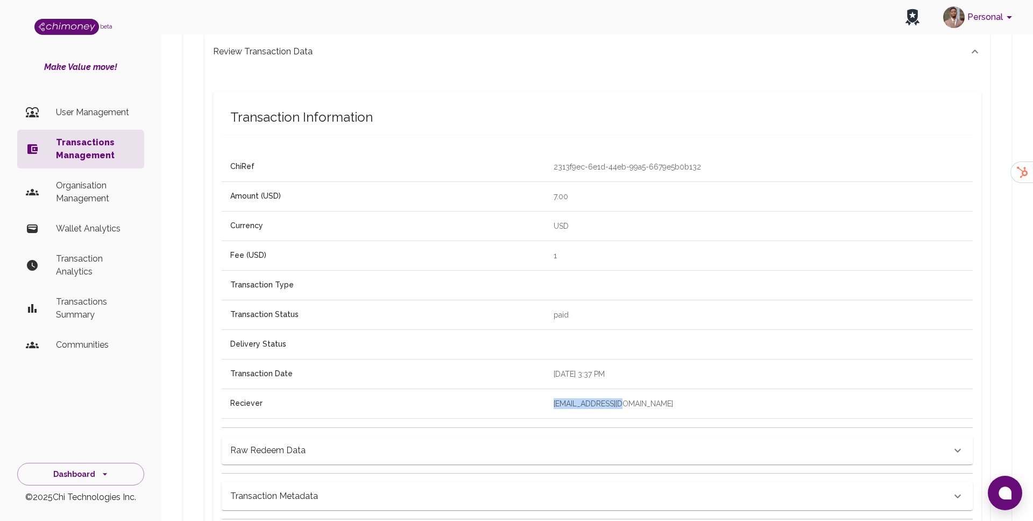
drag, startPoint x: 620, startPoint y: 405, endPoint x: 529, endPoint y: 404, distance: 90.9
click at [545, 404] on td "[EMAIL_ADDRESS][DOMAIN_NAME]" at bounding box center [759, 404] width 428 height 30
copy p "[EMAIL_ADDRESS][DOMAIN_NAME]"
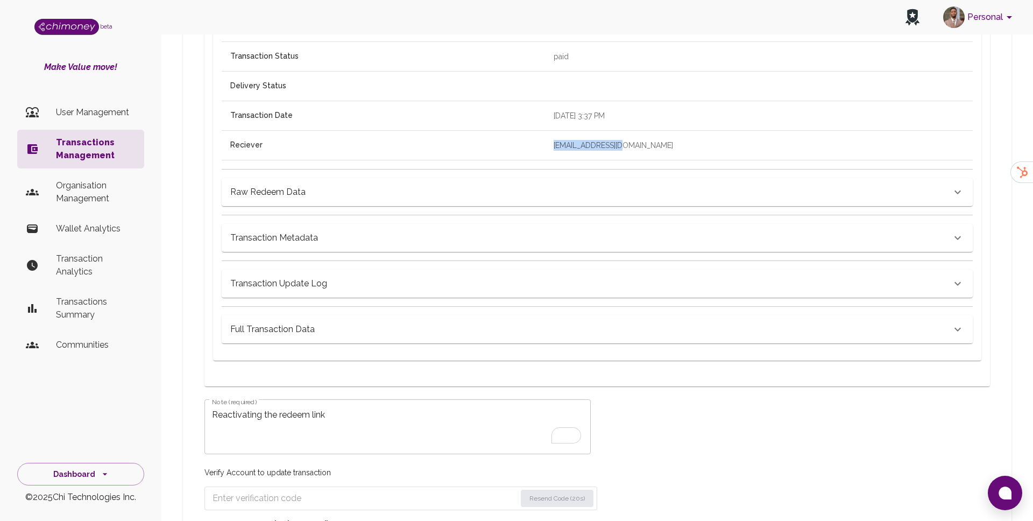
scroll to position [520, 0]
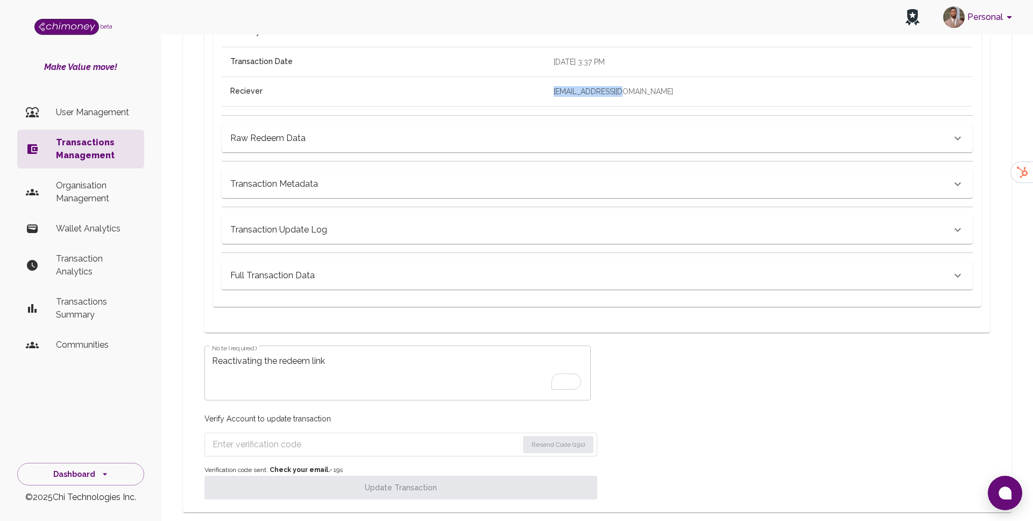
click at [378, 427] on div "Verify Account to update transaction Resend Code (19s) Verification code sent. …" at bounding box center [400, 449] width 393 height 99
click at [371, 436] on input "Enter verification code" at bounding box center [364, 444] width 305 height 17
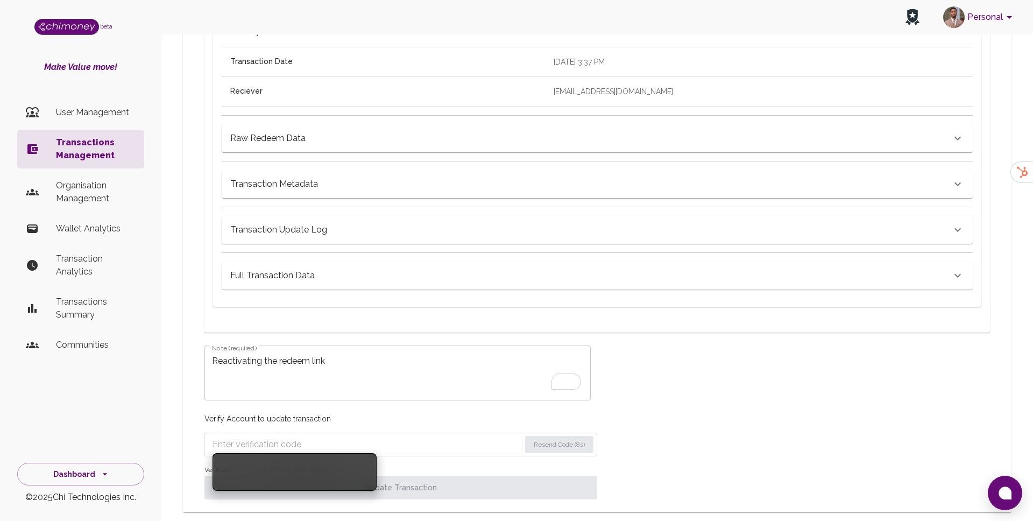
click at [387, 451] on input "Enter verification code" at bounding box center [366, 444] width 308 height 17
paste input "3528"
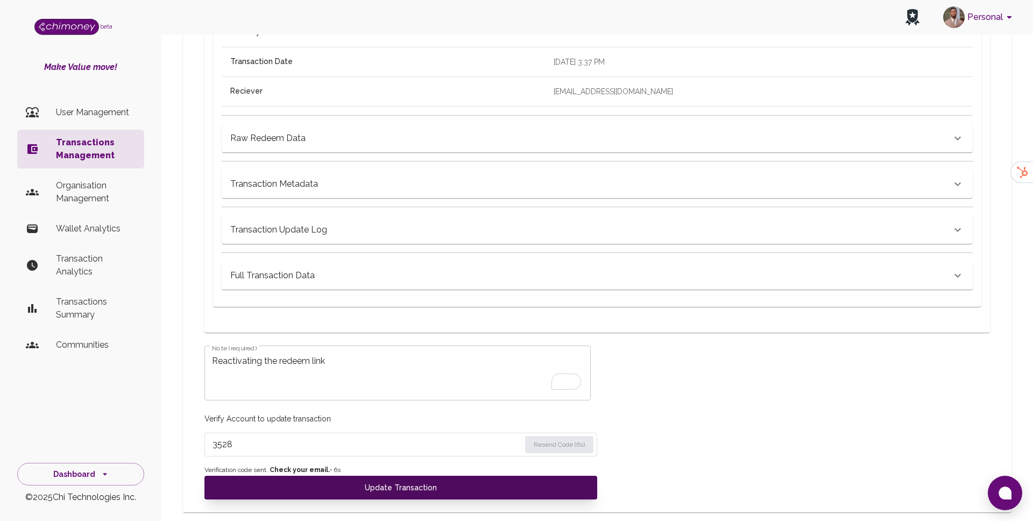
type input "3528"
click at [372, 481] on button "Update Transaction" at bounding box center [400, 487] width 393 height 24
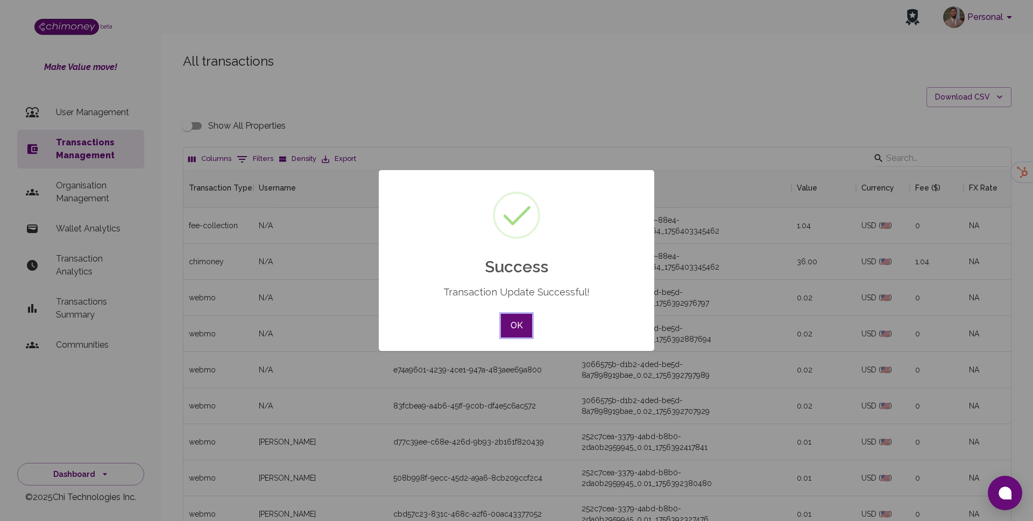
scroll to position [399, 827]
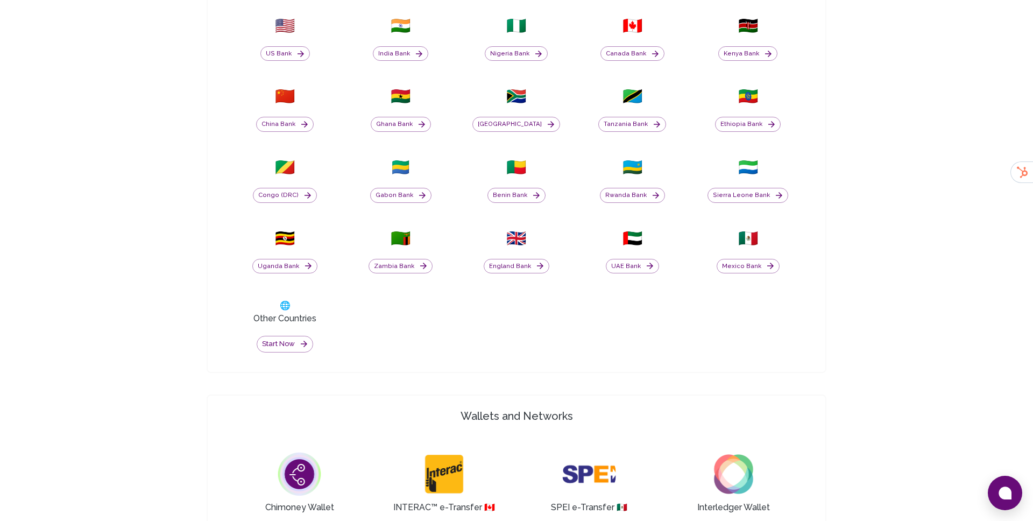
scroll to position [499, 0]
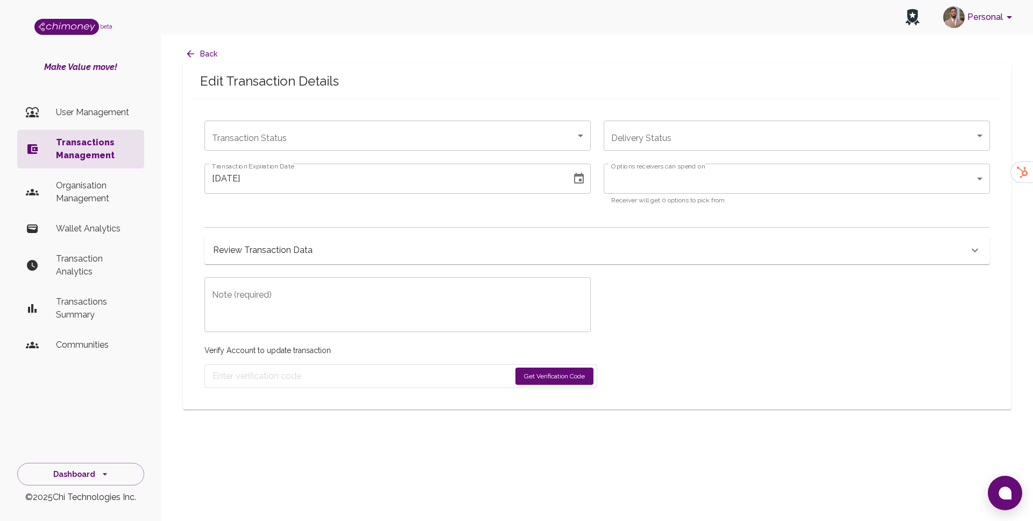
type input "redeemed"
type input "Wallet,Interac,Spei,Interledger,Third Party,Virtual Card,Mobile and Internet,Ba…"
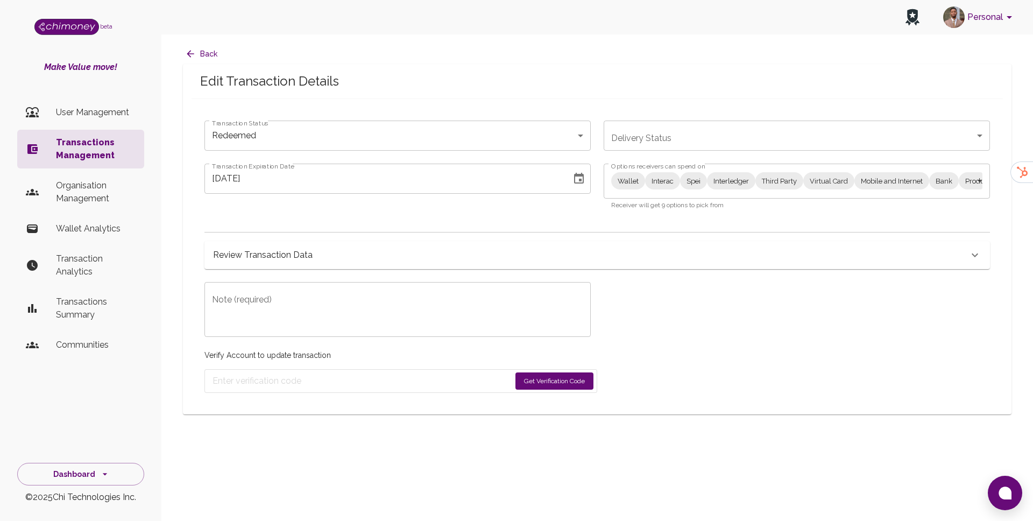
click at [369, 141] on body "Personal beta Make Value move! User Management Transactions Management Organisa…" at bounding box center [516, 260] width 1033 height 521
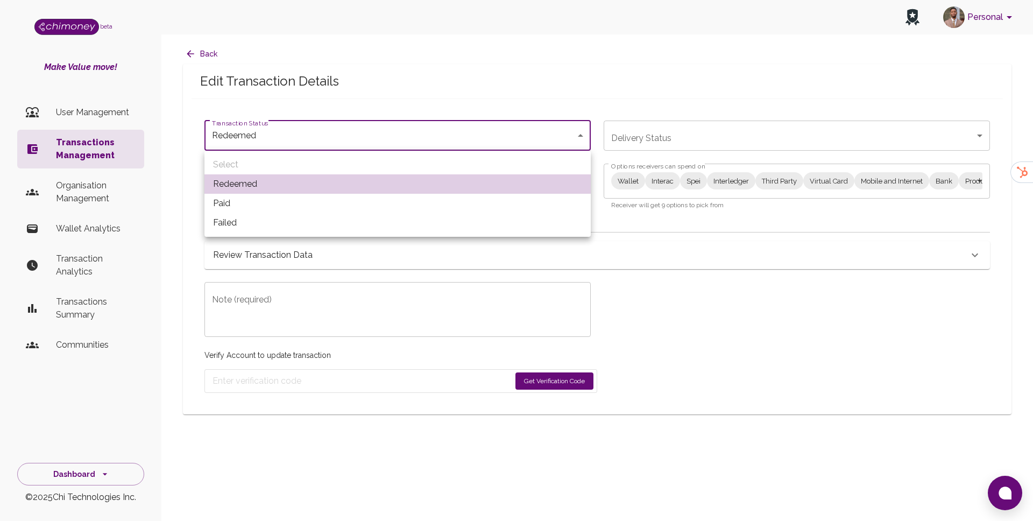
click at [323, 209] on li "Paid" at bounding box center [397, 203] width 386 height 19
type input "paid"
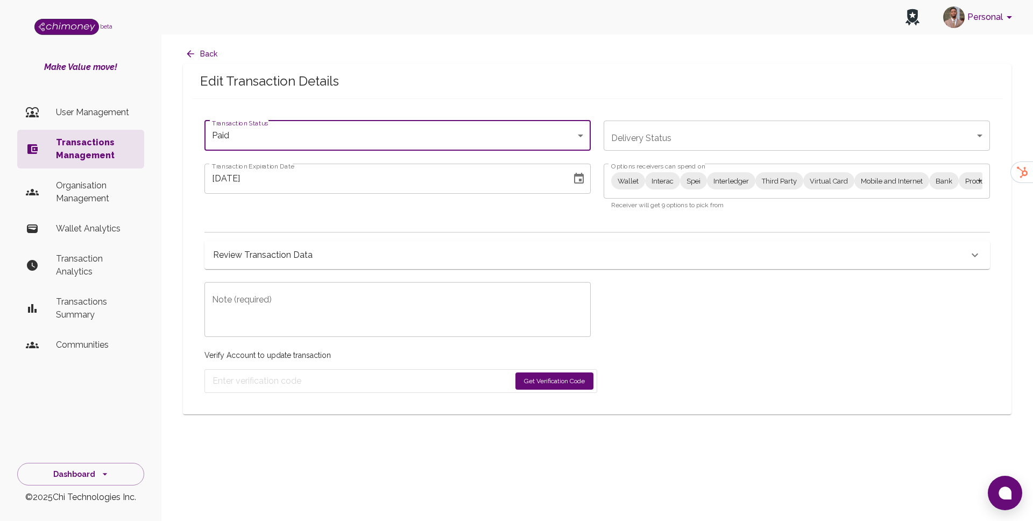
click at [686, 170] on label "Options receivers can spend on" at bounding box center [658, 165] width 94 height 9
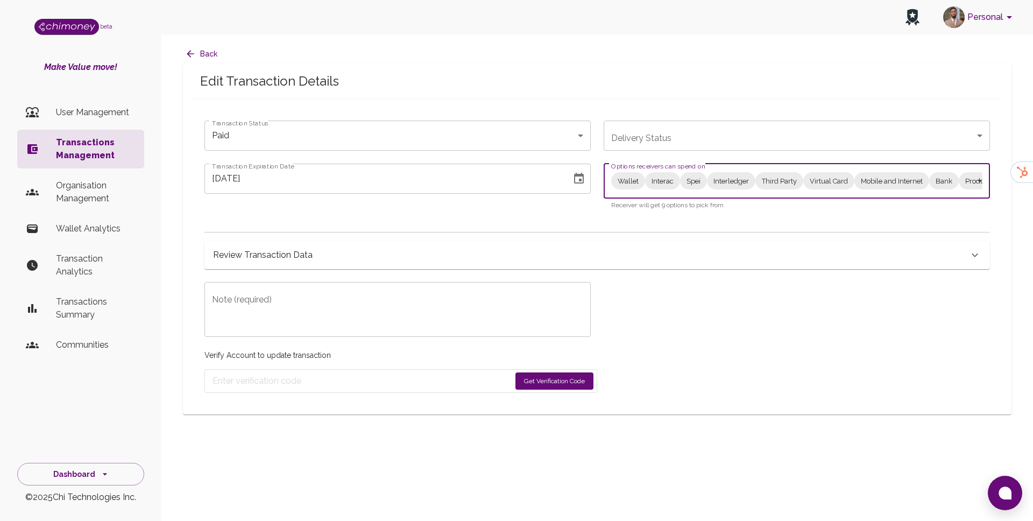
click at [677, 183] on body "Personal beta Make Value move! User Management Transactions Management Organisa…" at bounding box center [516, 260] width 1033 height 521
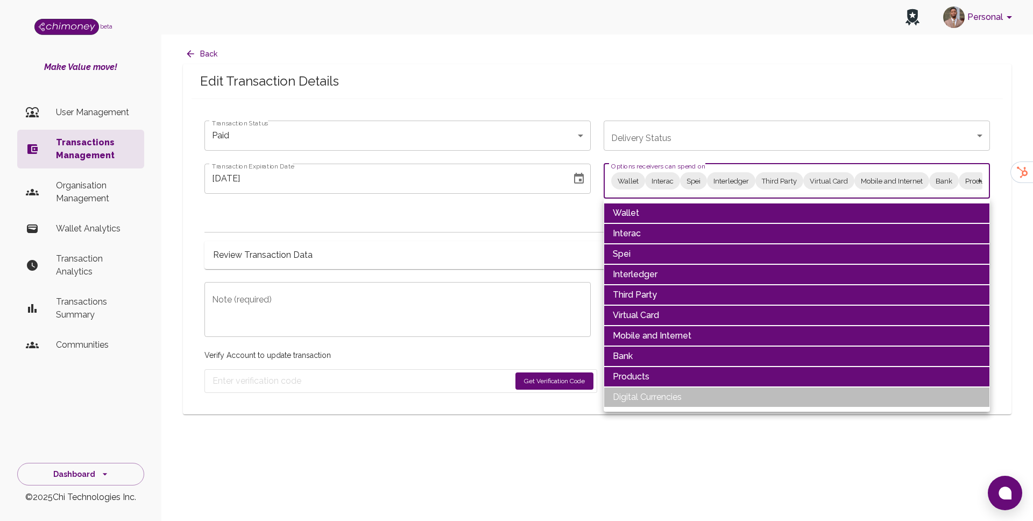
click at [659, 215] on li "Wallet" at bounding box center [796, 213] width 386 height 20
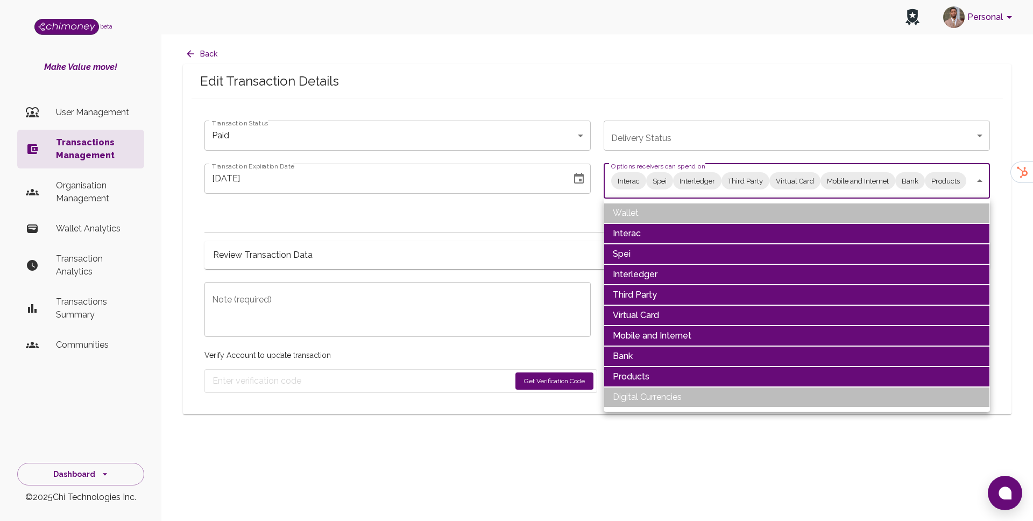
click at [650, 230] on li "Interac" at bounding box center [796, 233] width 386 height 20
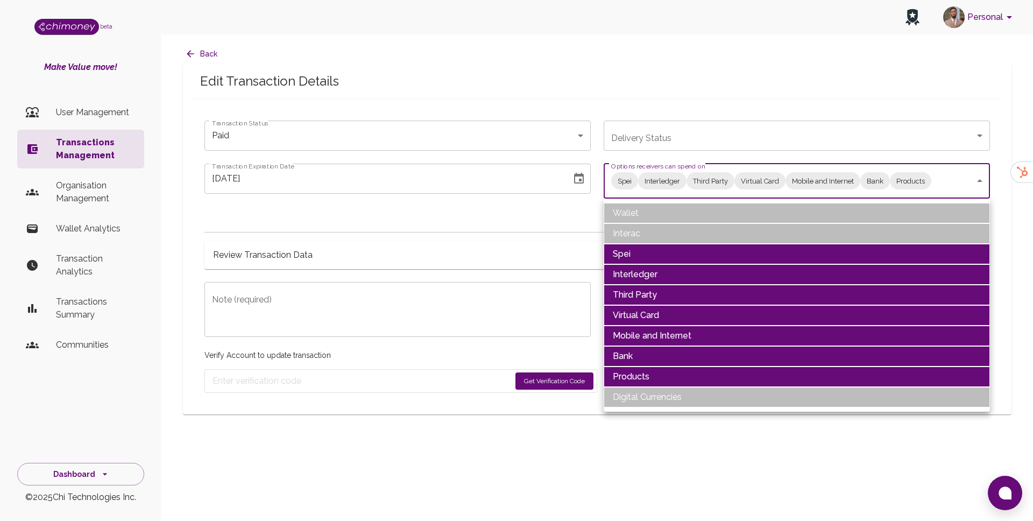
click at [643, 248] on li "Spei" at bounding box center [796, 254] width 386 height 20
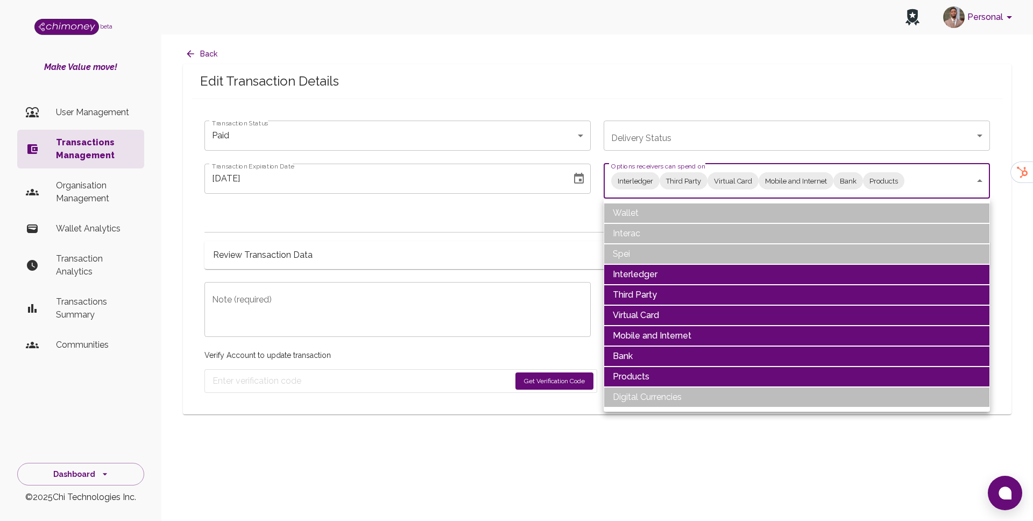
click at [634, 281] on li "Interledger" at bounding box center [796, 274] width 386 height 20
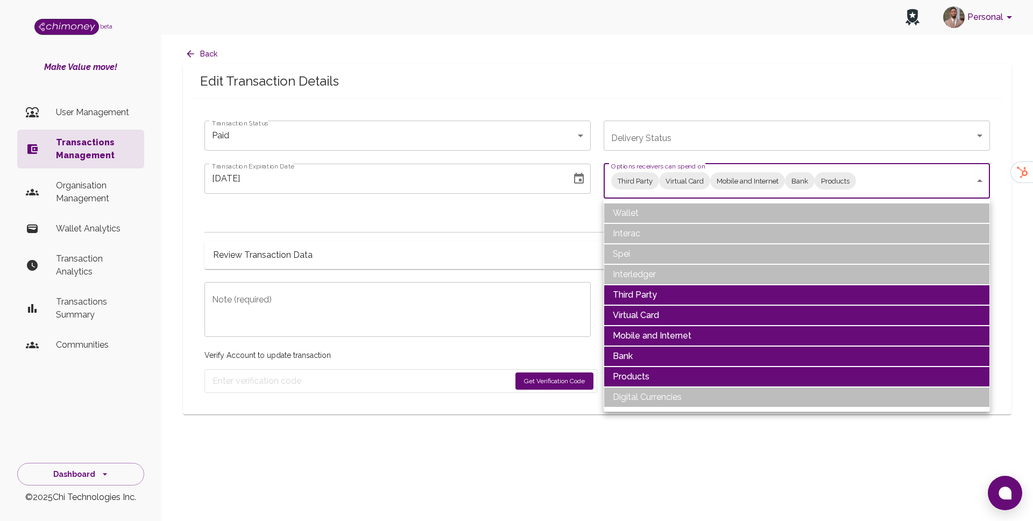
click at [634, 298] on li "Third Party" at bounding box center [796, 294] width 386 height 20
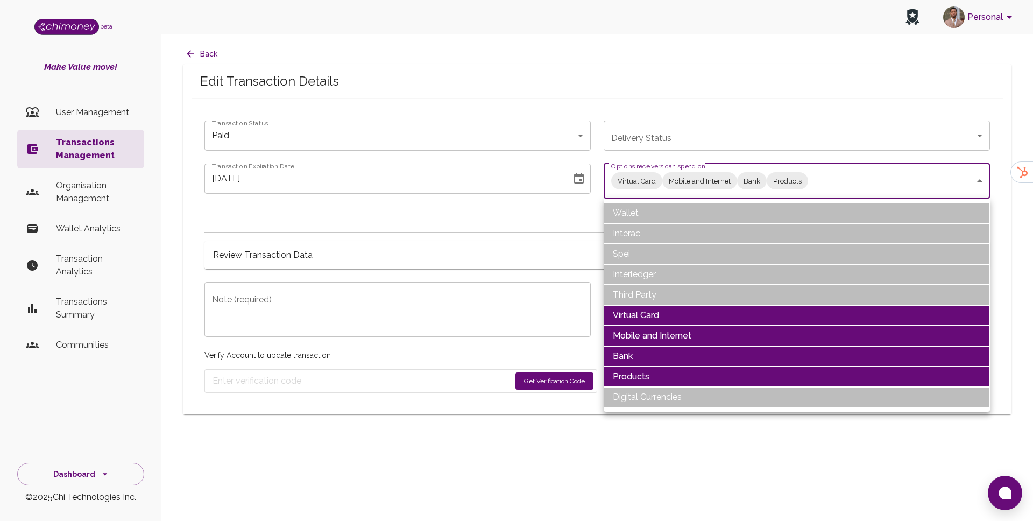
click at [635, 316] on li "Virtual Card" at bounding box center [796, 315] width 386 height 20
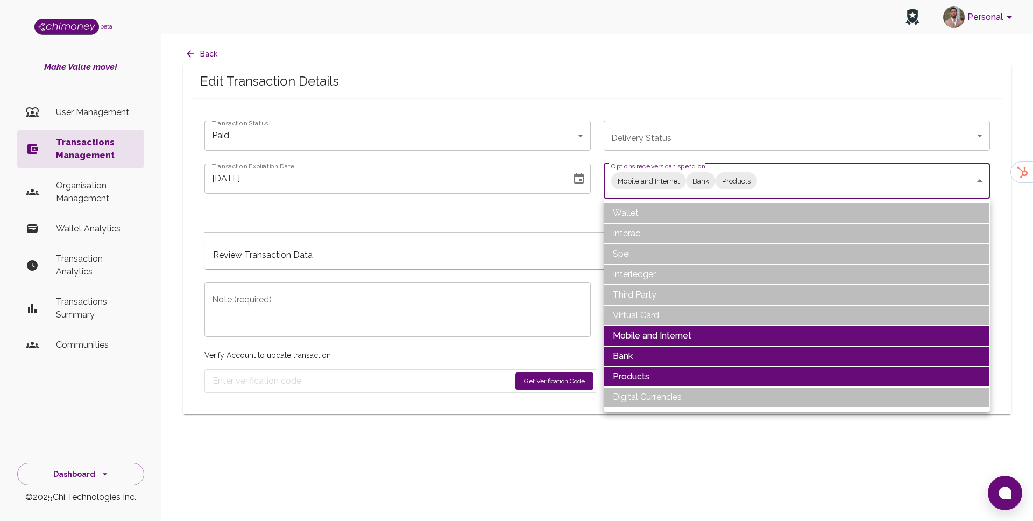
click at [636, 379] on li "Products" at bounding box center [796, 376] width 386 height 20
type input "Mobile and Internet,Bank"
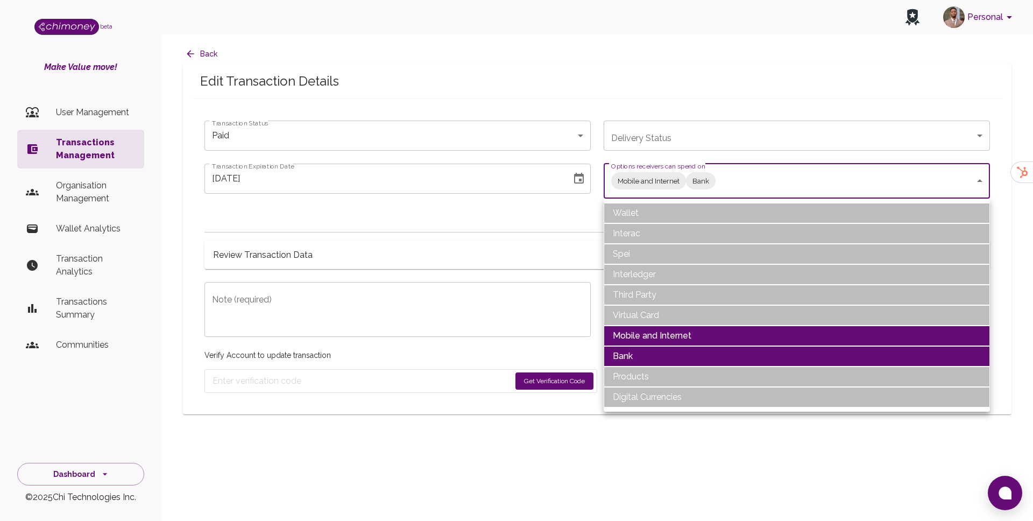
click at [496, 216] on div at bounding box center [516, 260] width 1033 height 521
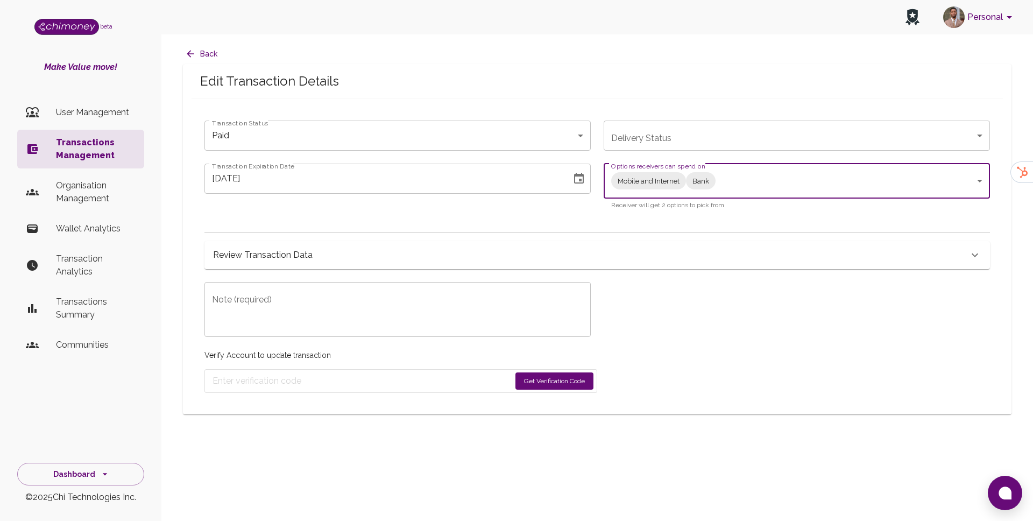
click at [585, 184] on button "Choose date, selected date is Aug 28, 2025" at bounding box center [579, 179] width 22 height 22
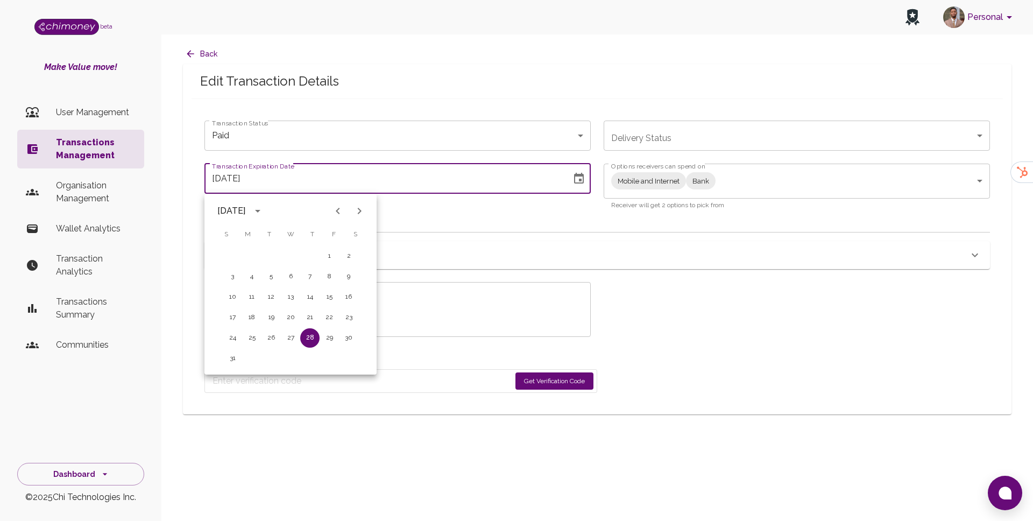
click at [353, 207] on icon "Next month" at bounding box center [359, 210] width 13 height 13
click at [248, 272] on button "8" at bounding box center [251, 276] width 19 height 19
type input "09/08/2025"
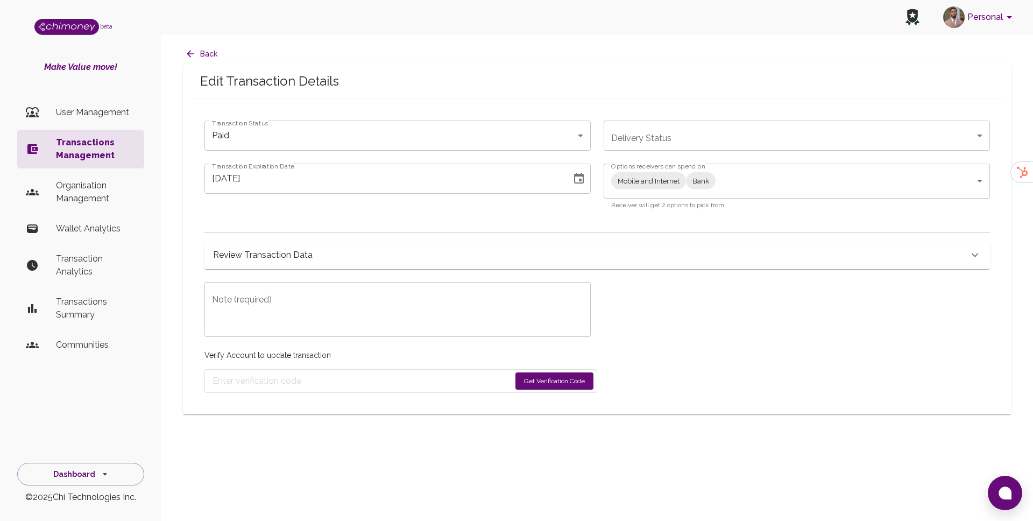
click at [314, 298] on textarea "Note (required)" at bounding box center [397, 309] width 371 height 37
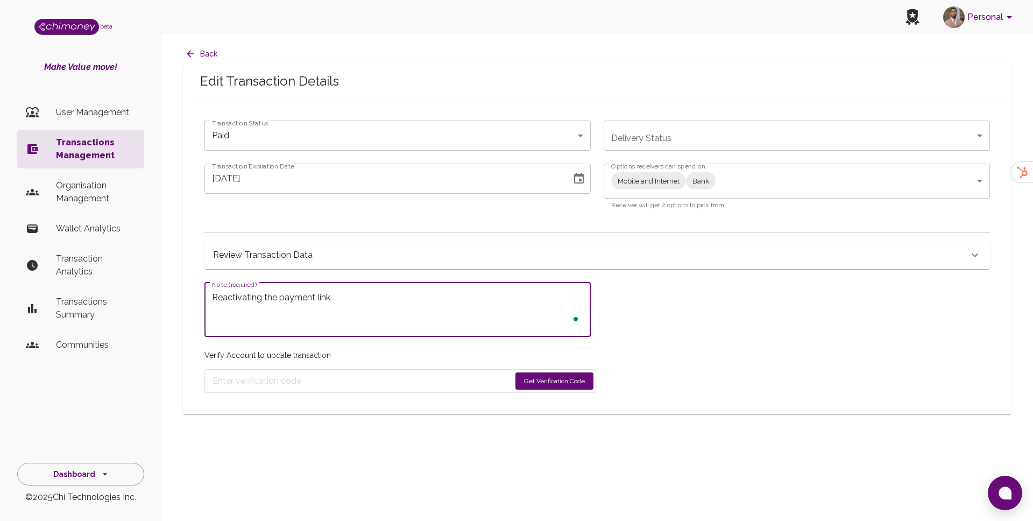
type textarea "Reactivating the payment link"
click at [568, 384] on button "Get Verification Code" at bounding box center [554, 380] width 78 height 17
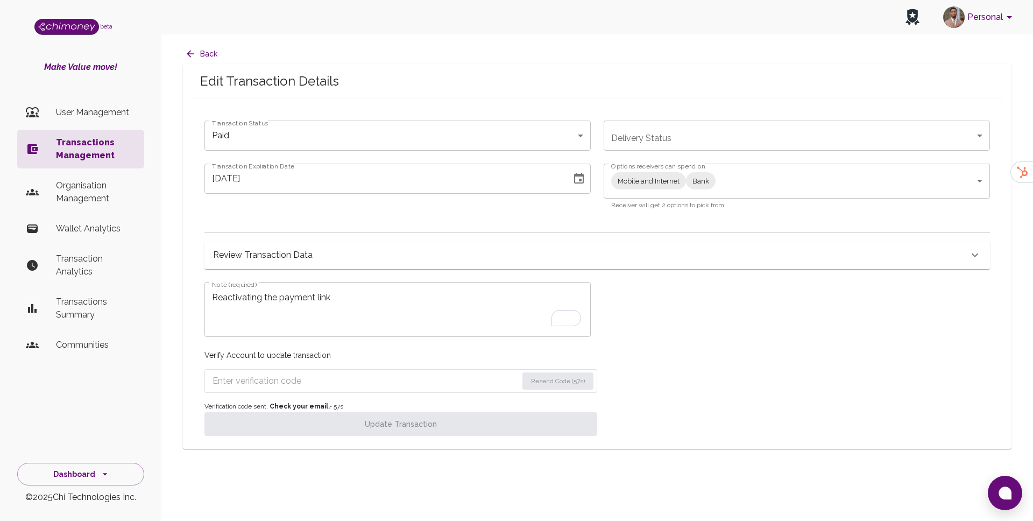
click at [300, 250] on h6 "Review Transaction Data" at bounding box center [262, 254] width 99 height 15
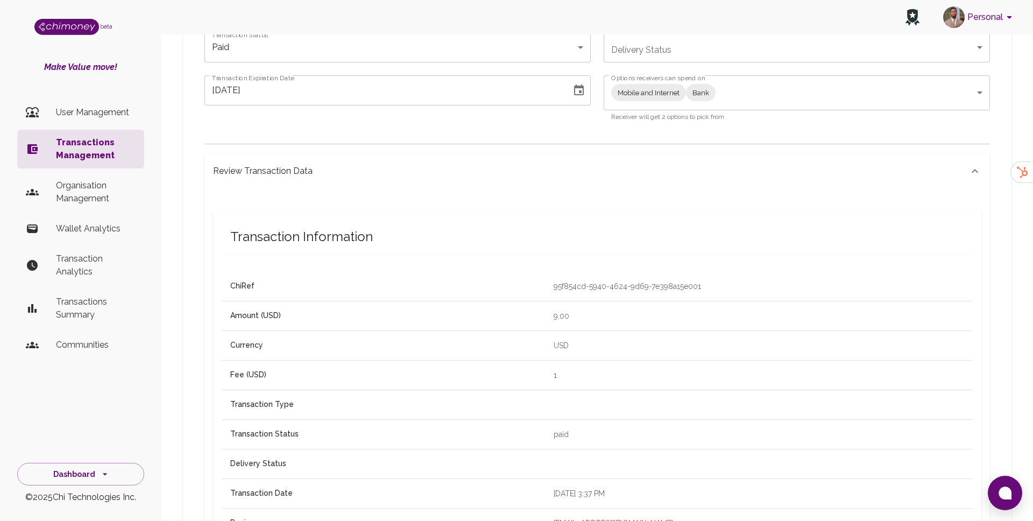
scroll to position [162, 0]
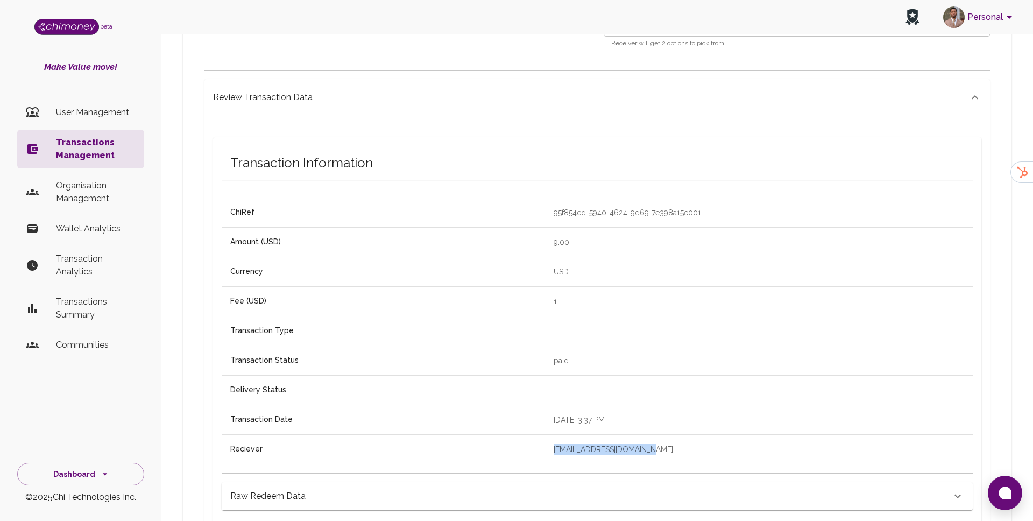
drag, startPoint x: 591, startPoint y: 450, endPoint x: 477, endPoint y: 451, distance: 114.0
click at [545, 451] on td "nabothbarasa20@gmail.com" at bounding box center [759, 450] width 428 height 30
copy p "nabothbarasa20@gmail.com"
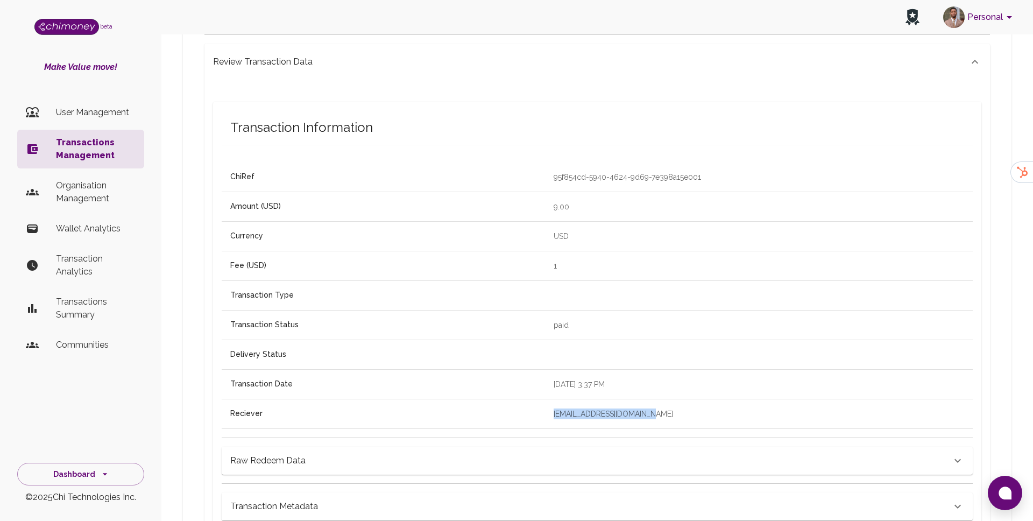
scroll to position [520, 0]
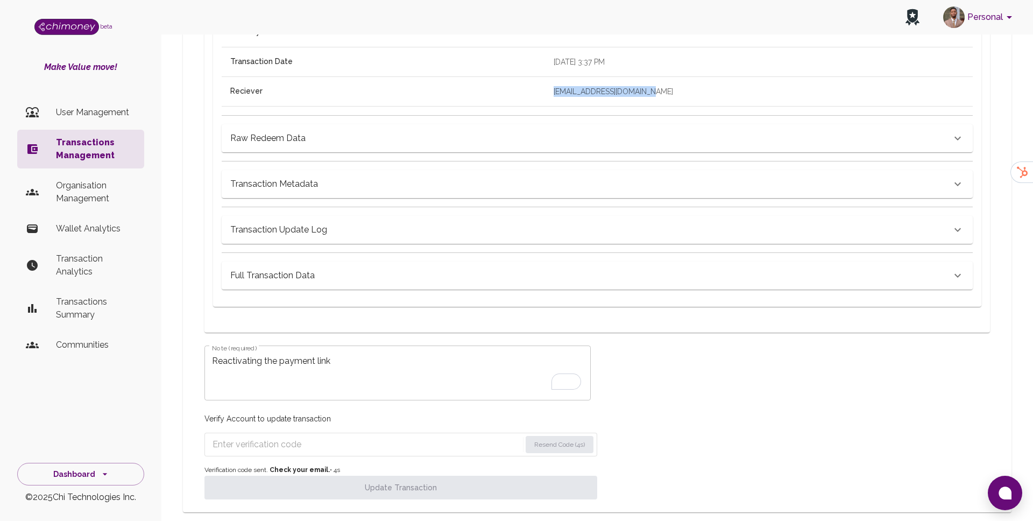
click at [278, 448] on input "Enter verification code" at bounding box center [366, 444] width 308 height 17
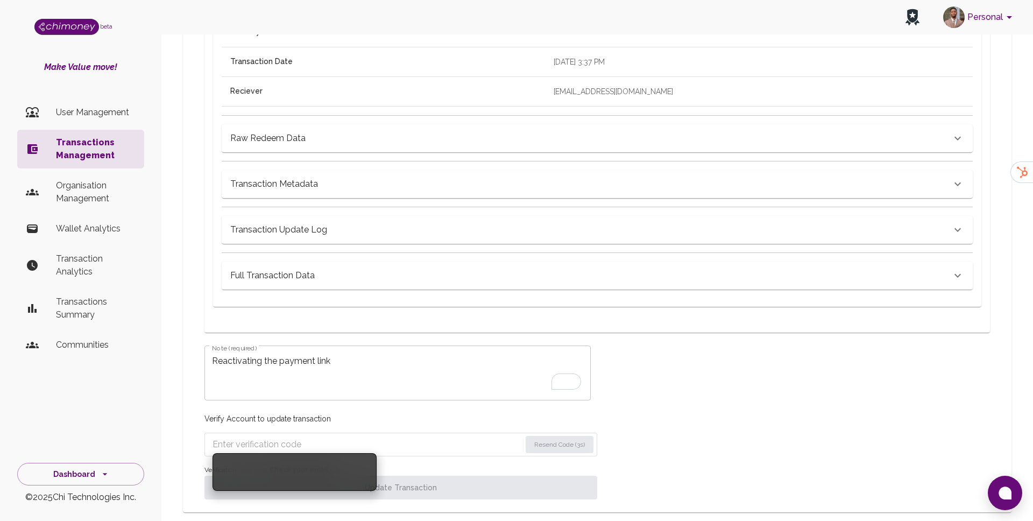
paste input "5724"
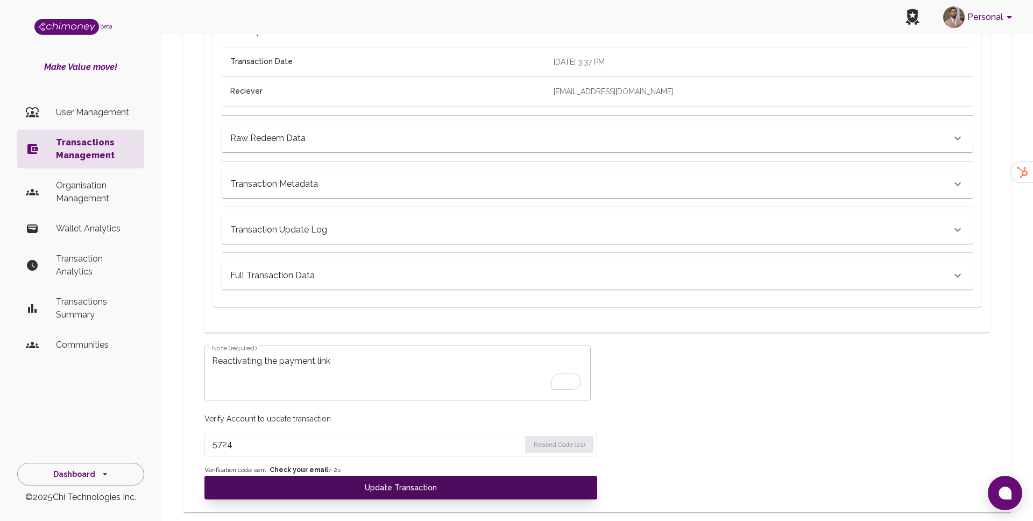
type input "5724"
click at [308, 482] on button "Update Transaction" at bounding box center [400, 487] width 393 height 24
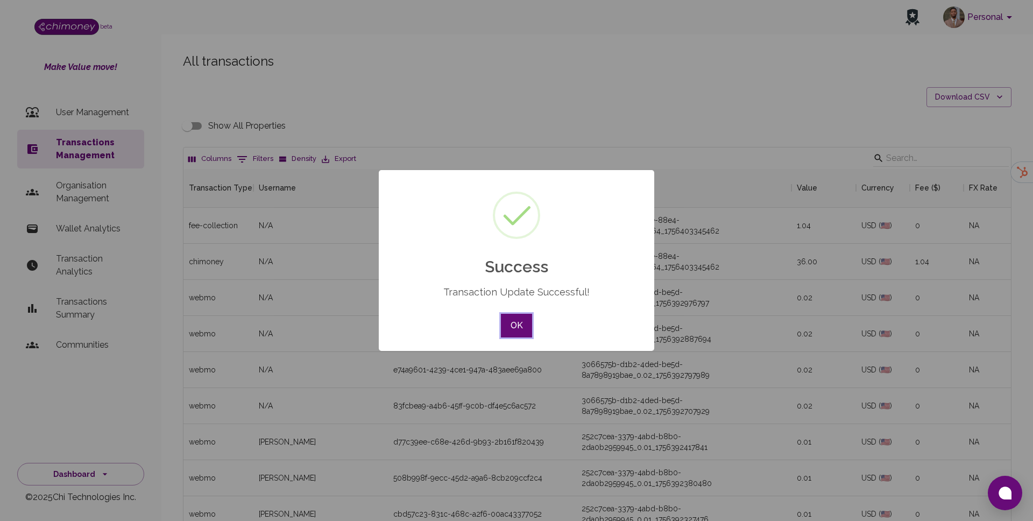
scroll to position [399, 827]
click at [512, 320] on button "OK" at bounding box center [516, 326] width 31 height 24
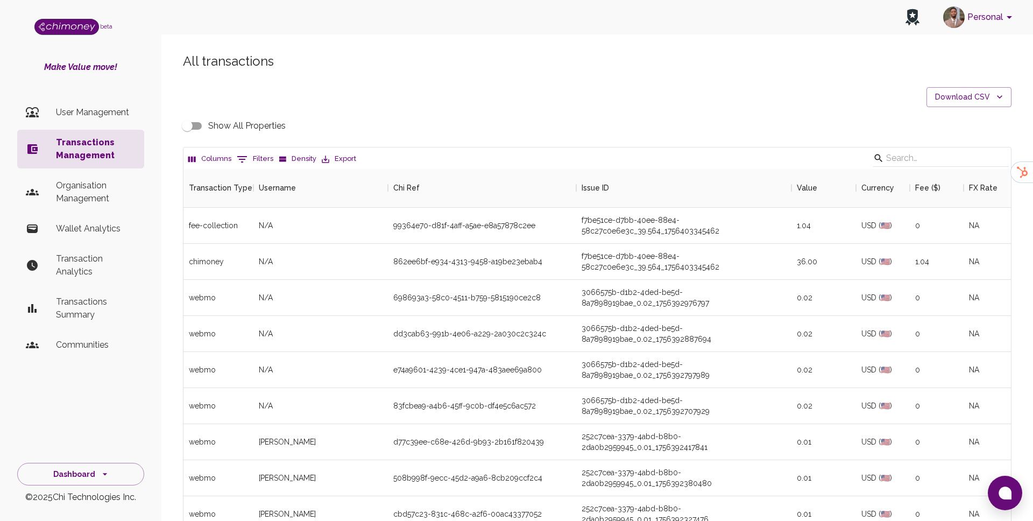
click at [266, 156] on button "0 Filters" at bounding box center [255, 159] width 42 height 17
click at [252, 231] on select "Transaction Type Username Chi Ref Issue ID Value Amount Currency Fee ($) FX Rat…" at bounding box center [246, 228] width 81 height 17
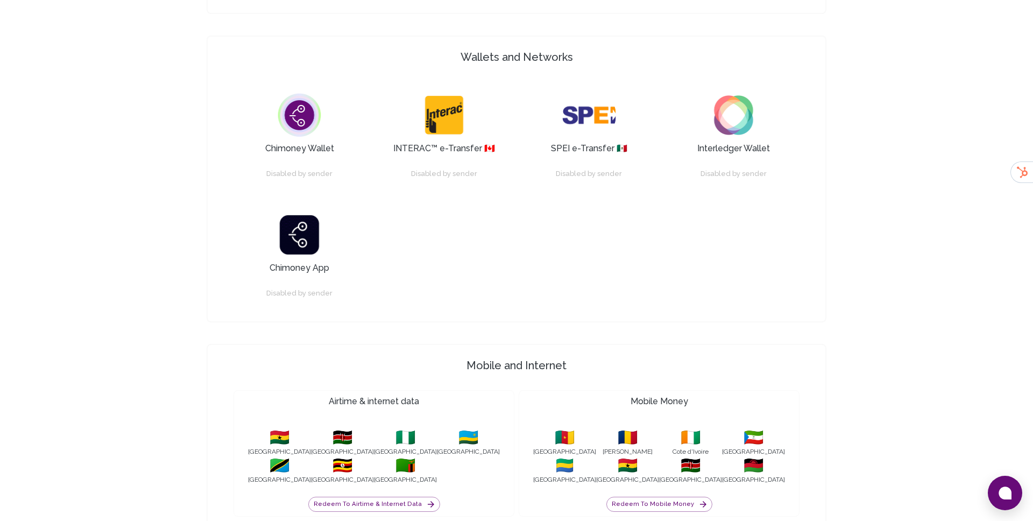
scroll to position [880, 0]
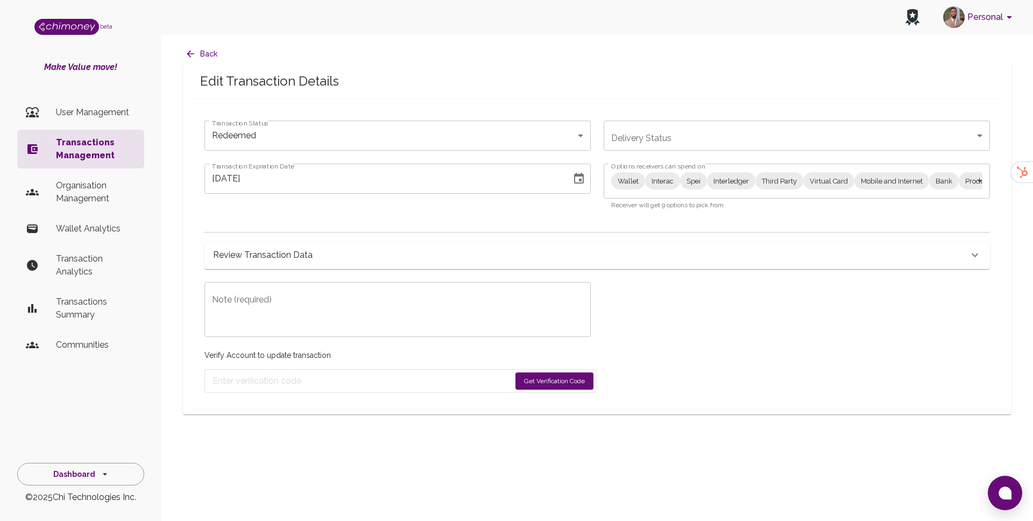
click at [592, 173] on div "Options receivers can spend on Wallet Interac Spei Interledger Third Party Virt…" at bounding box center [790, 181] width 399 height 60
click at [576, 177] on icon "Choose date, selected date is Aug 28, 2025" at bounding box center [578, 178] width 13 height 13
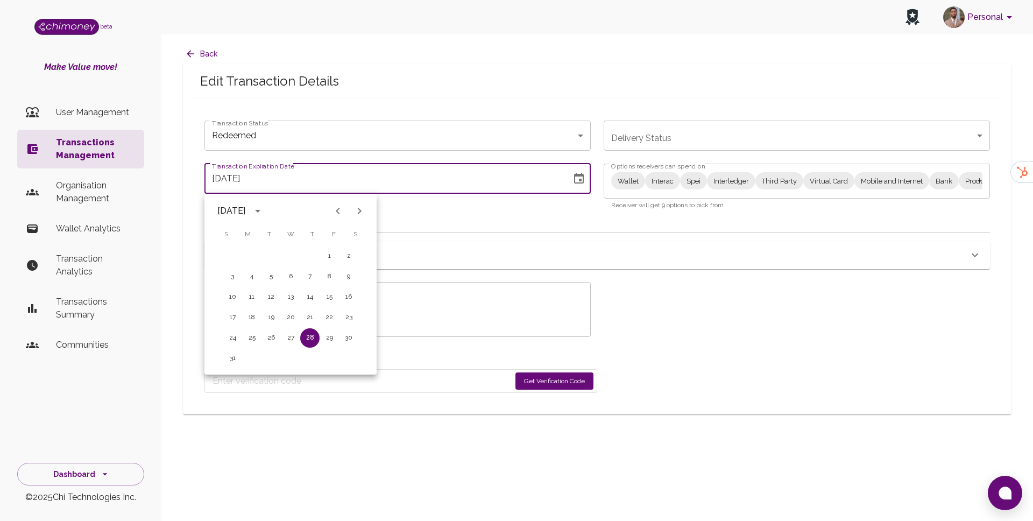
click at [369, 212] on div at bounding box center [348, 211] width 43 height 22
click at [360, 211] on icon "Next month" at bounding box center [360, 211] width 4 height 6
click at [253, 275] on button "8" at bounding box center [251, 276] width 19 height 19
type input "[DATE]"
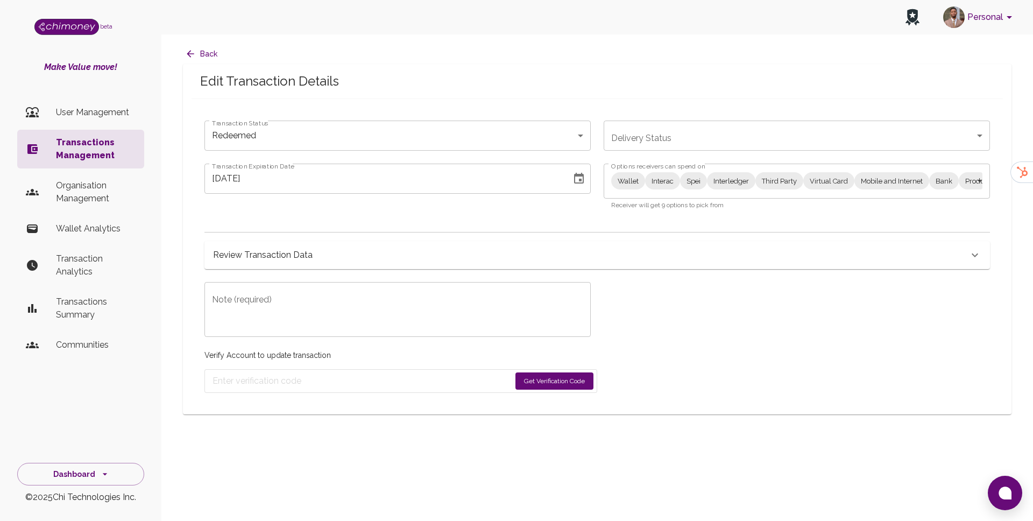
click at [726, 183] on body "Personal beta Make Value move! User Management Transactions Management Organisa…" at bounding box center [516, 260] width 1033 height 521
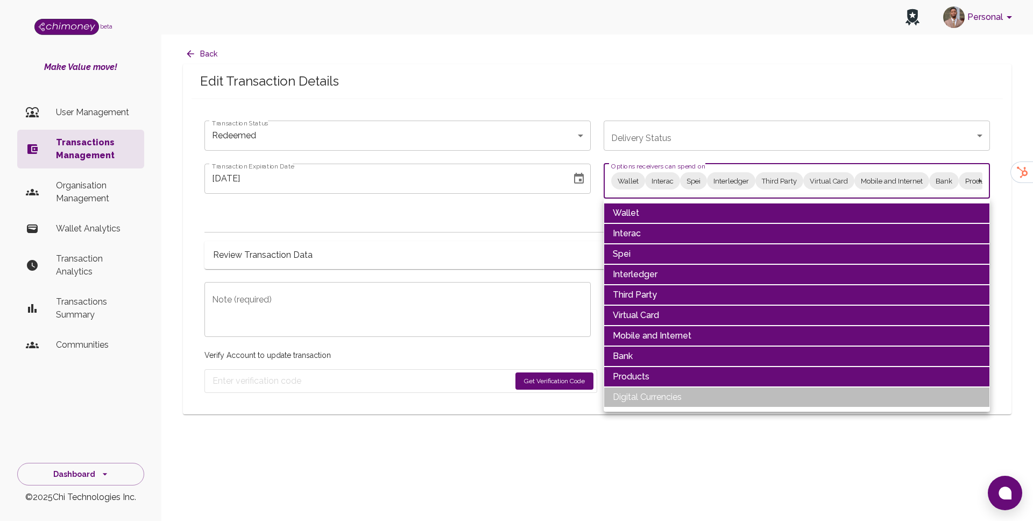
click at [659, 211] on li "Wallet" at bounding box center [796, 213] width 386 height 20
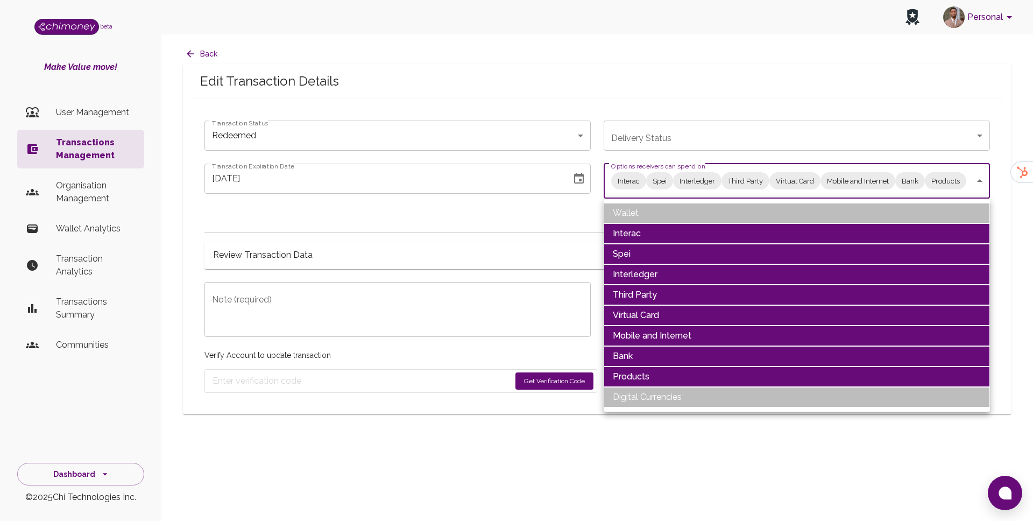
click at [650, 229] on li "Interac" at bounding box center [796, 233] width 386 height 20
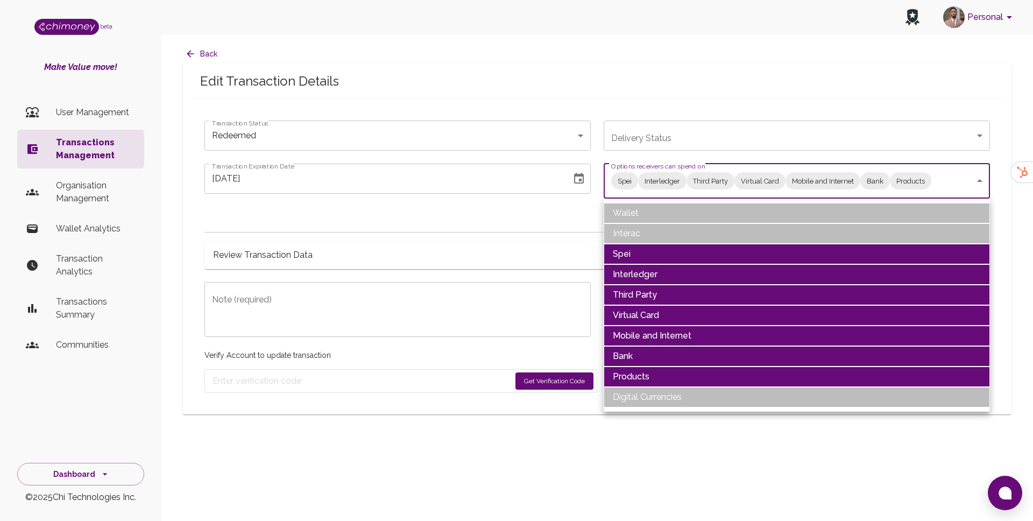
click at [639, 255] on li "Spei" at bounding box center [796, 254] width 386 height 20
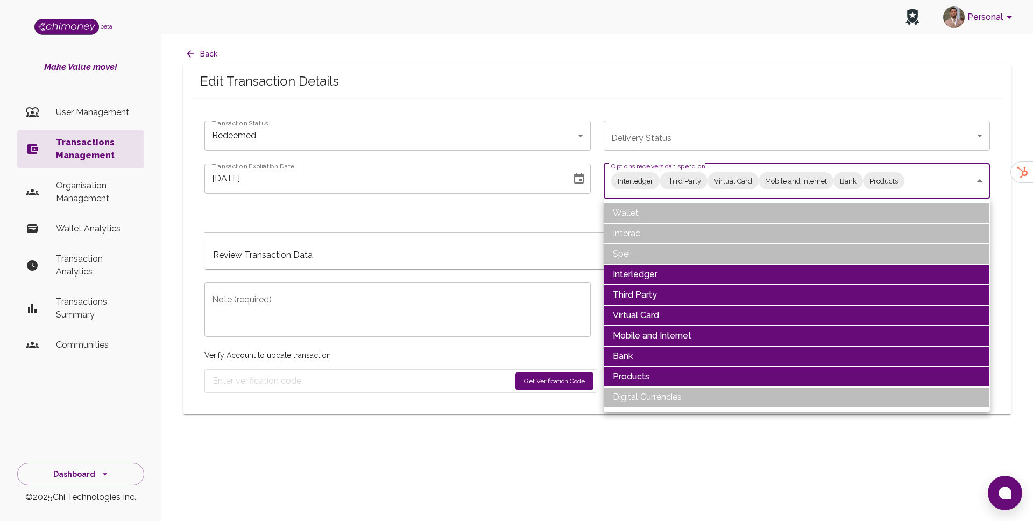
click at [635, 279] on li "Interledger" at bounding box center [796, 274] width 386 height 20
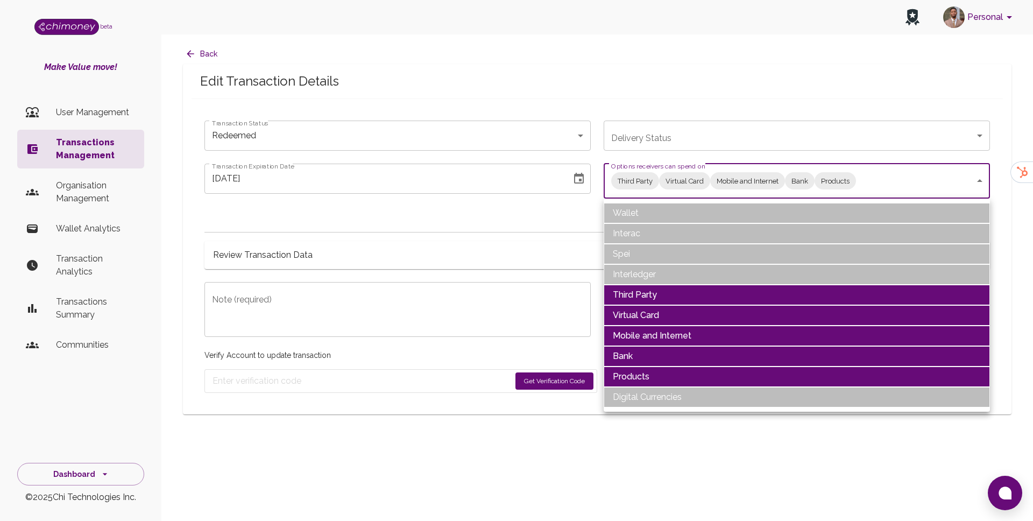
click at [634, 295] on li "Third Party" at bounding box center [796, 294] width 386 height 20
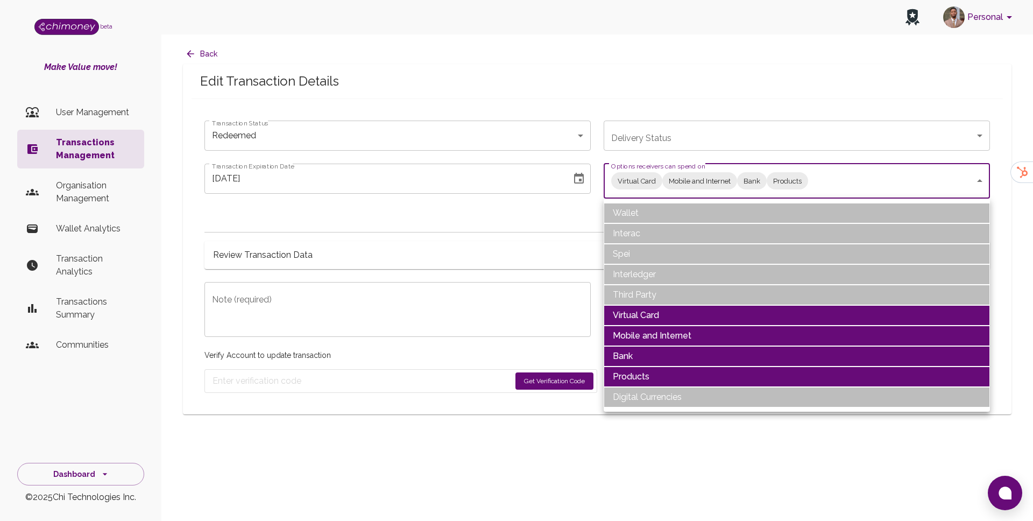
click at [632, 316] on li "Virtual Card" at bounding box center [796, 315] width 386 height 20
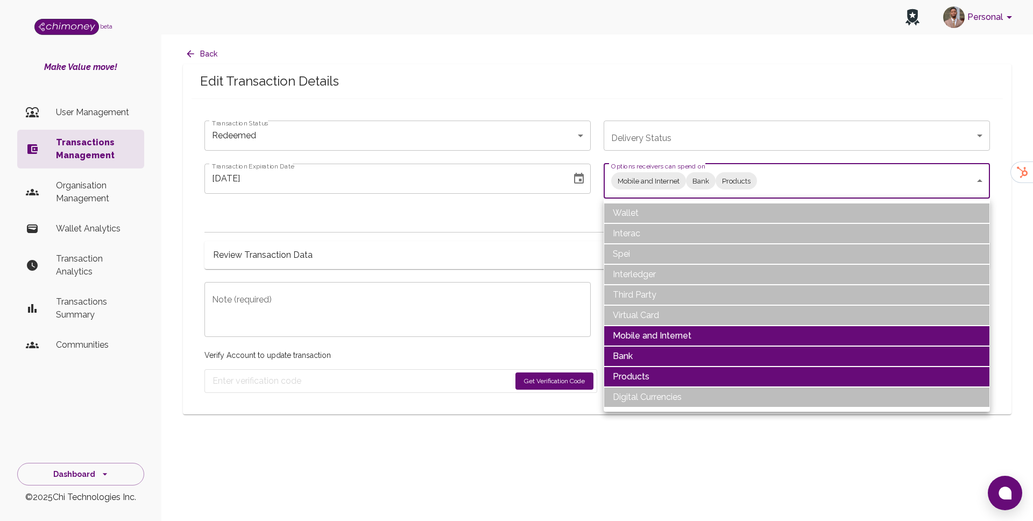
click at [624, 373] on li "Products" at bounding box center [796, 376] width 386 height 20
type input "Mobile and Internet,Bank"
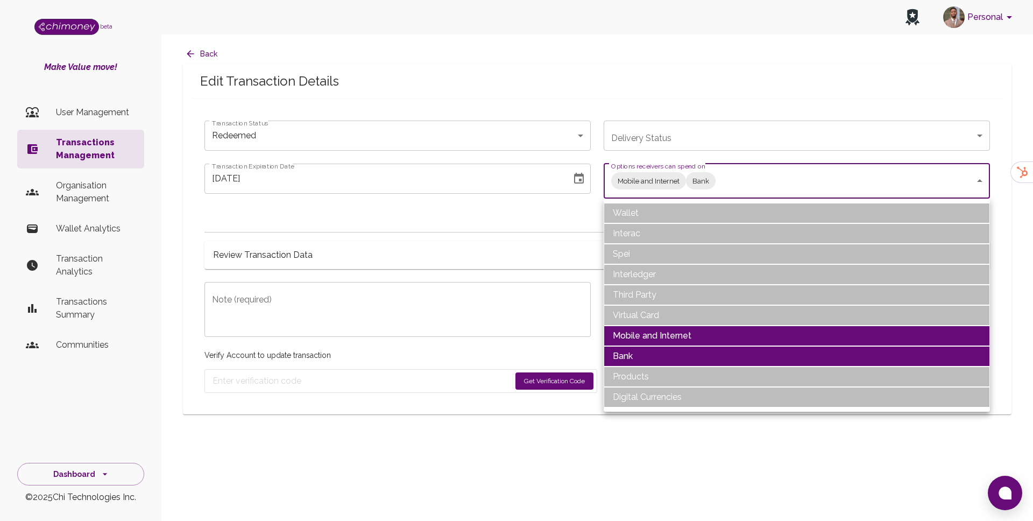
click at [500, 297] on div at bounding box center [516, 260] width 1033 height 521
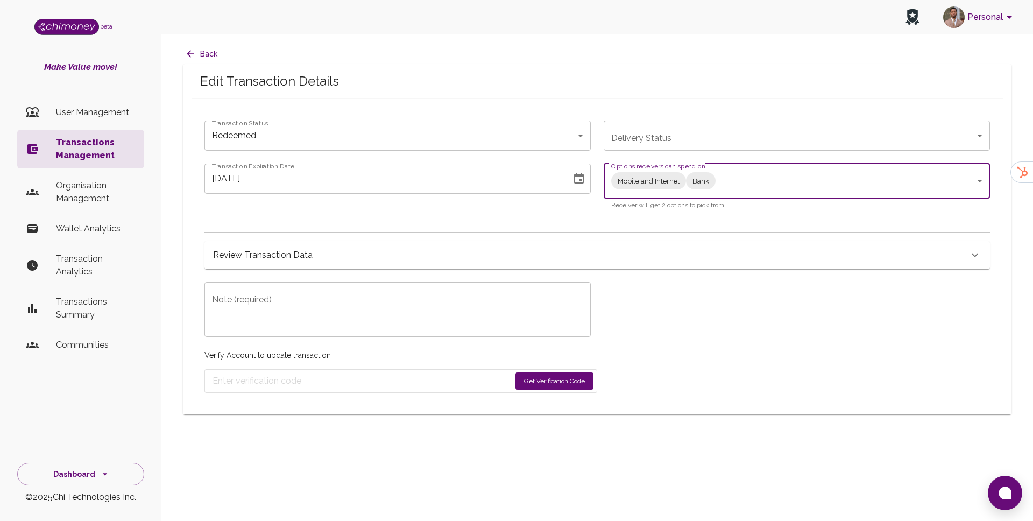
click at [400, 259] on div "Review Transaction Data" at bounding box center [590, 254] width 755 height 15
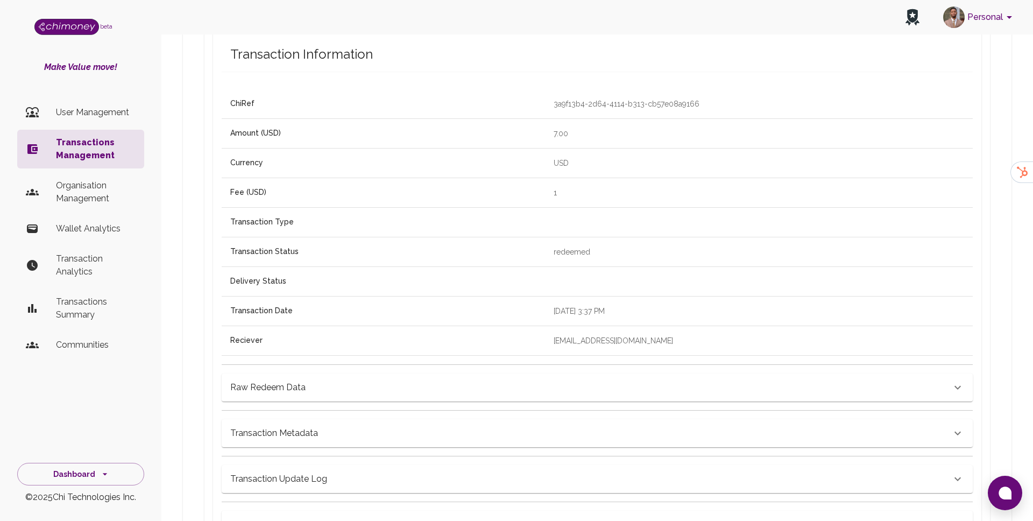
scroll to position [274, 0]
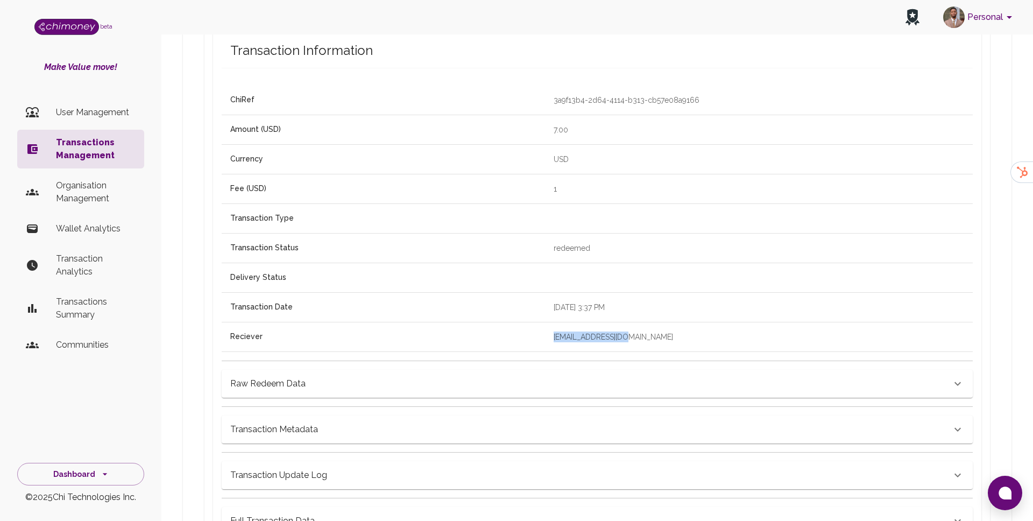
drag, startPoint x: 601, startPoint y: 342, endPoint x: 512, endPoint y: 339, distance: 88.8
click at [545, 339] on td "[EMAIL_ADDRESS][DOMAIN_NAME]" at bounding box center [759, 337] width 428 height 30
copy p "[EMAIL_ADDRESS][DOMAIN_NAME]"
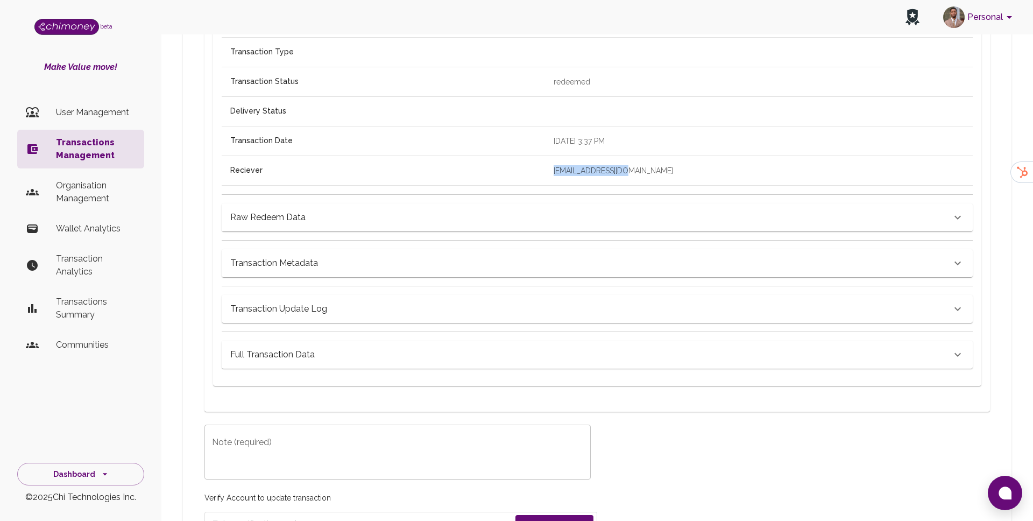
scroll to position [485, 0]
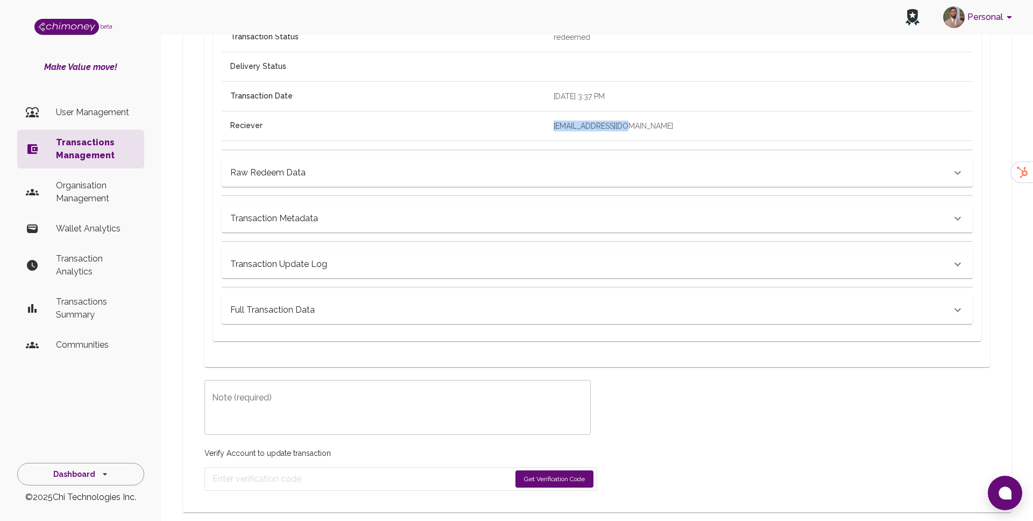
click at [384, 422] on textarea "Note (required)" at bounding box center [397, 407] width 371 height 37
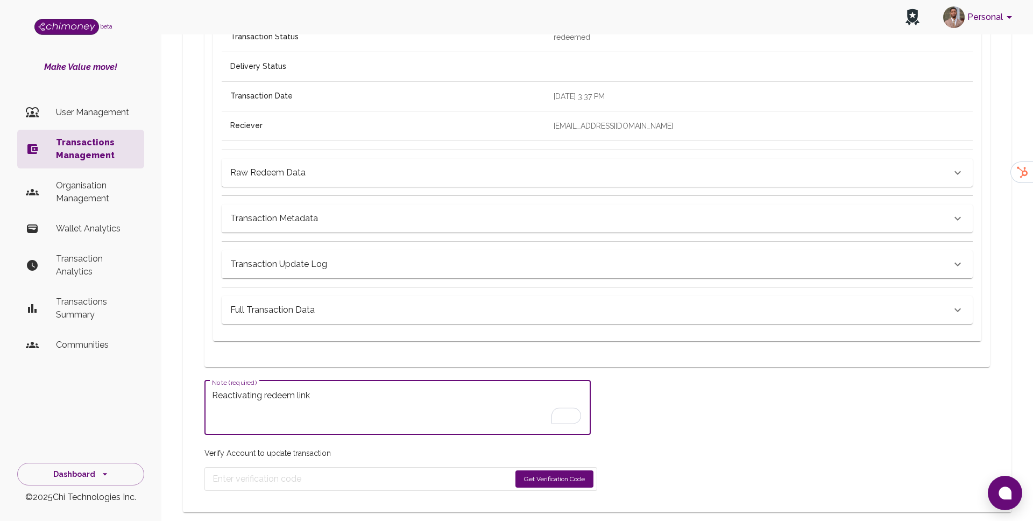
type textarea "Reactivating redeem link"
click at [559, 482] on button "Get Verification Code" at bounding box center [554, 478] width 78 height 17
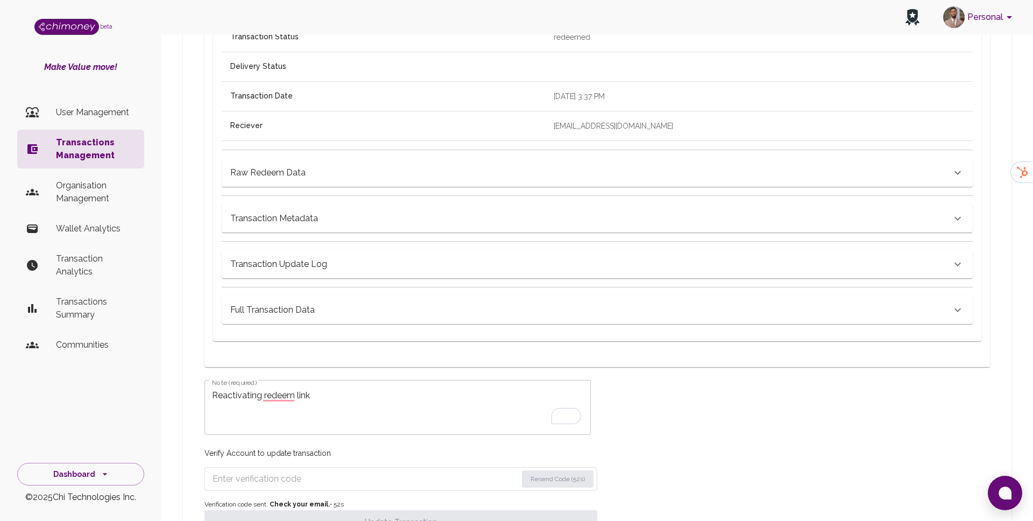
click at [339, 480] on input "Enter verification code" at bounding box center [364, 478] width 304 height 17
paste input "9529"
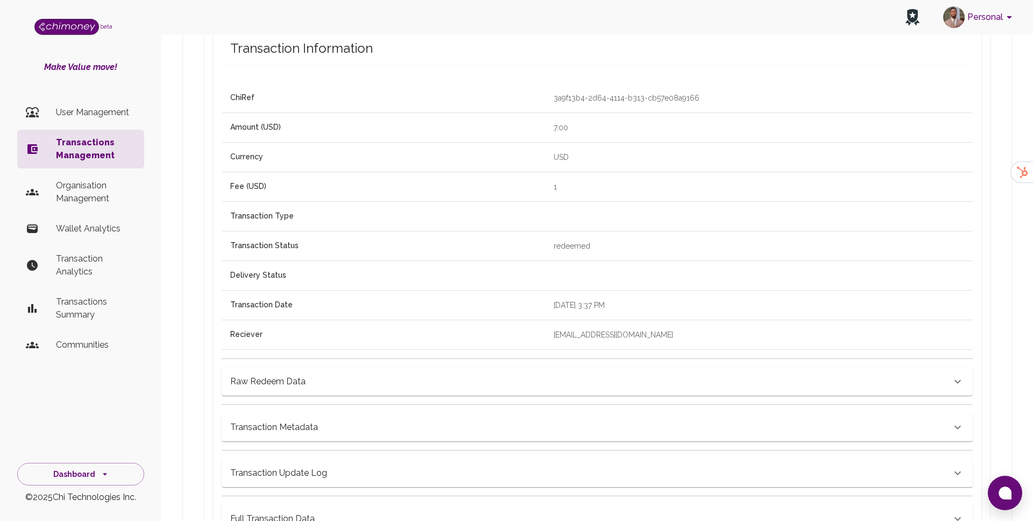
scroll to position [520, 0]
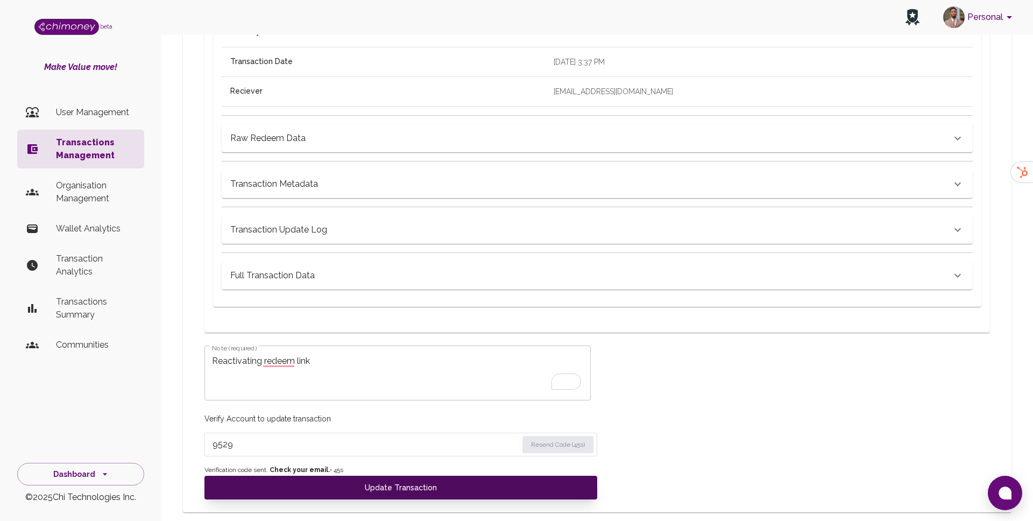
type input "9529"
click at [476, 493] on button "Update Transaction" at bounding box center [400, 487] width 393 height 24
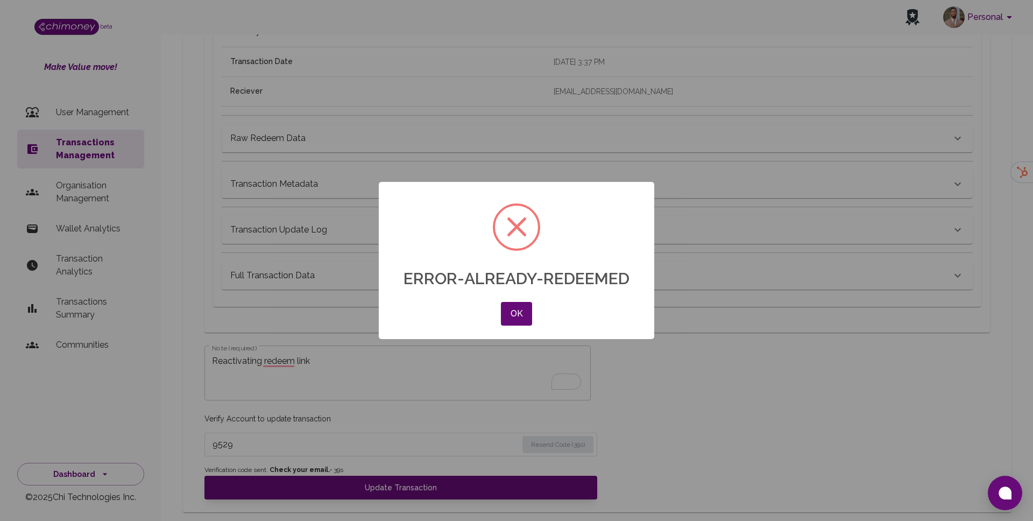
click at [507, 300] on div "OK No Cancel" at bounding box center [516, 313] width 37 height 29
click at [507, 314] on button "OK" at bounding box center [516, 314] width 31 height 24
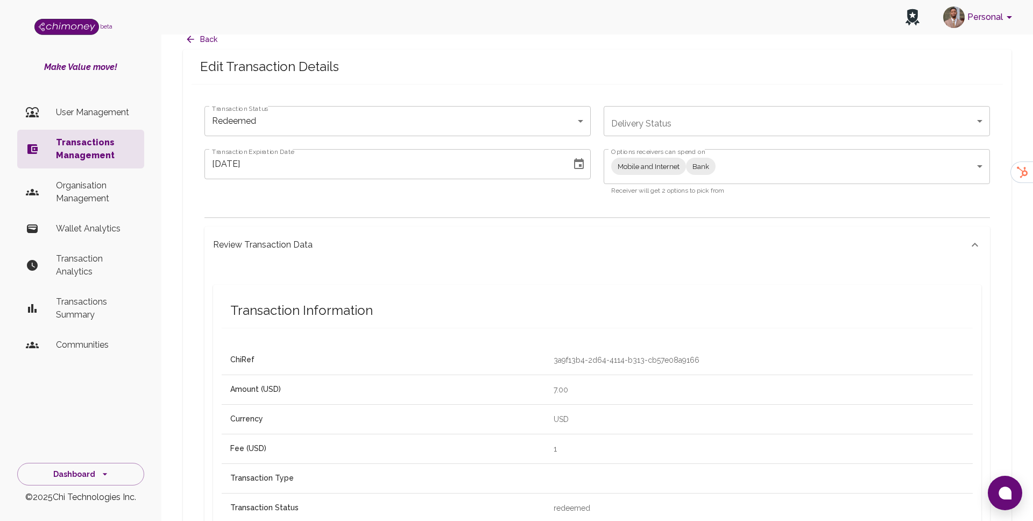
scroll to position [0, 0]
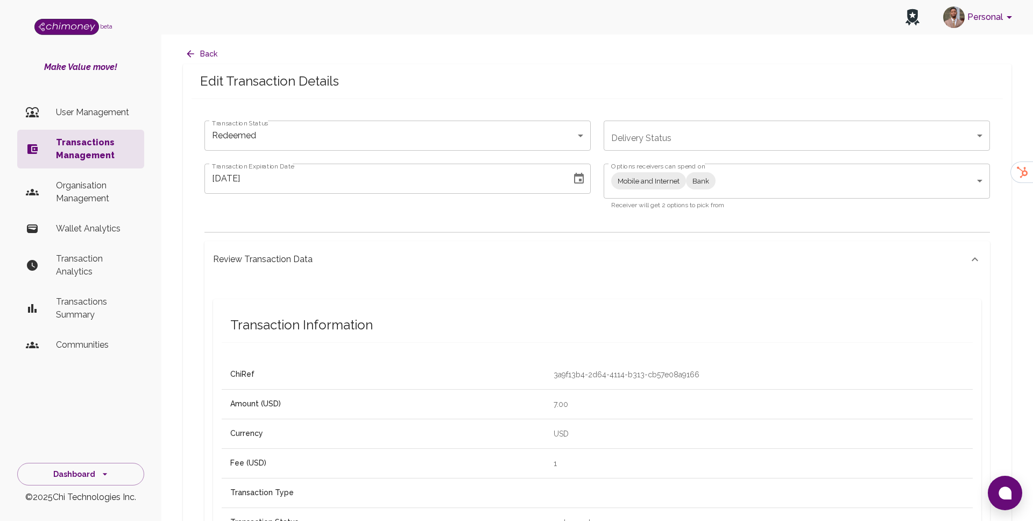
click at [332, 132] on body "Personal beta Make Value move! User Management Transactions Management Organisa…" at bounding box center [516, 520] width 1033 height 1040
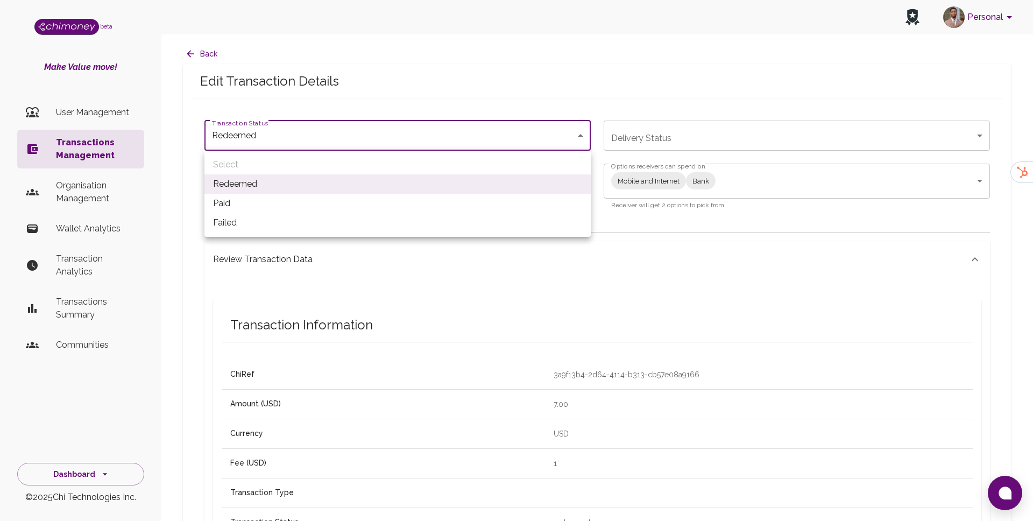
click at [269, 201] on li "Paid" at bounding box center [397, 203] width 386 height 19
type input "paid"
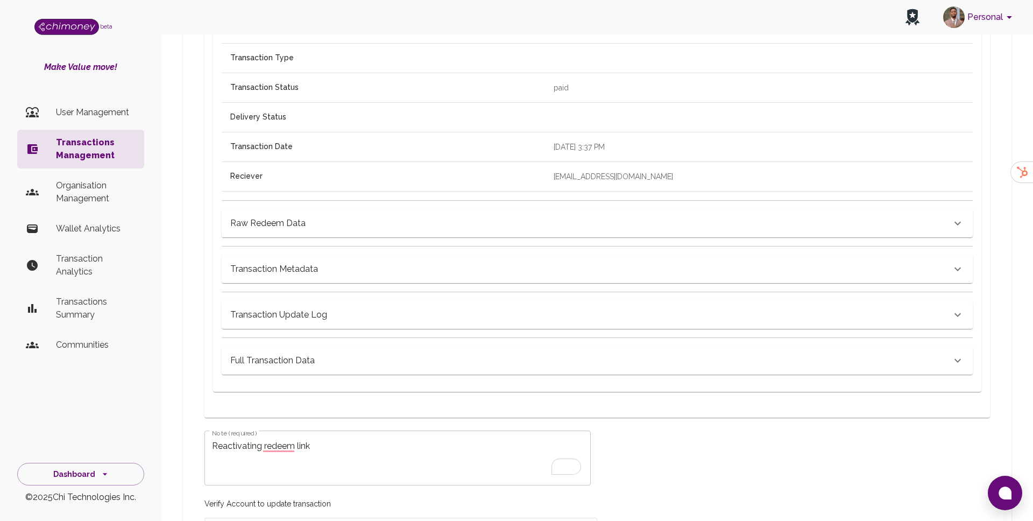
scroll to position [520, 0]
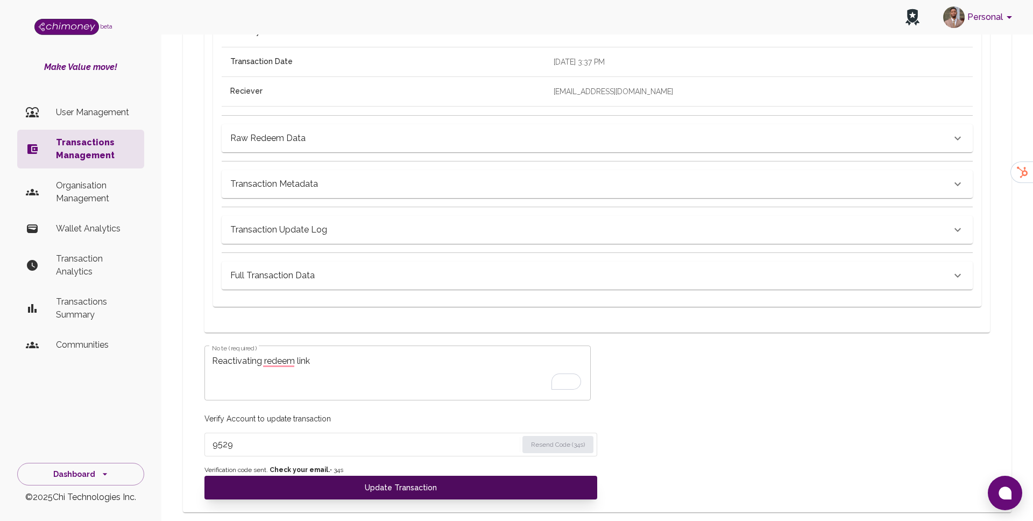
click at [269, 481] on button "Update Transaction" at bounding box center [400, 487] width 393 height 24
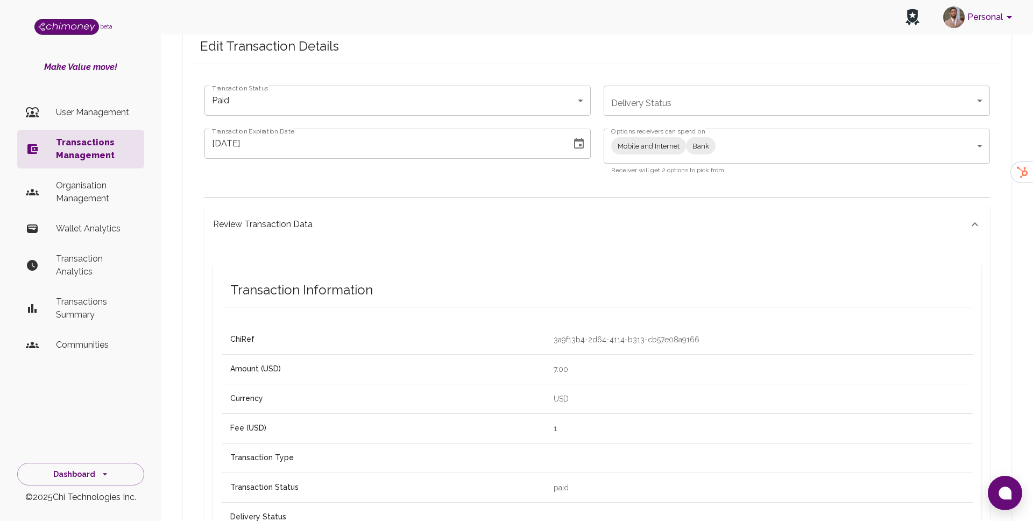
scroll to position [0, 0]
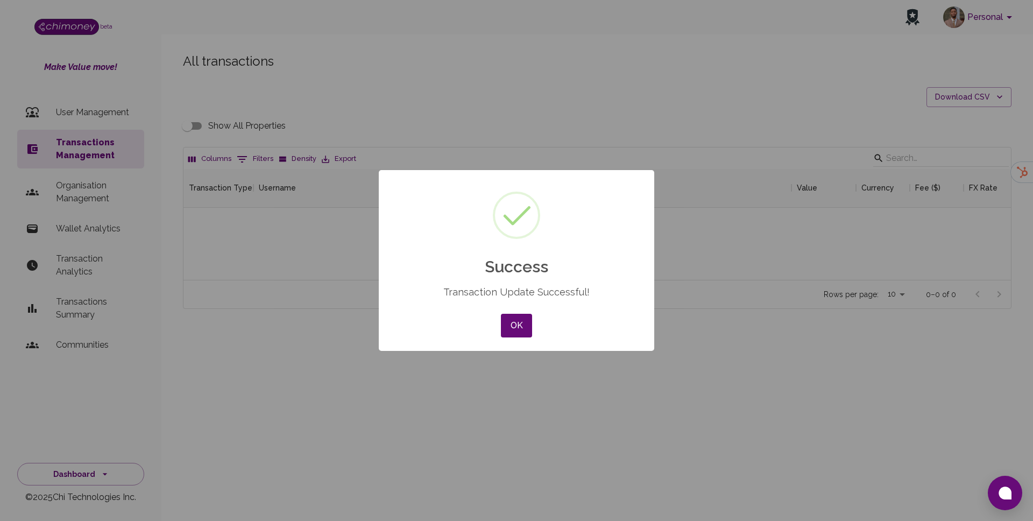
scroll to position [111, 827]
click at [511, 328] on button "OK" at bounding box center [516, 326] width 31 height 24
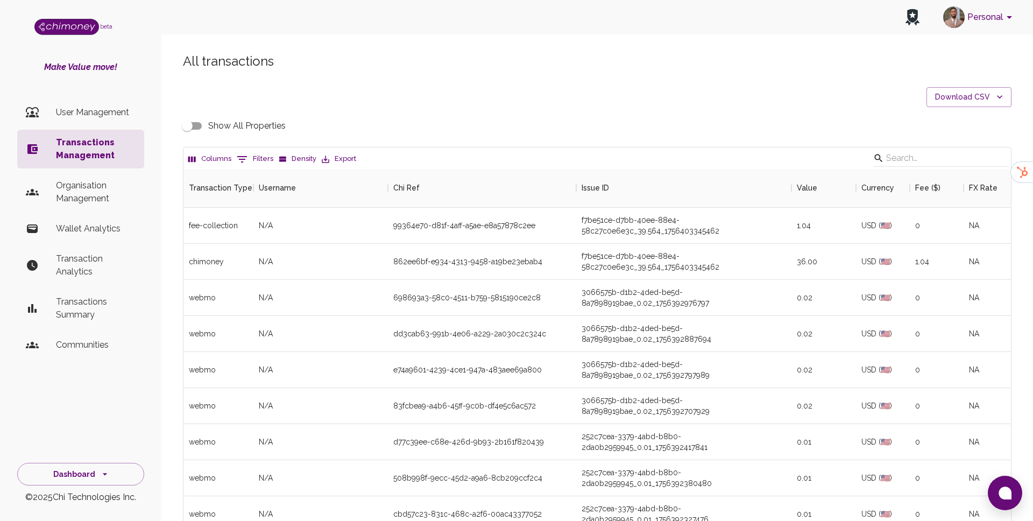
scroll to position [399, 827]
click at [248, 154] on button "0 Filters" at bounding box center [255, 159] width 42 height 17
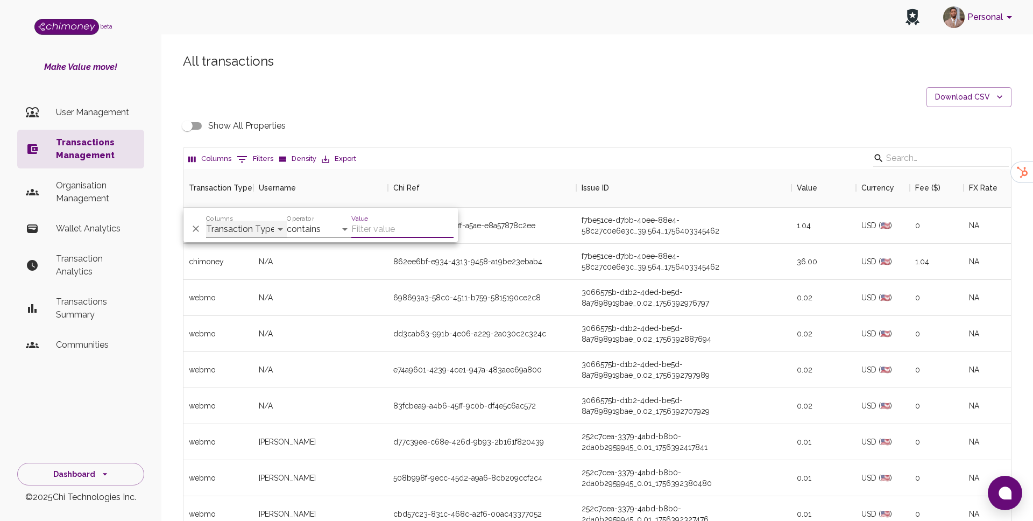
click at [255, 227] on select "Transaction Type Username Chi Ref Issue ID Value Amount Currency Fee ($) FX Rat…" at bounding box center [246, 228] width 81 height 17
select select "email"
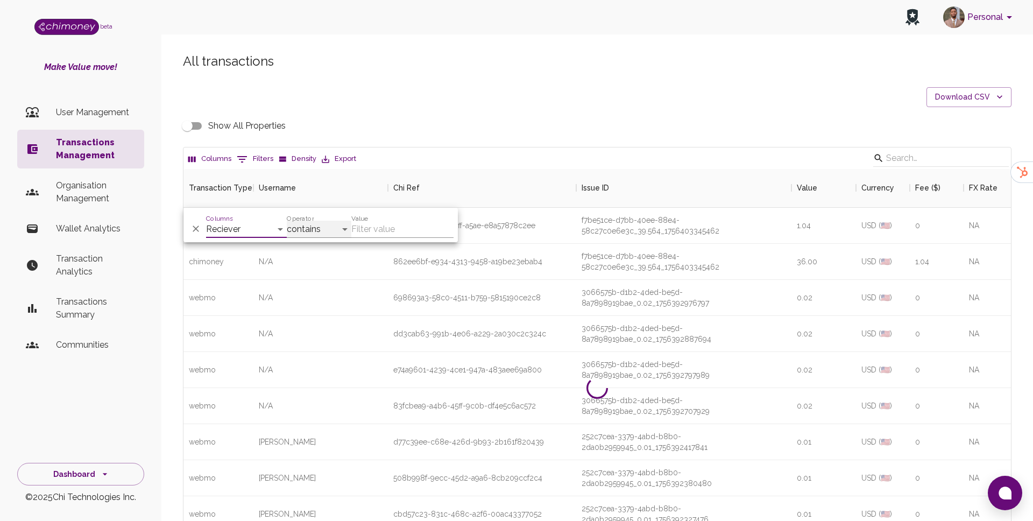
click at [322, 227] on select "contains equals starts with ends with is empty is not empty is any of" at bounding box center [319, 228] width 65 height 17
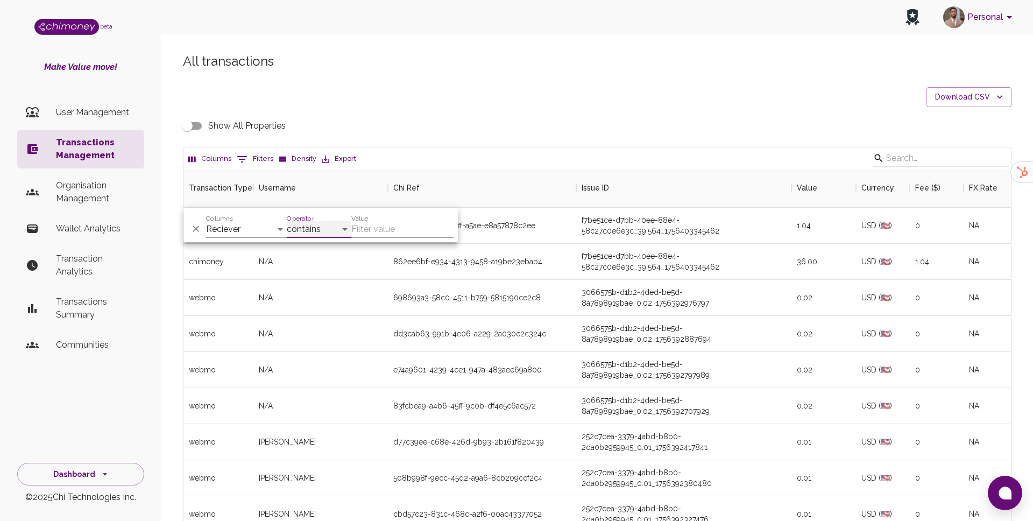
select select "equals"
click at [378, 230] on input "Value" at bounding box center [402, 228] width 102 height 17
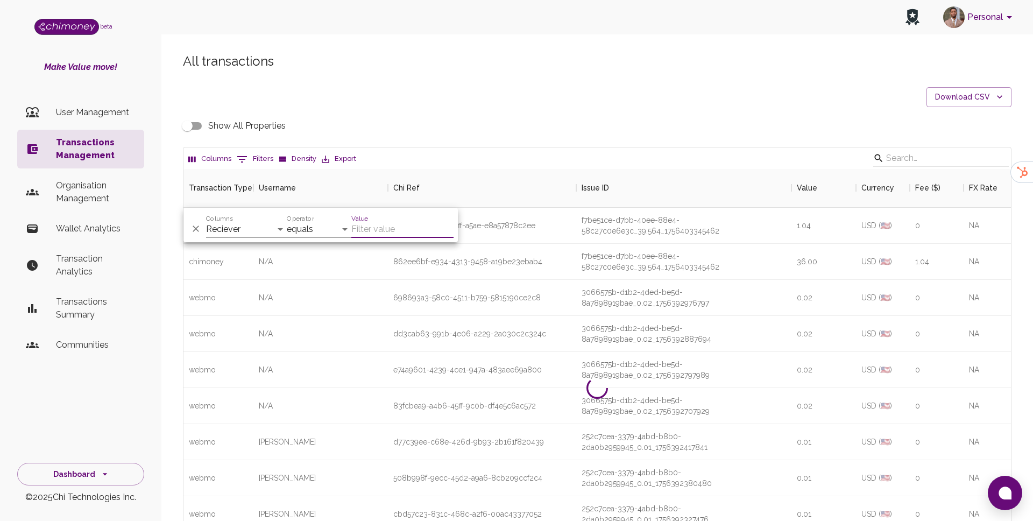
paste input "80818efd-e1dc-4b93-8332-d476556d8b08"
type input "80818efd-e1dc-4b93-8332-d476556d8b08"
click at [261, 227] on select "Transaction Type Username Chi Ref Issue ID Value Amount Currency Fee ($) FX Rat…" at bounding box center [246, 228] width 81 height 17
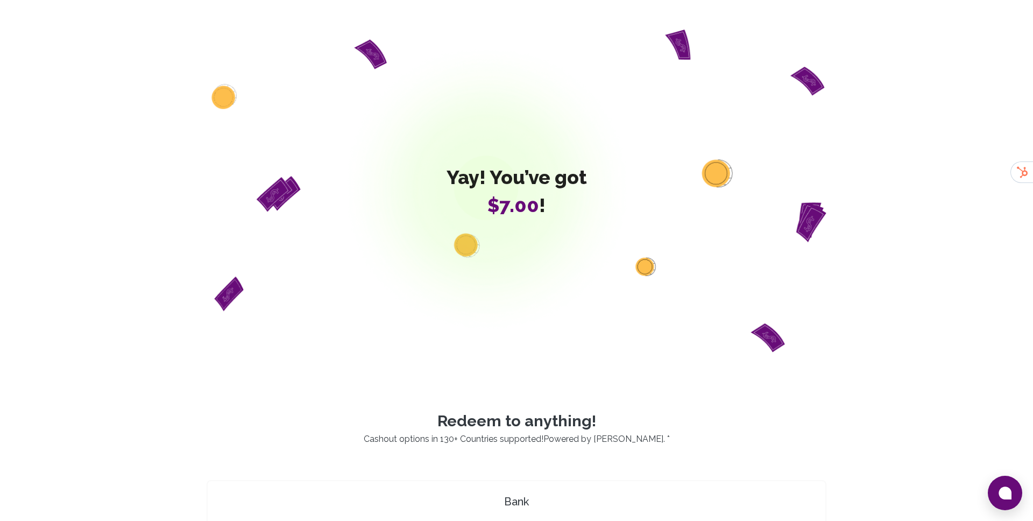
scroll to position [419, 0]
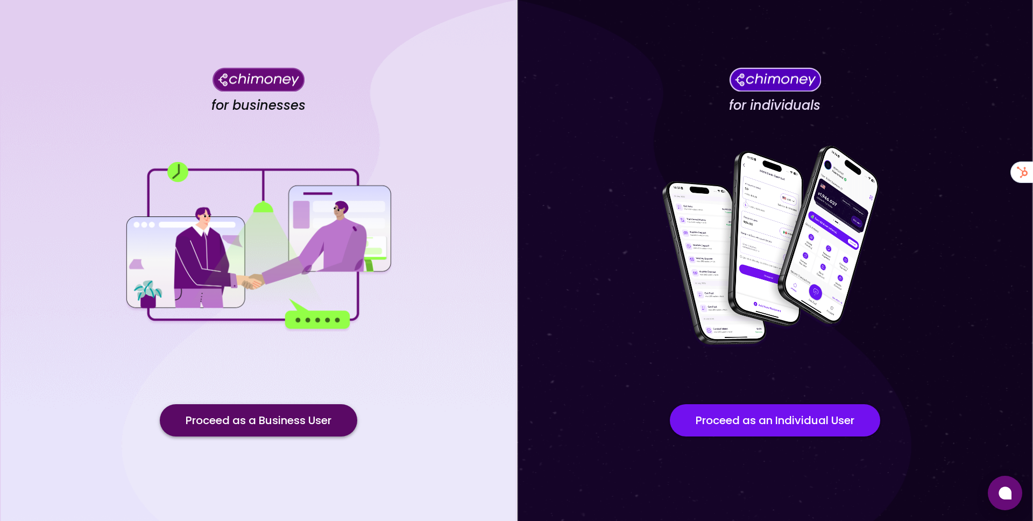
click at [307, 415] on button "Proceed as a Business User" at bounding box center [258, 420] width 197 height 32
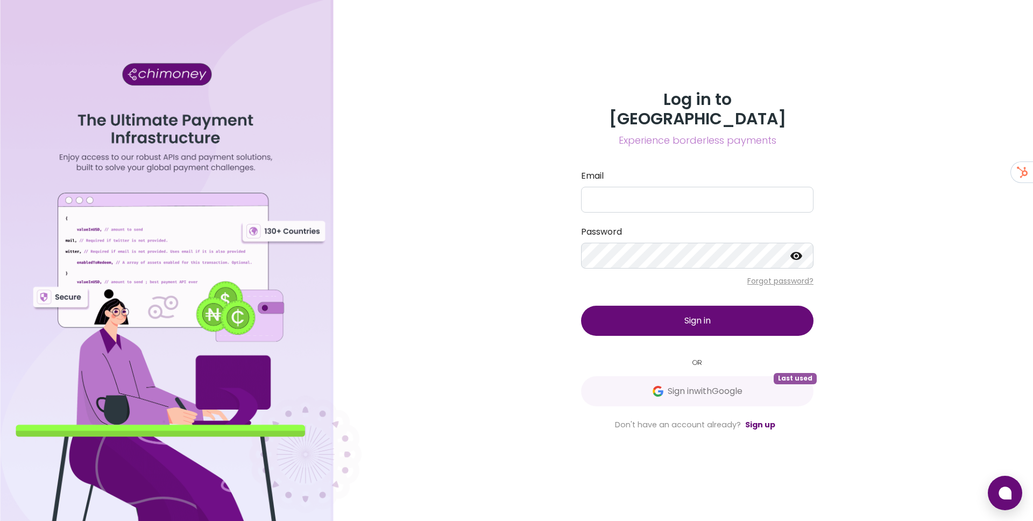
click at [643, 400] on div "Log in to Chimoney Experience borderless payments Email Password Forgot passwor…" at bounding box center [697, 260] width 258 height 341
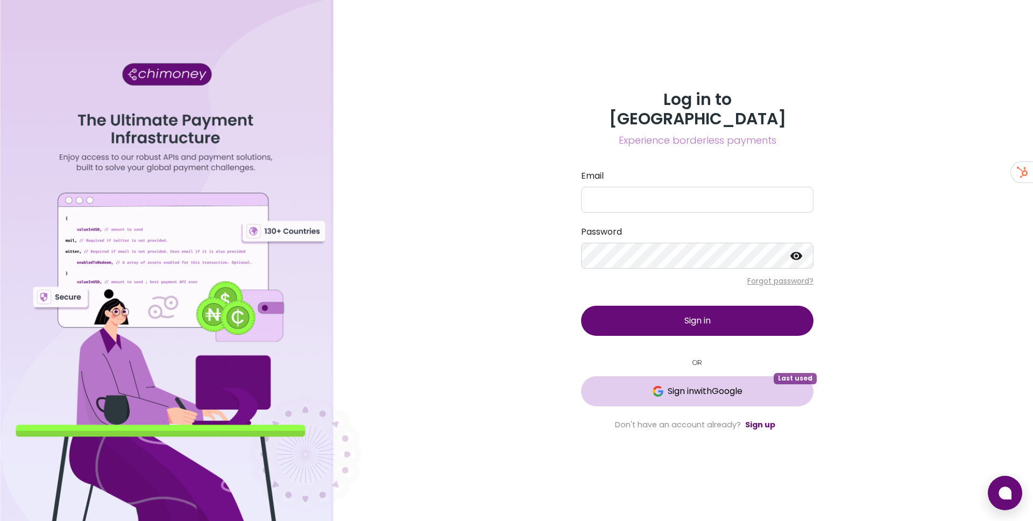
click at [656, 386] on img at bounding box center [657, 391] width 11 height 11
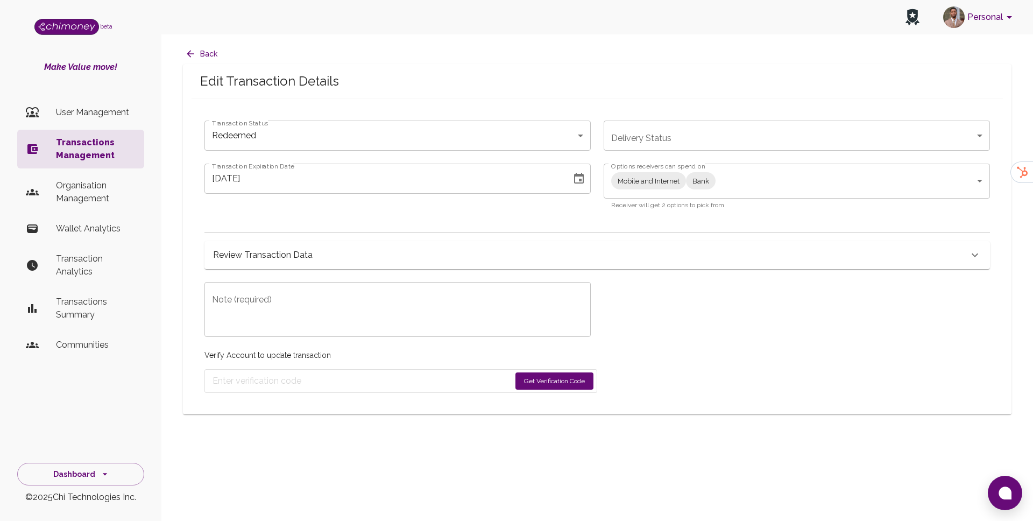
click at [422, 132] on body "Personal beta Make Value move! User Management Transactions Management Organisa…" at bounding box center [516, 260] width 1033 height 521
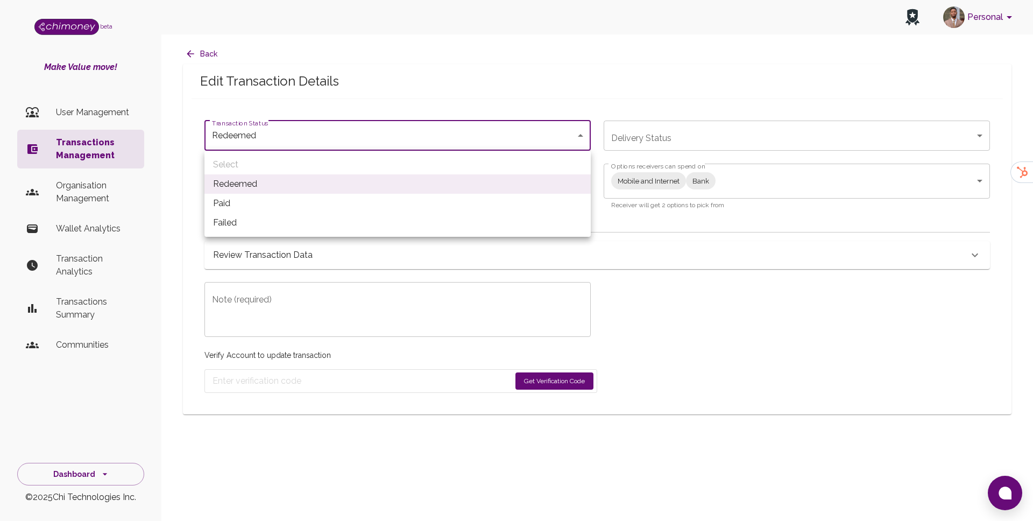
click at [326, 209] on li "Paid" at bounding box center [397, 203] width 386 height 19
type input "paid"
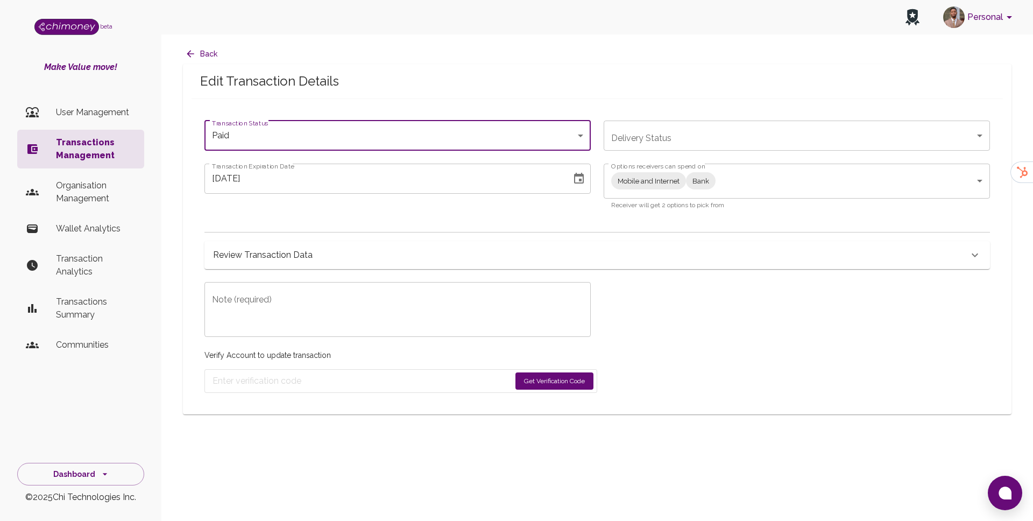
click at [534, 381] on button "Get Verification Code" at bounding box center [554, 380] width 78 height 17
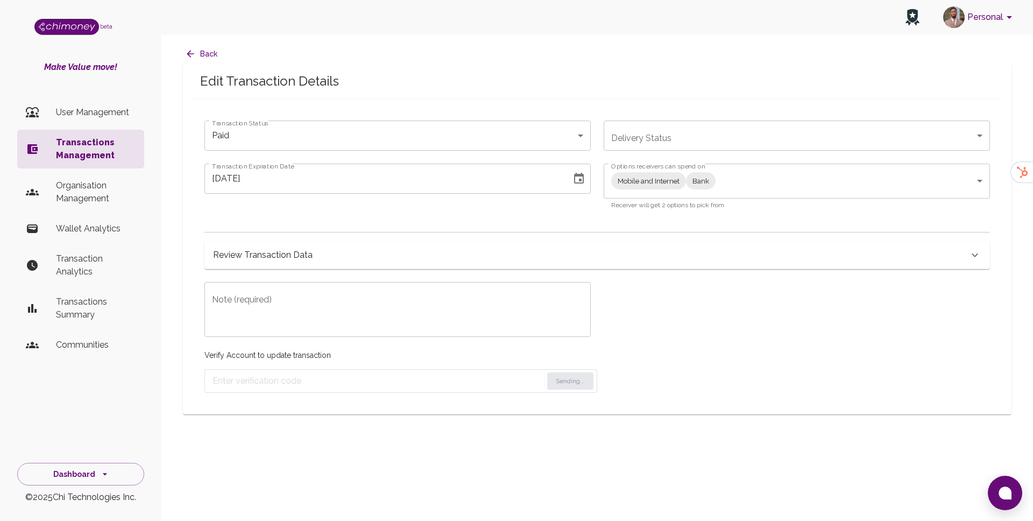
click at [355, 335] on div "x Note (required)" at bounding box center [397, 309] width 386 height 55
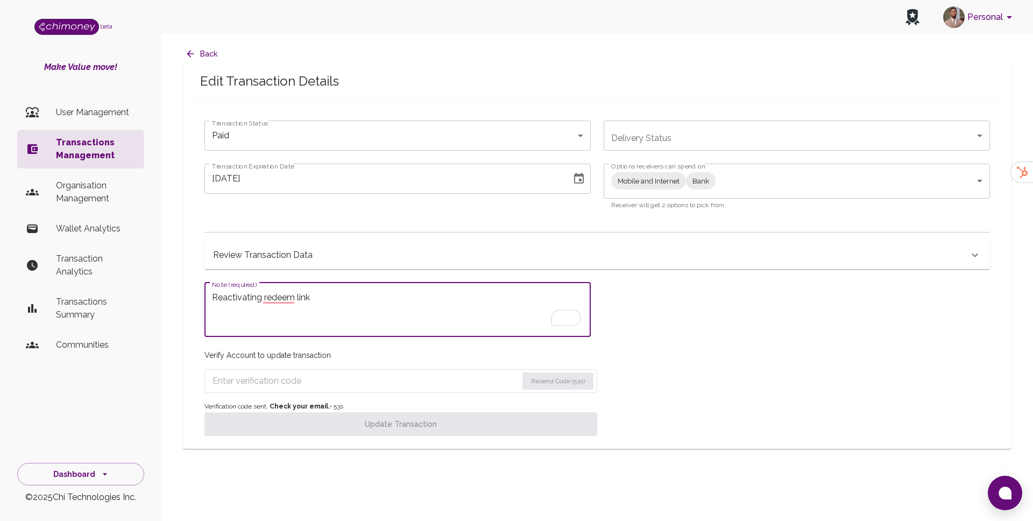
type textarea "Reactivating redeem link"
click at [398, 387] on input "Enter verification code" at bounding box center [364, 380] width 305 height 17
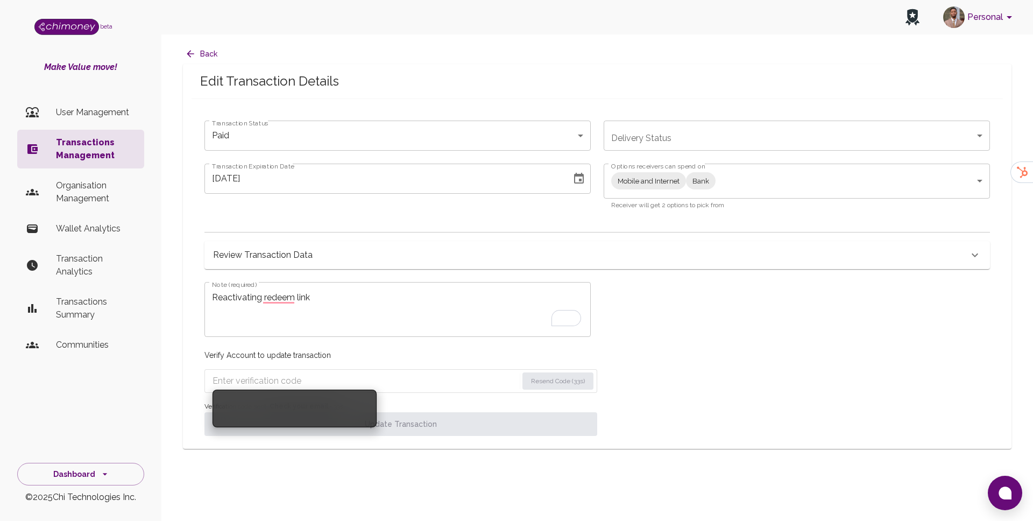
paste input "1036"
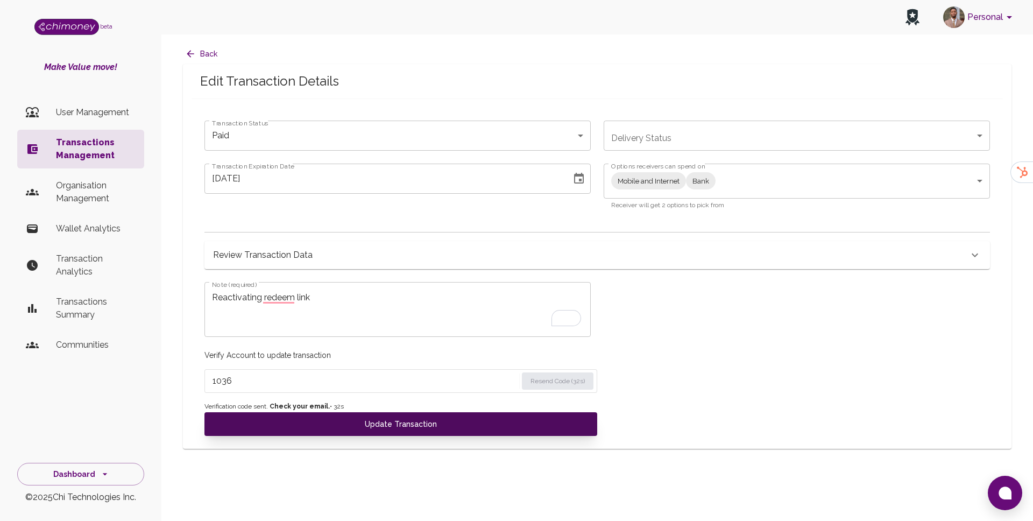
type input "1036"
click at [361, 426] on button "Update Transaction" at bounding box center [400, 424] width 393 height 24
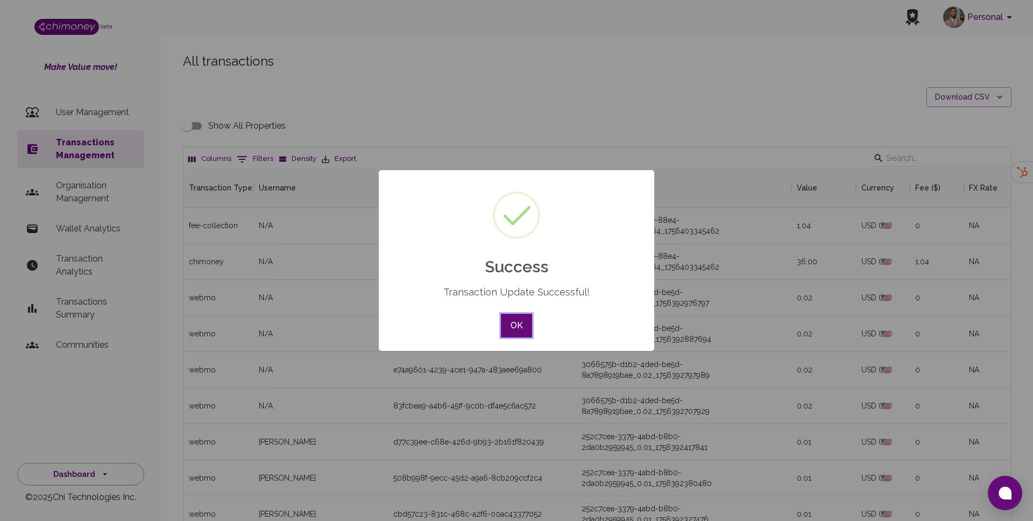
scroll to position [399, 827]
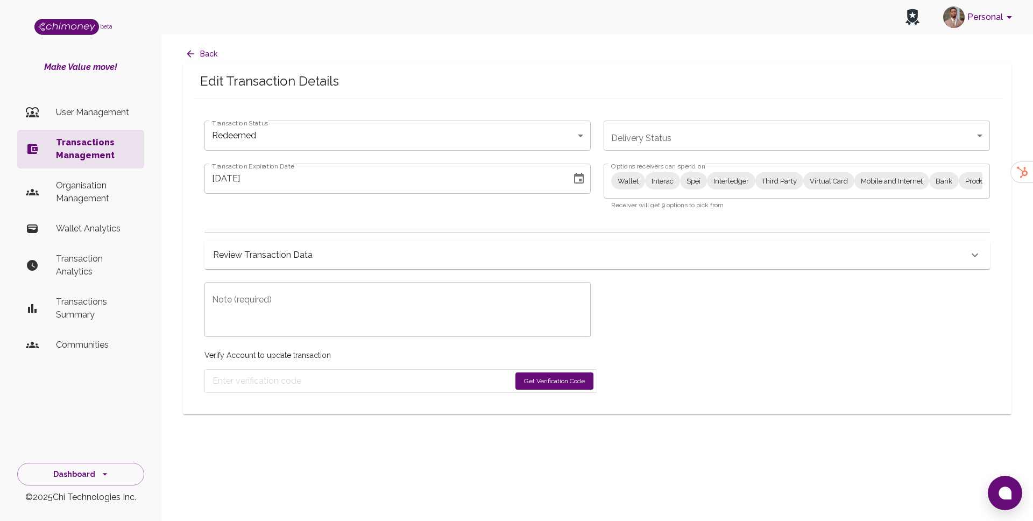
click at [547, 151] on div "Transaction Expiration Date [DATE] Transaction Expiration Date" at bounding box center [390, 181] width 399 height 60
click at [553, 136] on body "Personal beta Make Value move! User Management Transactions Management Organisa…" at bounding box center [516, 260] width 1033 height 521
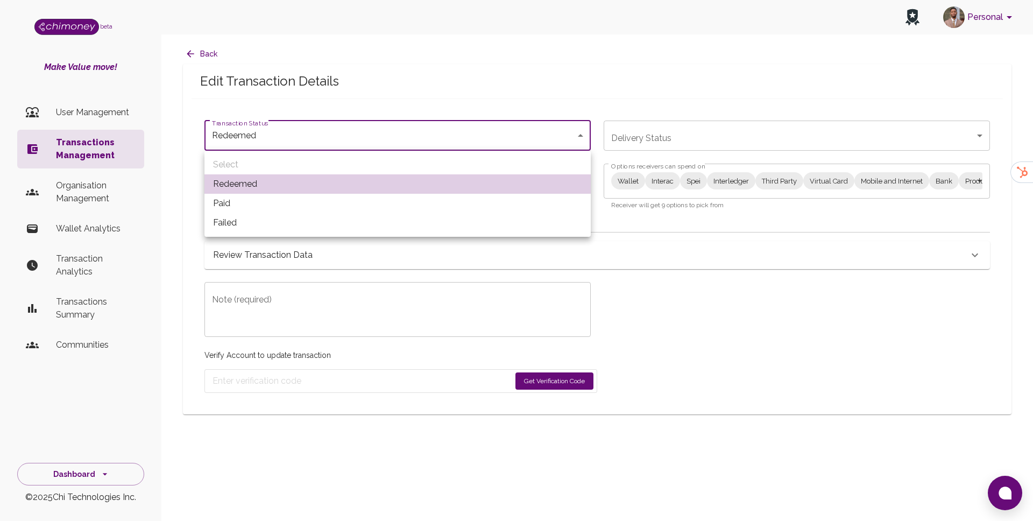
click at [415, 201] on li "Paid" at bounding box center [397, 203] width 386 height 19
type input "paid"
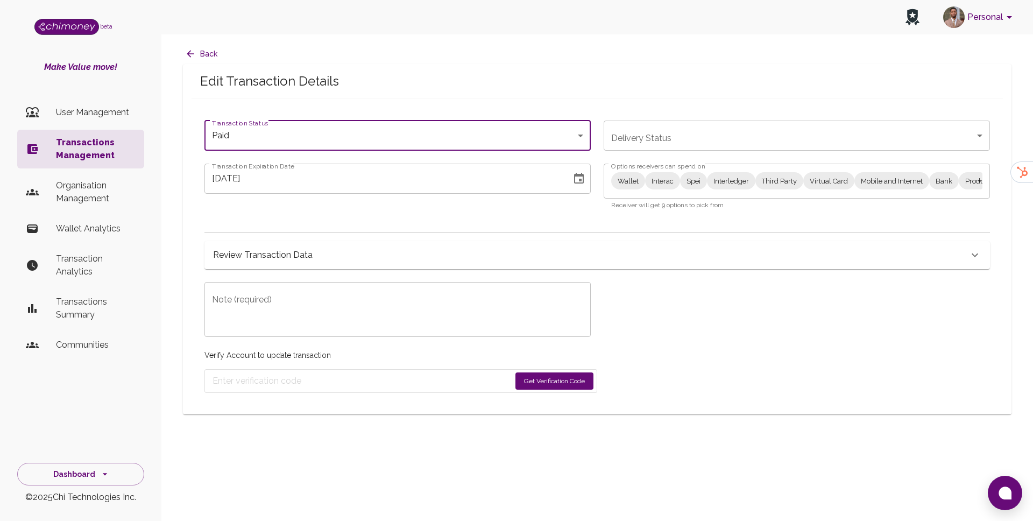
click at [648, 201] on p "Receiver will get 9 options to pick from" at bounding box center [796, 205] width 371 height 11
click at [648, 168] on label "Options receivers can spend on" at bounding box center [658, 165] width 94 height 9
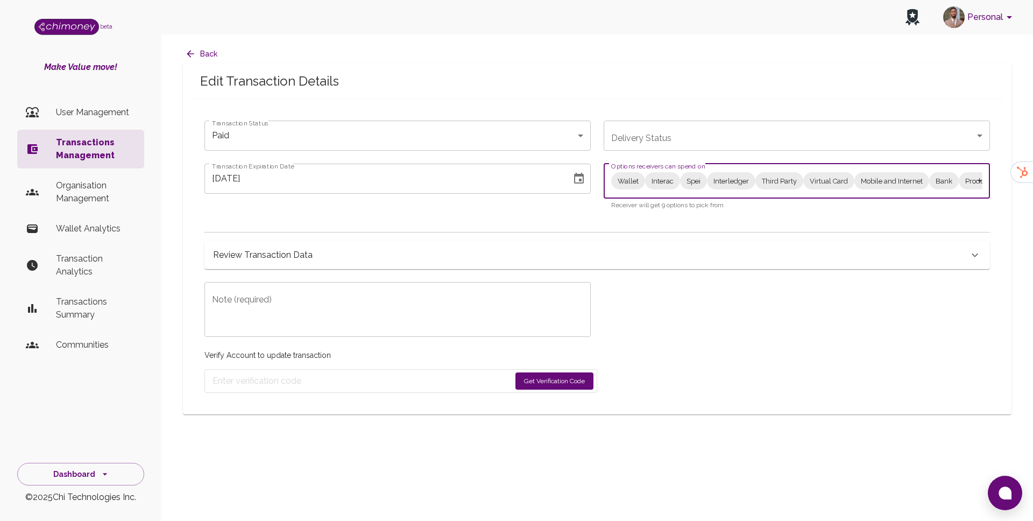
click at [632, 175] on body "Personal beta Make Value move! User Management Transactions Management Organisa…" at bounding box center [516, 260] width 1033 height 521
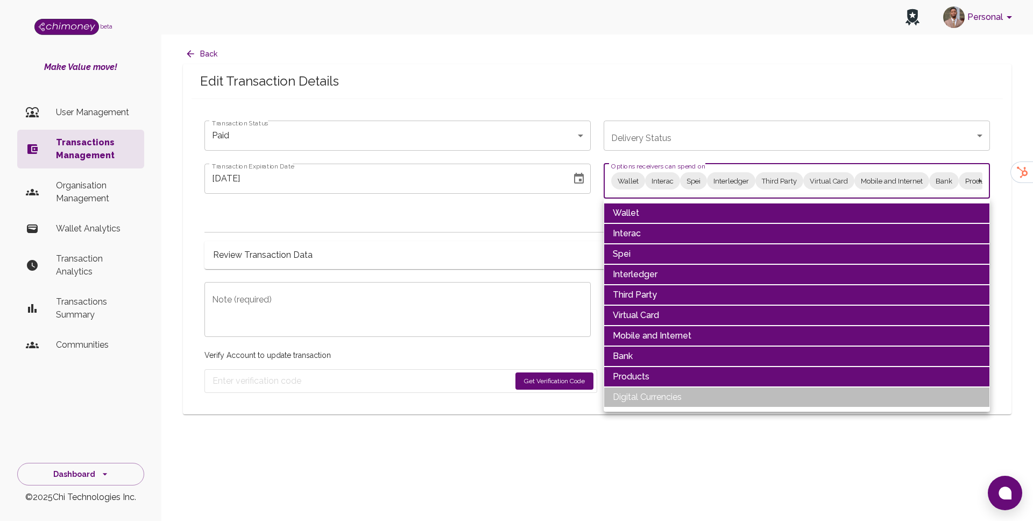
click at [629, 220] on li "Wallet" at bounding box center [796, 213] width 386 height 20
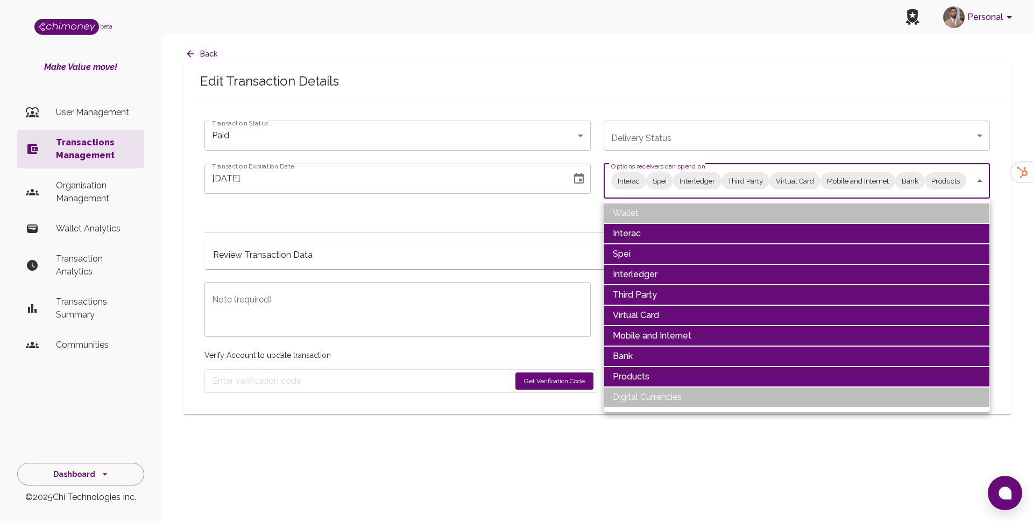
click at [629, 239] on li "Interac" at bounding box center [796, 233] width 386 height 20
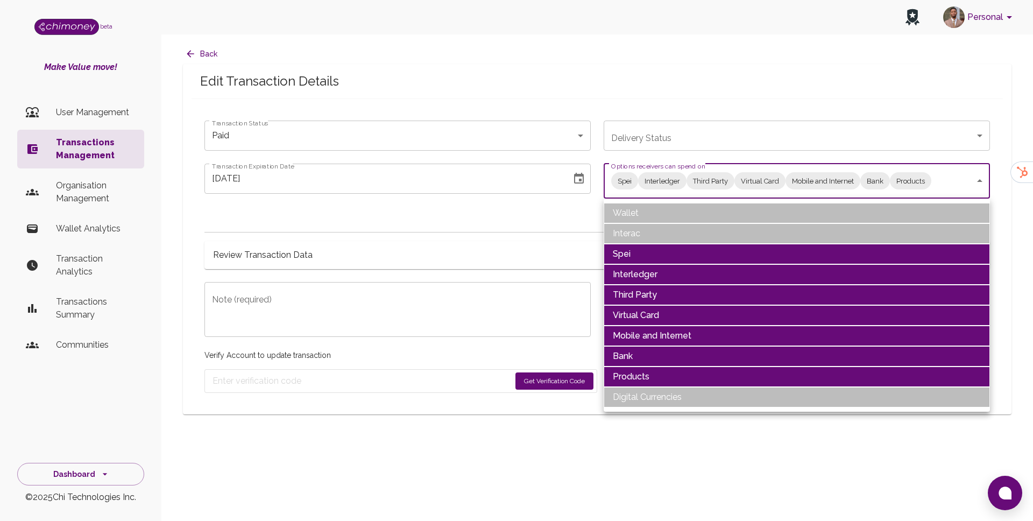
click at [629, 254] on li "Spei" at bounding box center [796, 254] width 386 height 20
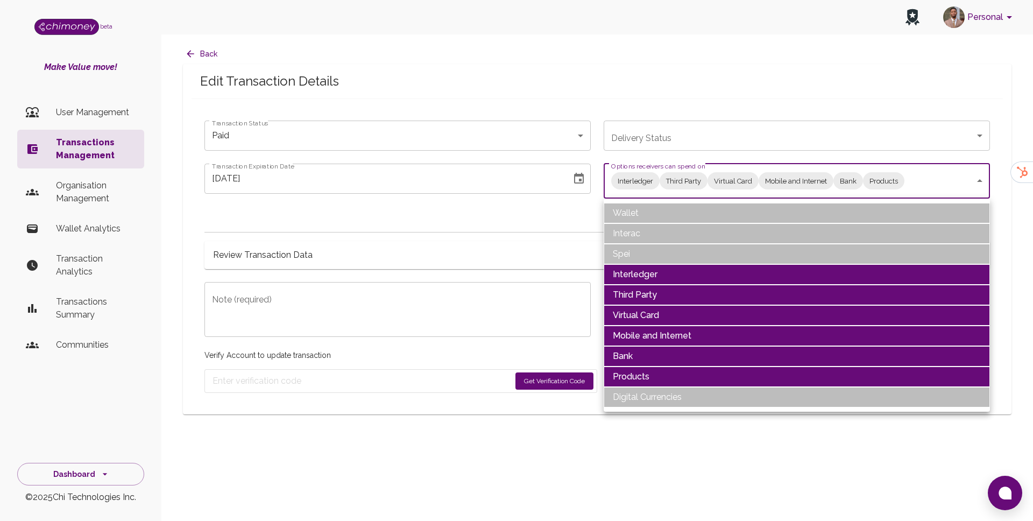
click at [628, 276] on li "Interledger" at bounding box center [796, 274] width 386 height 20
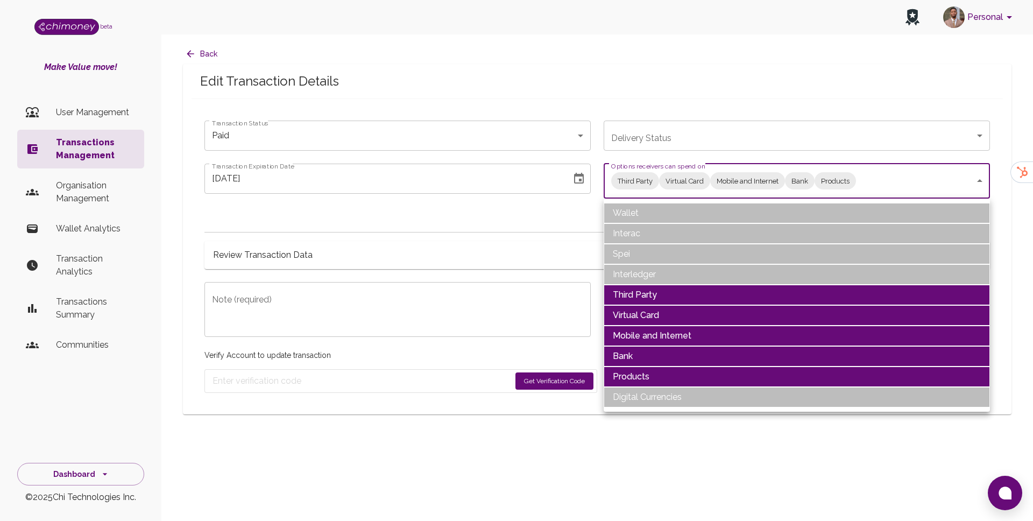
click at [635, 296] on li "Third Party" at bounding box center [796, 294] width 386 height 20
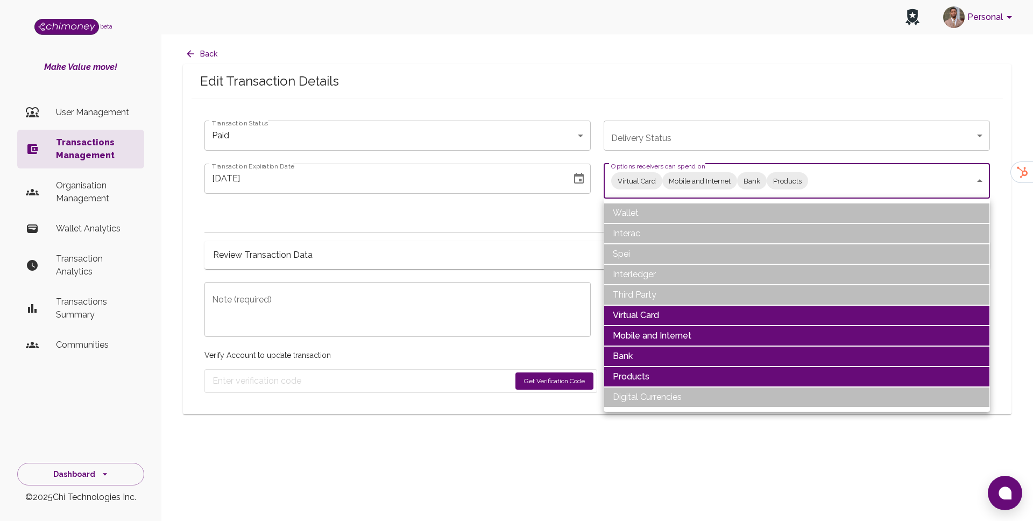
click at [631, 315] on li "Virtual Card" at bounding box center [796, 315] width 386 height 20
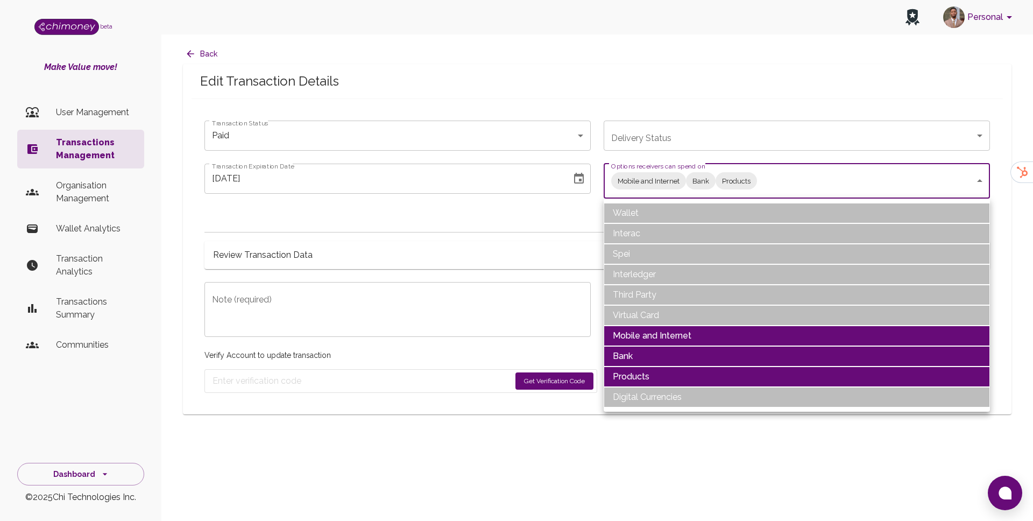
click at [631, 380] on li "Products" at bounding box center [796, 376] width 386 height 20
type input "Mobile and Internet,Bank"
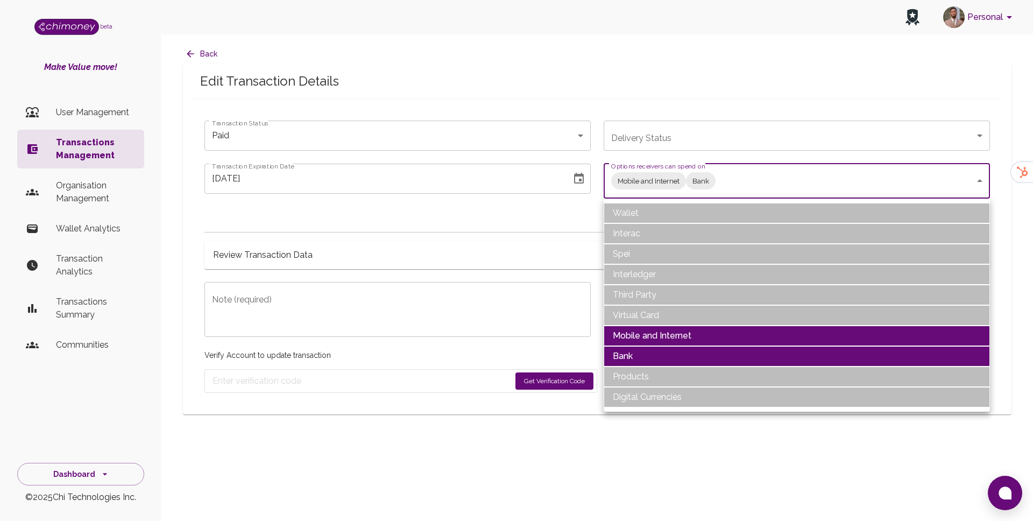
click at [533, 233] on div at bounding box center [516, 260] width 1033 height 521
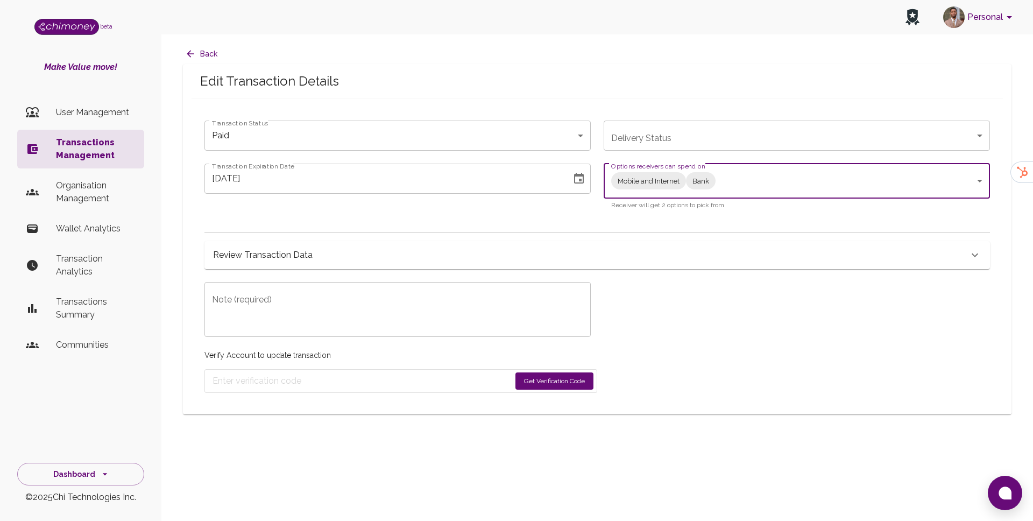
click at [583, 172] on icon "Choose date, selected date is Aug 28, 2025" at bounding box center [578, 178] width 13 height 13
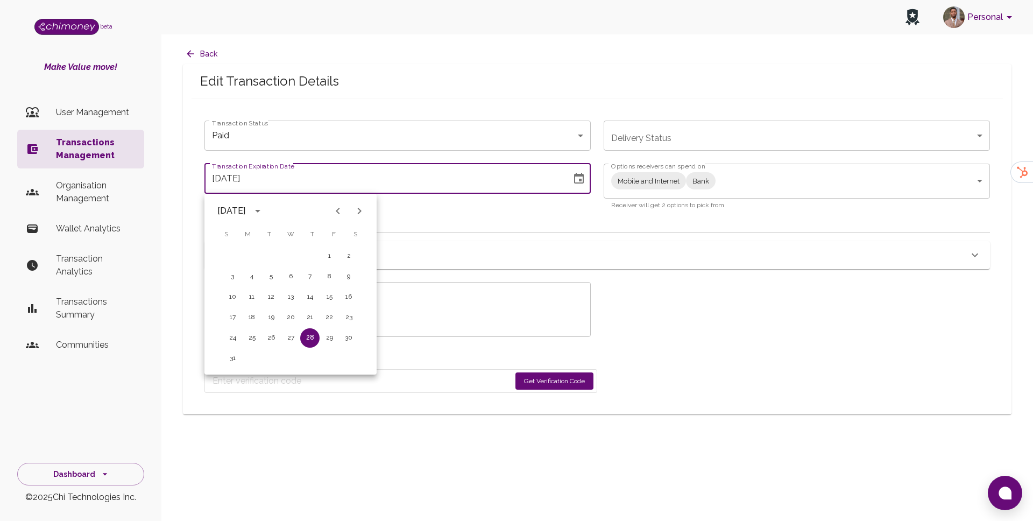
click at [358, 210] on icon "Next month" at bounding box center [359, 210] width 13 height 13
click at [251, 277] on button "8" at bounding box center [251, 276] width 19 height 19
type input "09/08/2025"
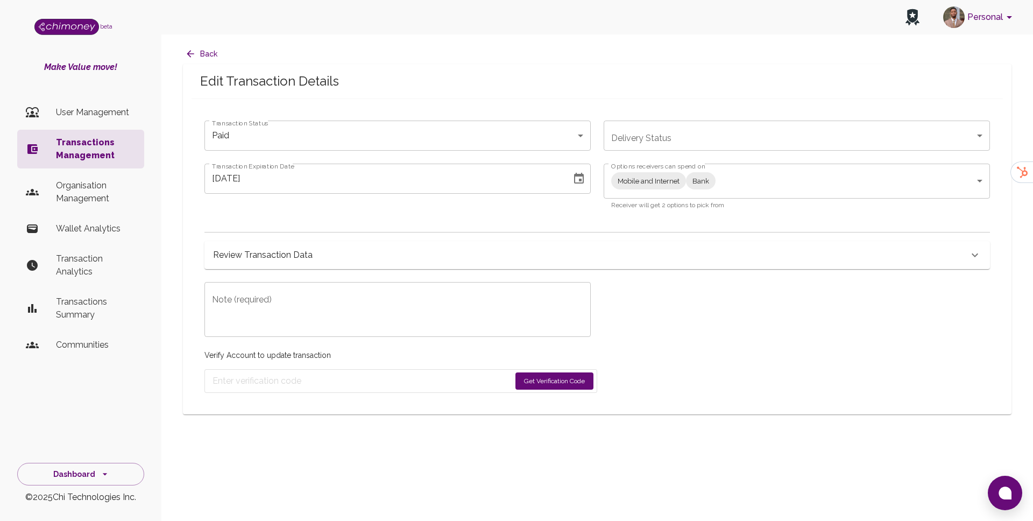
click at [343, 333] on div "x Note (required)" at bounding box center [397, 309] width 386 height 55
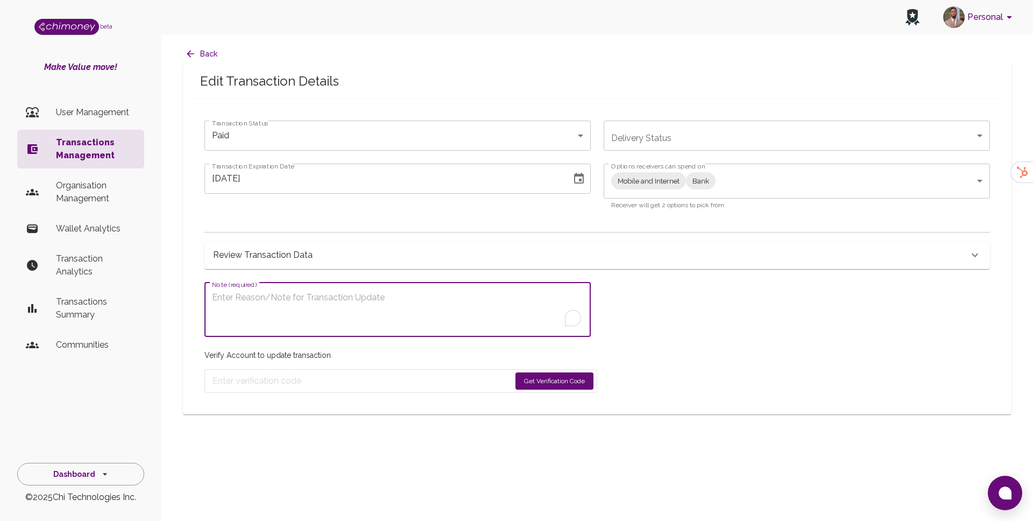
click at [404, 262] on div "Review Transaction Data" at bounding box center [590, 254] width 755 height 15
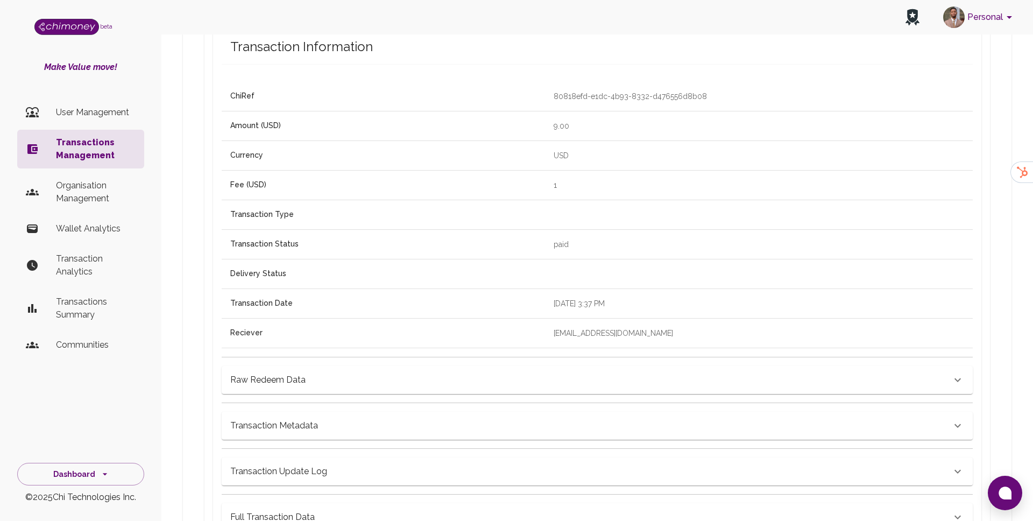
scroll to position [283, 0]
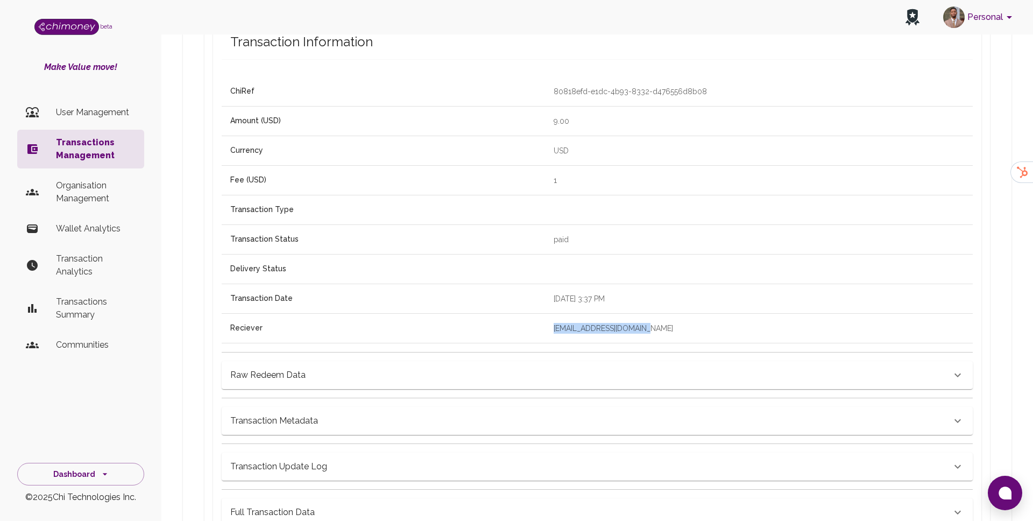
drag, startPoint x: 609, startPoint y: 325, endPoint x: 475, endPoint y: 325, distance: 133.9
click at [475, 325] on tr "Reciever branniesalano@gmail.com" at bounding box center [597, 329] width 751 height 30
copy tr "branniesalano@gmail.com"
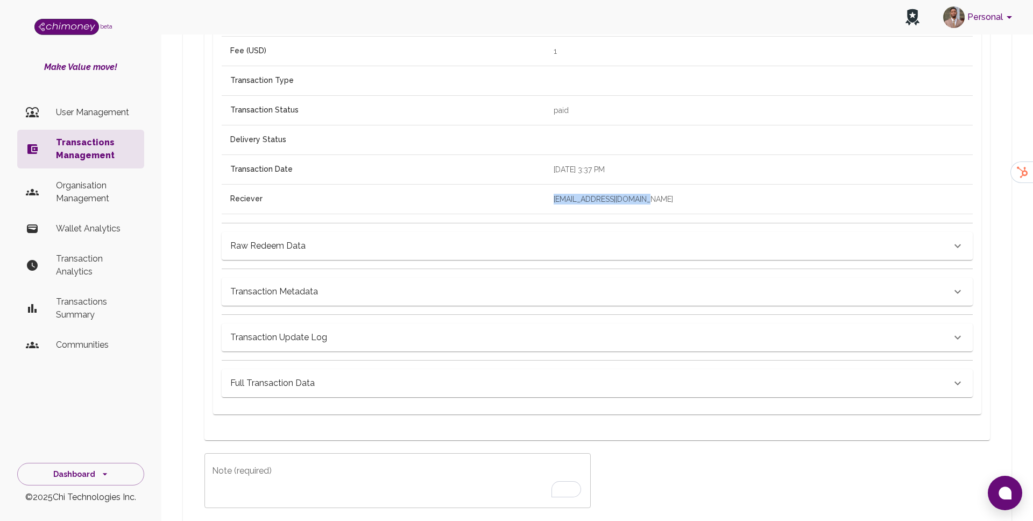
scroll to position [485, 0]
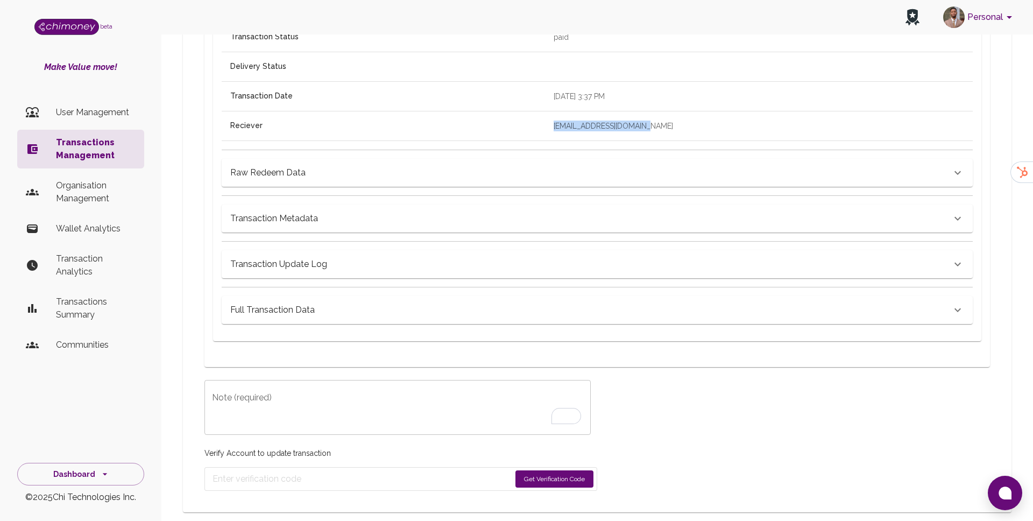
click at [553, 473] on button "Get Verification Code" at bounding box center [554, 478] width 78 height 17
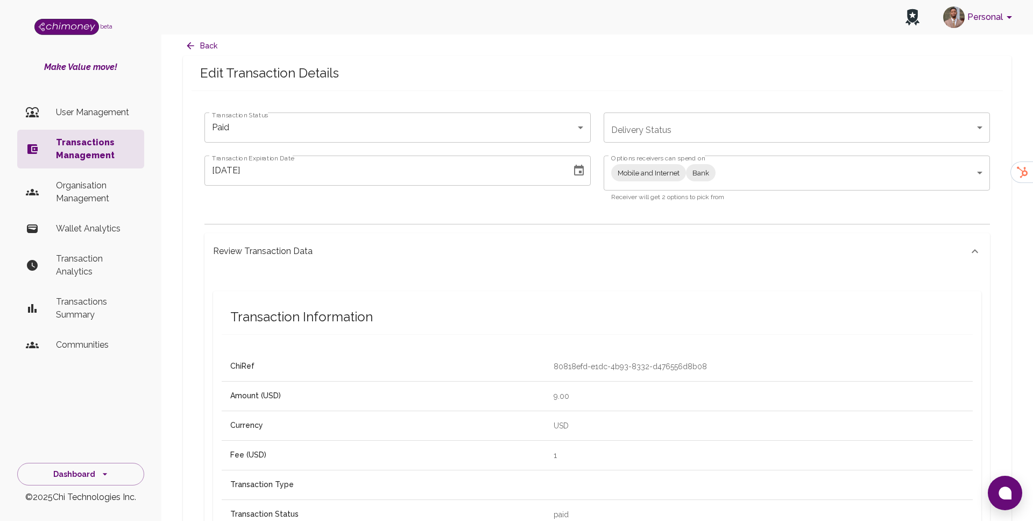
scroll to position [0, 0]
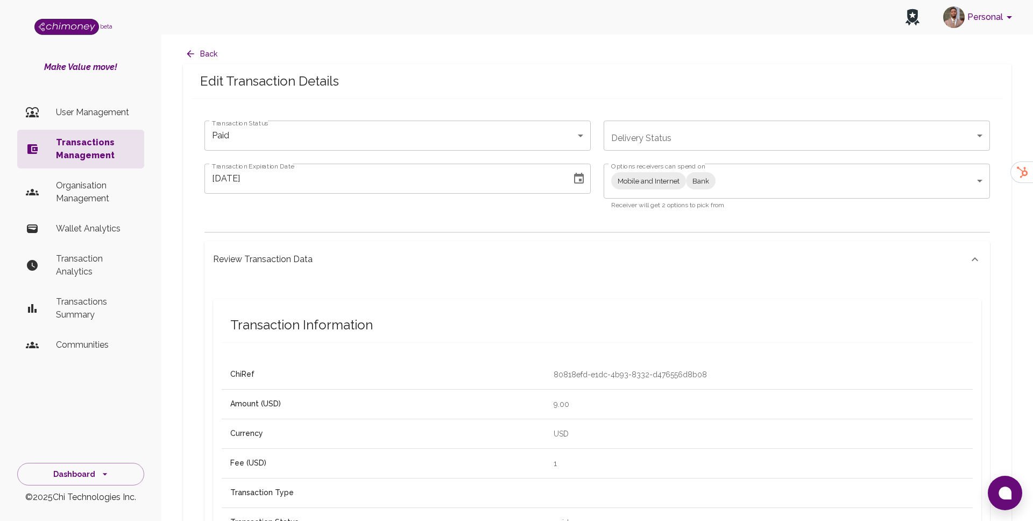
click at [359, 272] on div "Review Transaction Data" at bounding box center [596, 259] width 785 height 37
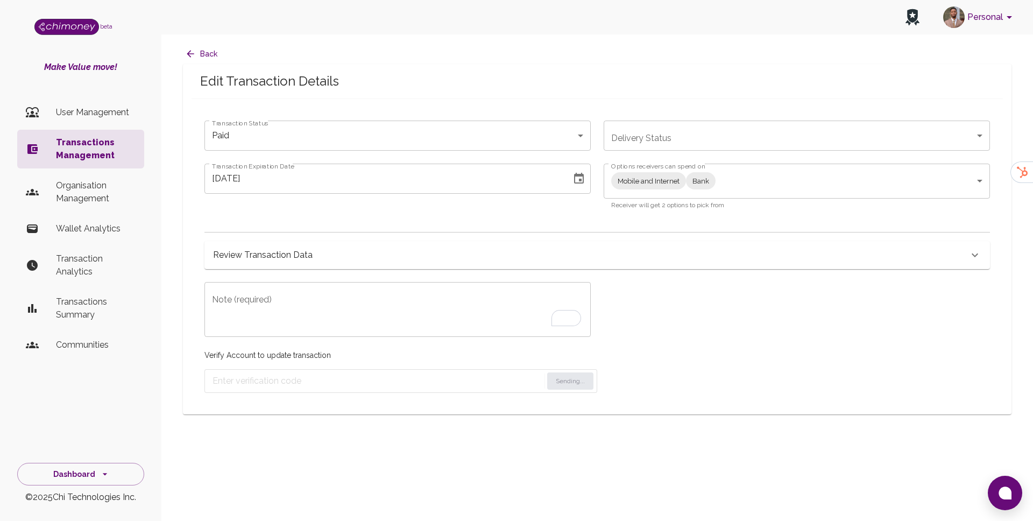
click at [437, 322] on textarea "Note (required)" at bounding box center [397, 309] width 371 height 37
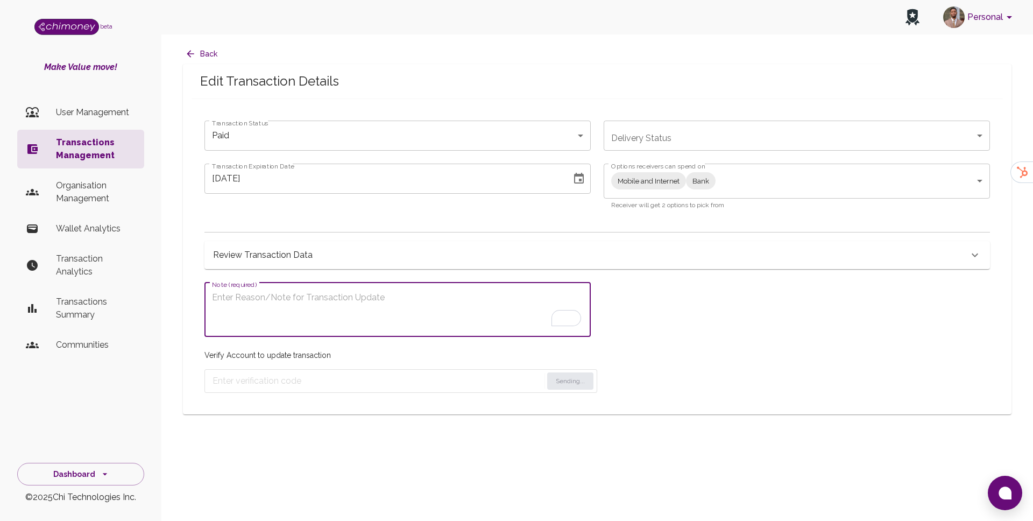
click at [417, 257] on div "Review Transaction Data" at bounding box center [590, 254] width 755 height 15
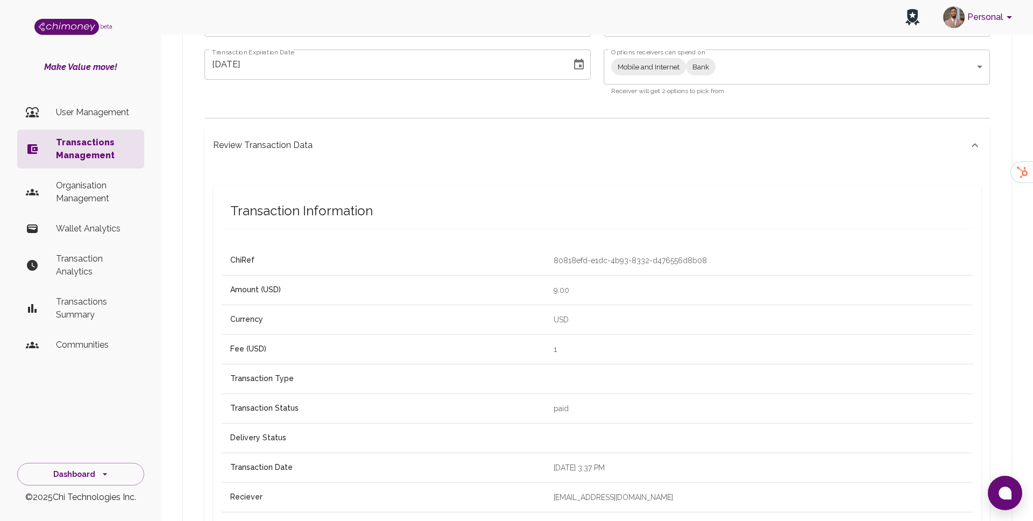
scroll to position [41, 0]
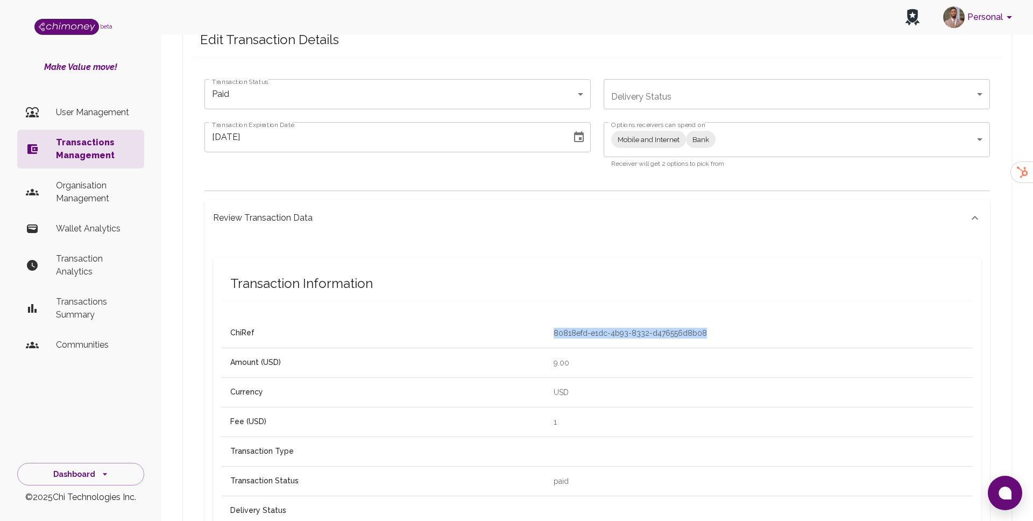
drag, startPoint x: 474, startPoint y: 340, endPoint x: 657, endPoint y: 331, distance: 183.6
click at [657, 331] on tr "ChiRef 80818efd-e1dc-4b93-8332-d476556d8b08" at bounding box center [597, 332] width 751 height 29
copy tr "80818efd-e1dc-4b93-8332-d476556d8b08"
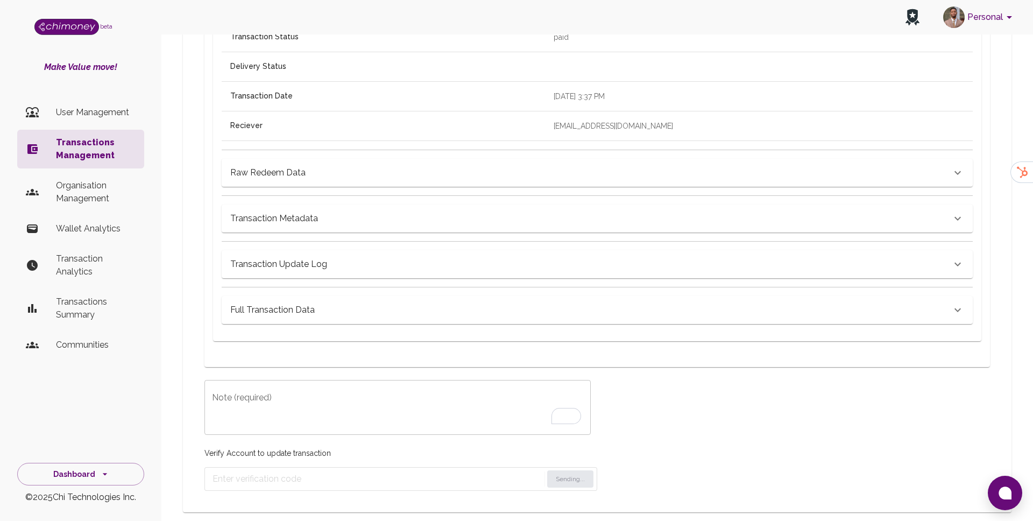
click at [52, 138] on li "Transactions Management" at bounding box center [80, 149] width 127 height 39
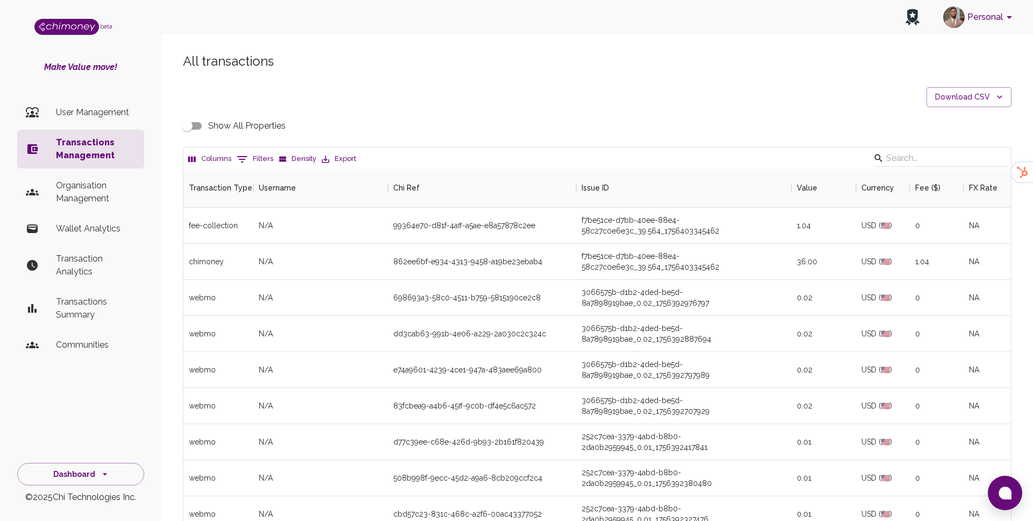
scroll to position [399, 827]
click at [236, 156] on icon "Show filters" at bounding box center [242, 159] width 13 height 13
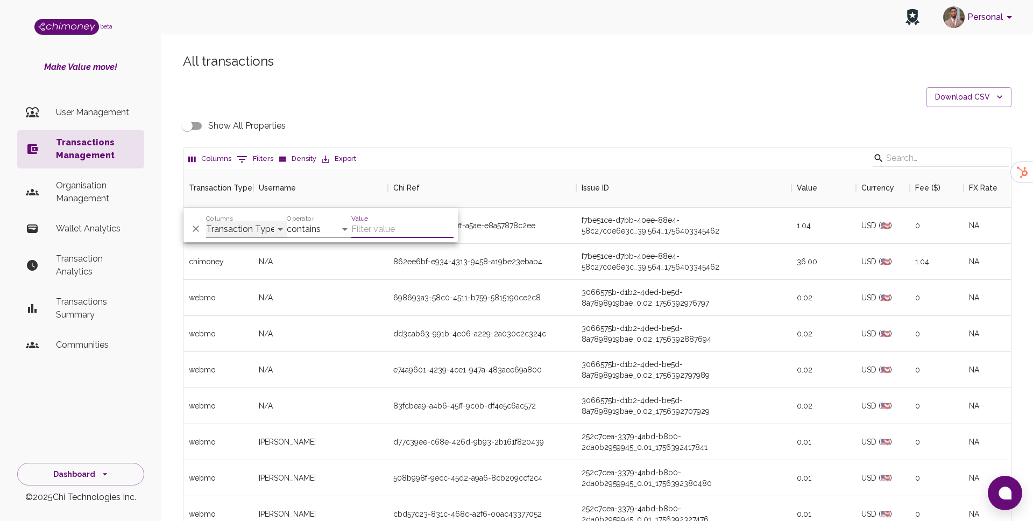
click at [260, 234] on select "Transaction Type Username Chi Ref Issue ID Value Amount Currency Fee ($) FX Rat…" at bounding box center [246, 228] width 81 height 17
select select "email"
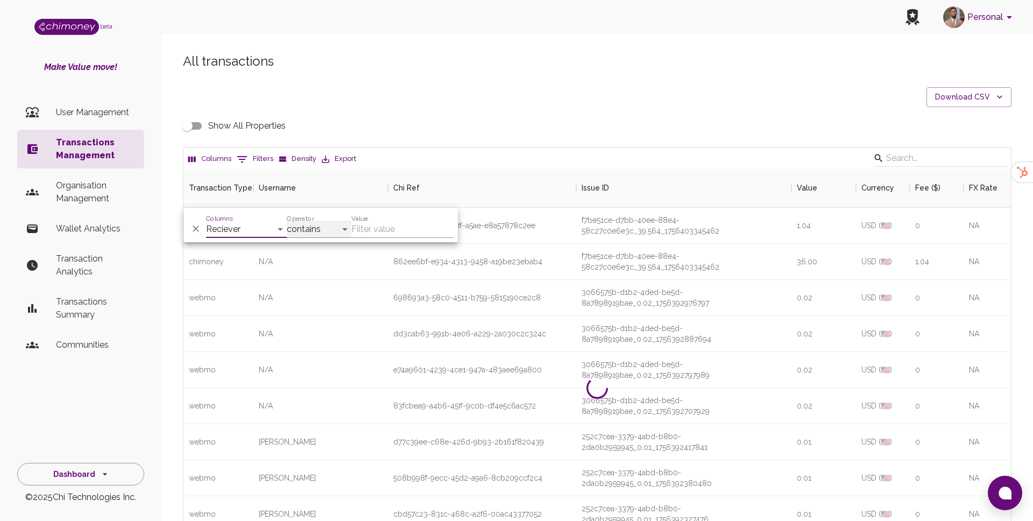
click at [325, 227] on select "contains equals starts with ends with is empty is not empty is any of" at bounding box center [319, 228] width 65 height 17
select select "equals"
click at [424, 222] on input "Value" at bounding box center [402, 228] width 102 height 17
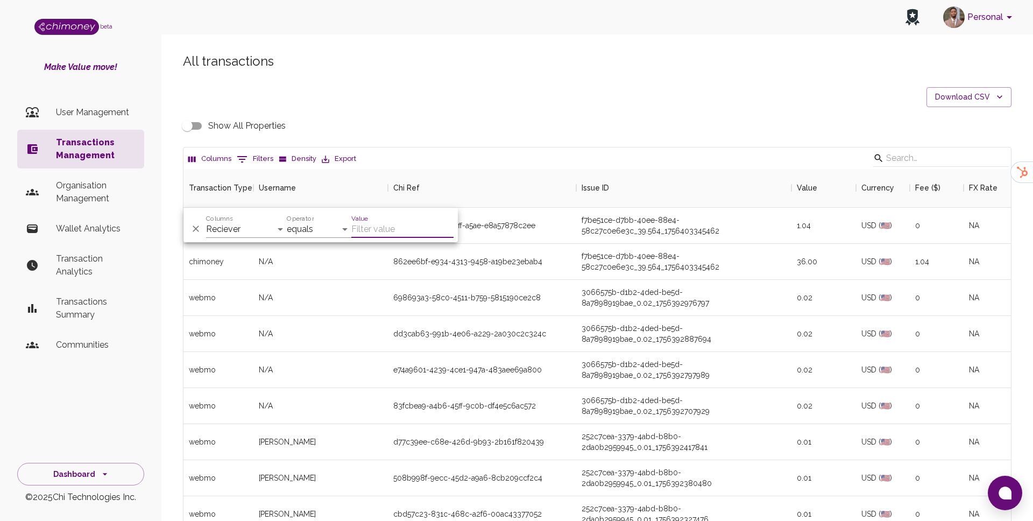
paste input "35096017"
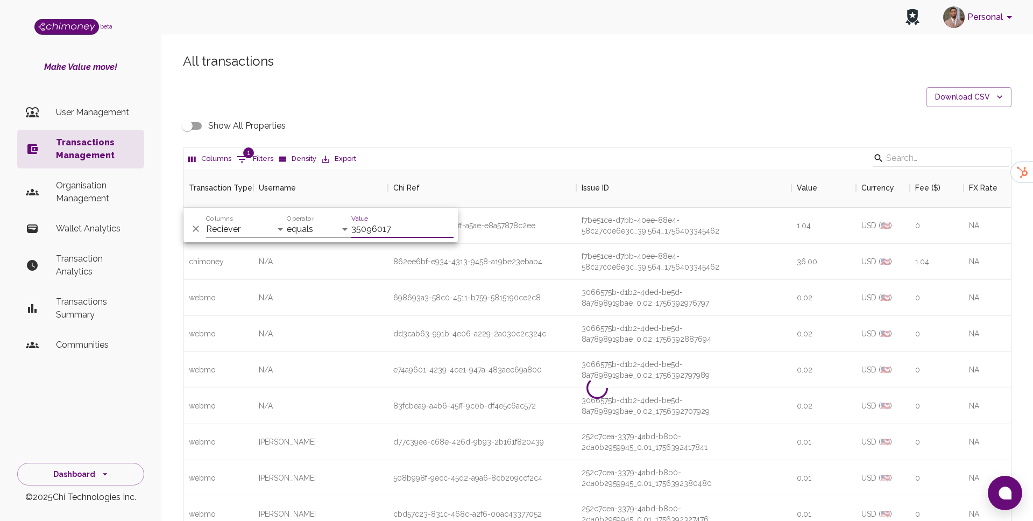
type input "35096017"
click at [212, 238] on div "And Or Columns Transaction Type Username Chi Ref Issue ID Value Amount Currency…" at bounding box center [320, 225] width 274 height 34
click at [219, 233] on select "Transaction Type Username Chi Ref Issue ID Value Amount Currency Fee ($) FX Rat…" at bounding box center [246, 228] width 81 height 17
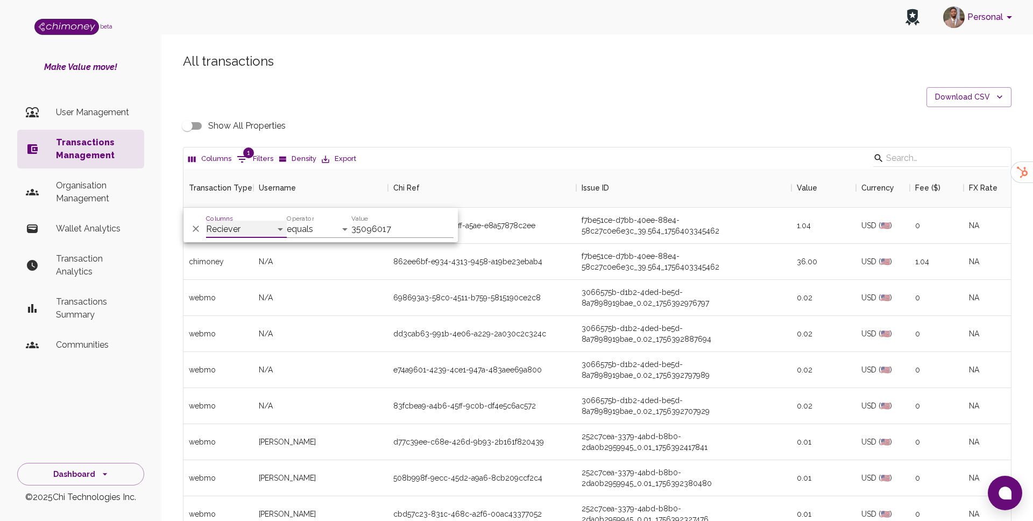
click at [227, 225] on select "Transaction Type Username Chi Ref Issue ID Value Amount Currency Fee ($) FX Rat…" at bounding box center [246, 228] width 81 height 17
select select "payout.order.orderNumber"
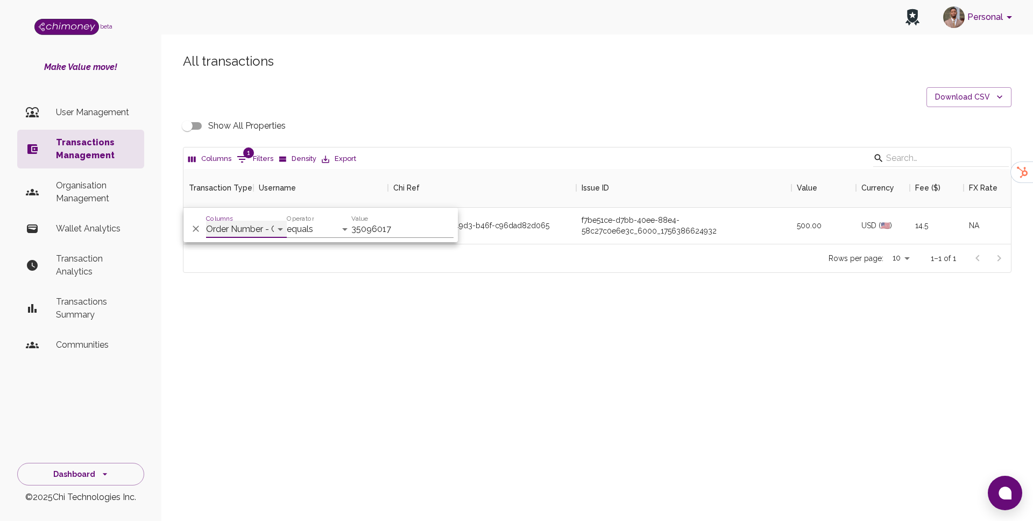
scroll to position [75, 827]
click at [532, 301] on div "All transactions Download CSV Show All Properties Columns 1 Filters Density Exp…" at bounding box center [596, 181] width 871 height 308
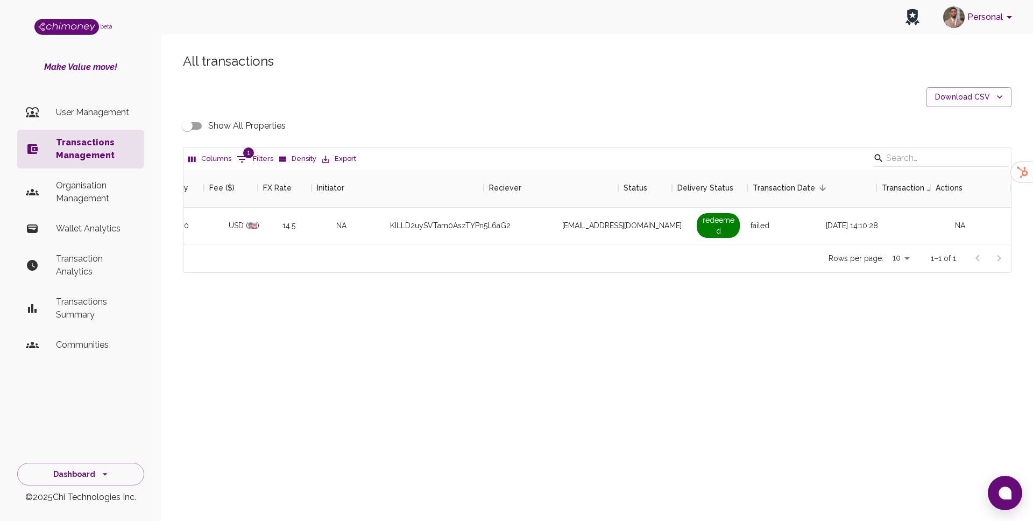
scroll to position [0, 706]
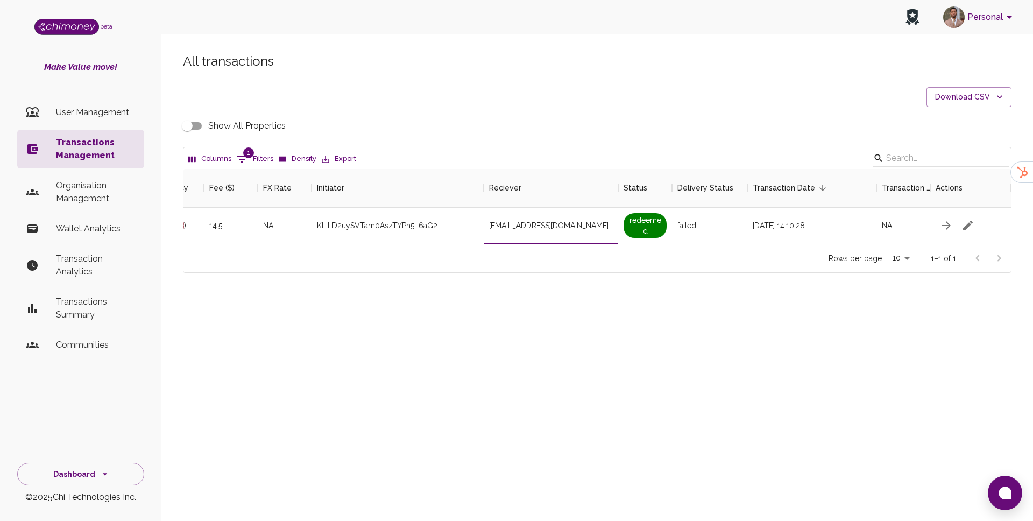
click at [545, 220] on span "elizabethsunday@goodwall.org" at bounding box center [548, 225] width 119 height 11
click at [261, 158] on button "1 Filters" at bounding box center [255, 159] width 42 height 17
select select "payout.order.orderNumber"
select select "equals"
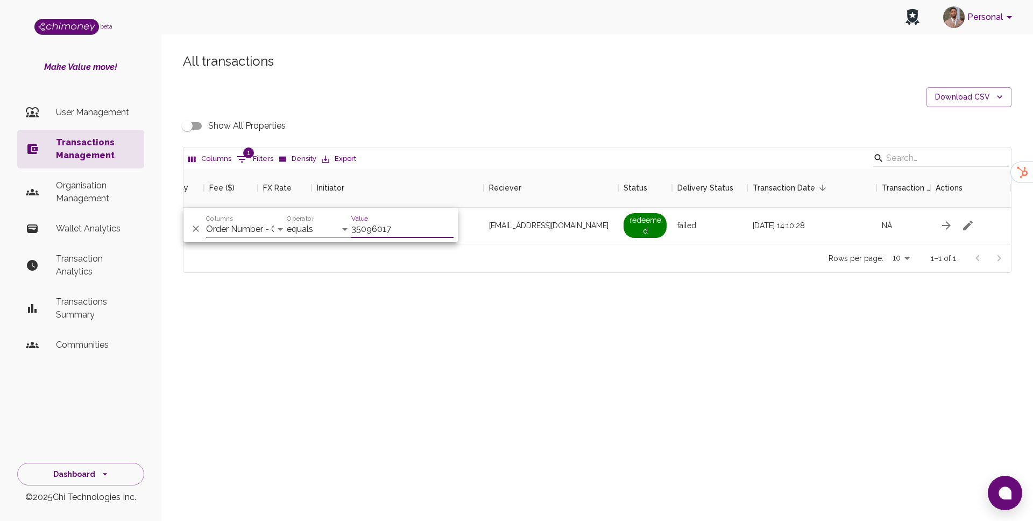
click at [389, 232] on input "35096017" at bounding box center [402, 228] width 102 height 17
type input "34982911"
click at [540, 222] on span "supriyaghimire2006@gmail.com" at bounding box center [548, 225] width 119 height 11
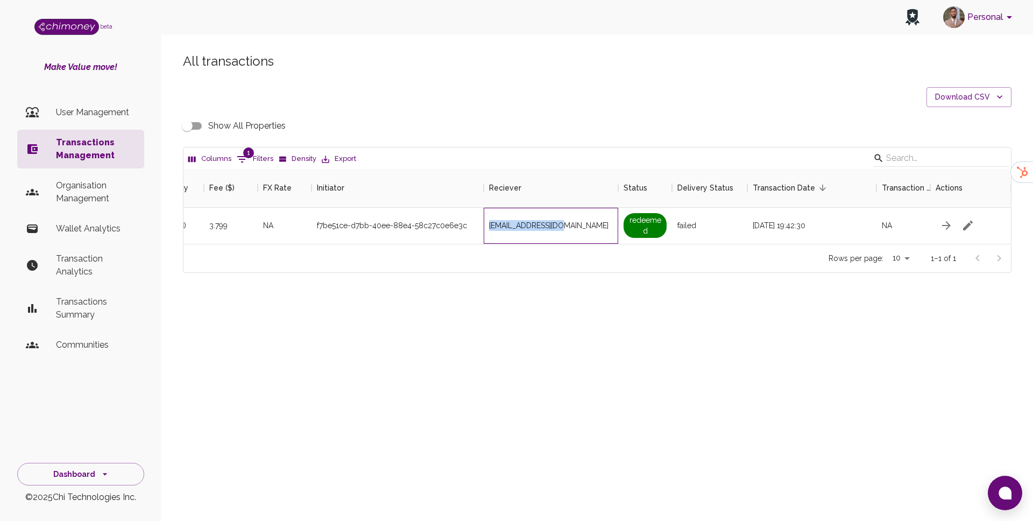
click at [540, 222] on span "supriyaghimire2006@gmail.com" at bounding box center [548, 225] width 119 height 11
click at [245, 156] on span "1" at bounding box center [248, 152] width 11 height 11
select select "payout.order.orderNumber"
select select "equals"
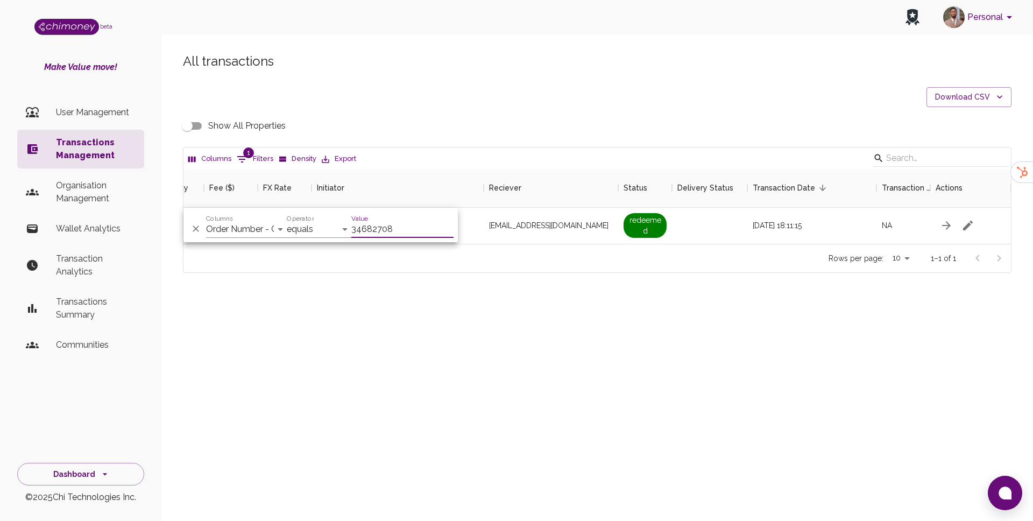
type input "34682708"
click at [520, 228] on span "mkmagbanua57@gmail.com" at bounding box center [548, 225] width 119 height 11
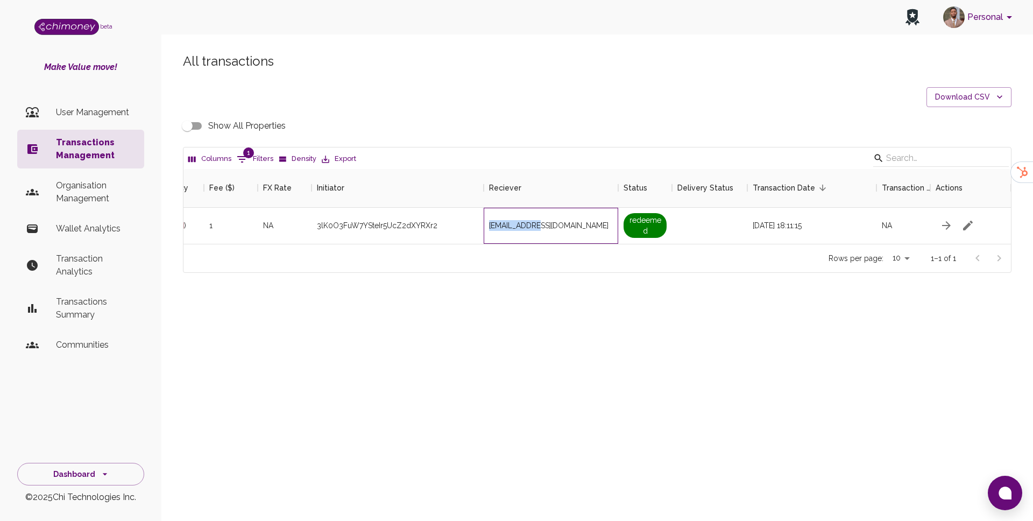
click at [520, 228] on span "mkmagbanua57@gmail.com" at bounding box center [548, 225] width 119 height 11
copy span "mkmagbanua57@gmail.com"
